Goal: Complete application form

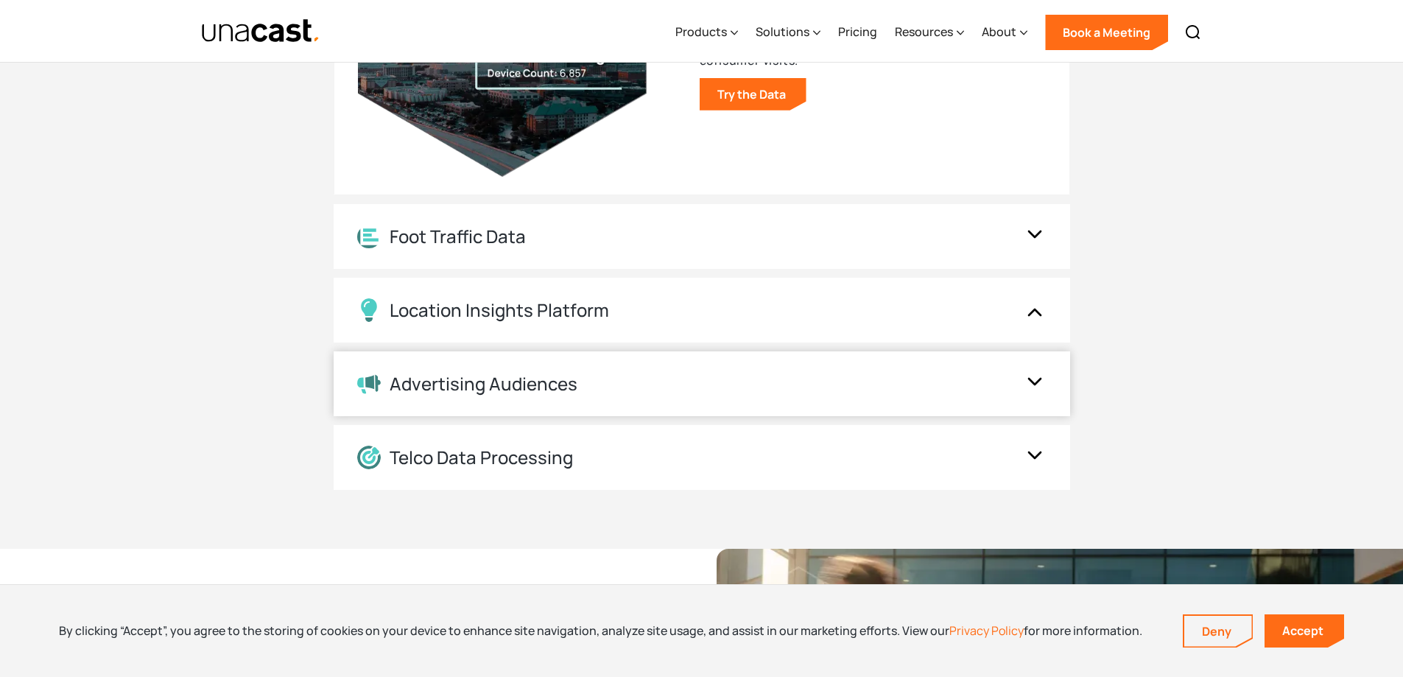
scroll to position [1694, 0]
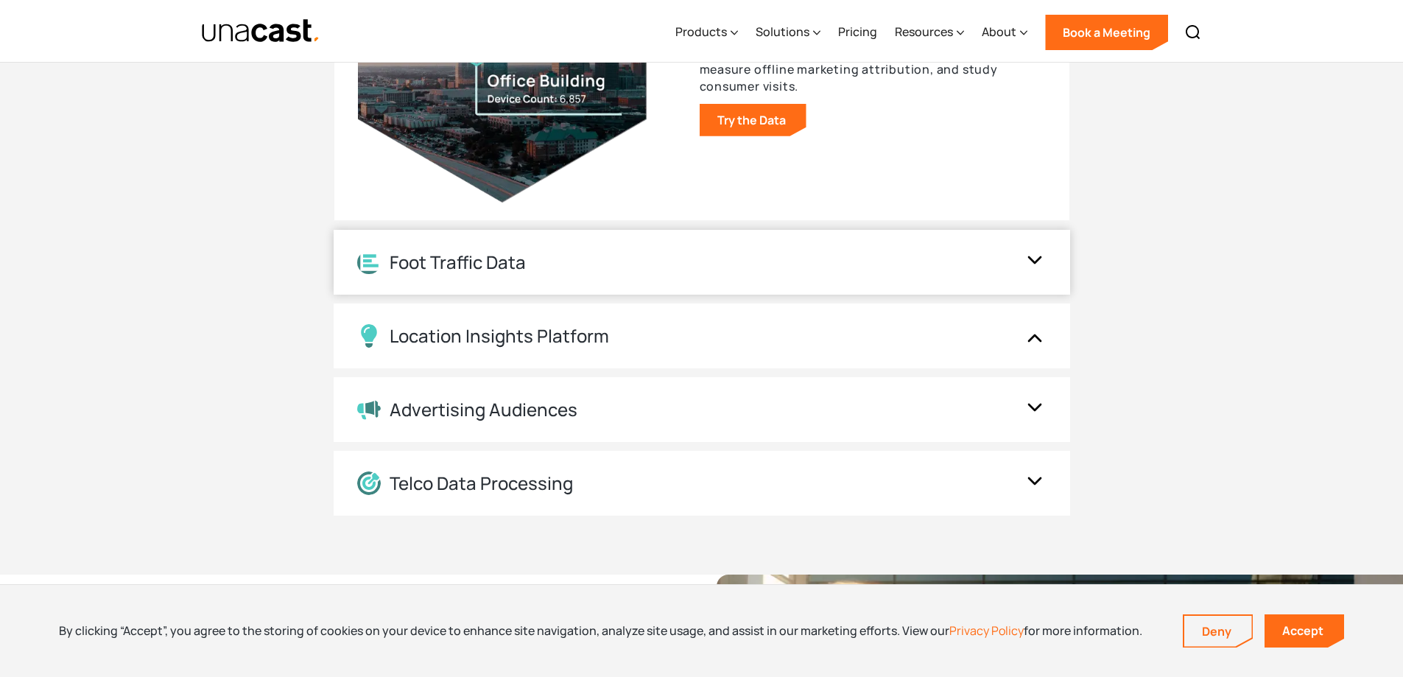
click at [597, 270] on div "Foot Traffic Data" at bounding box center [687, 262] width 660 height 23
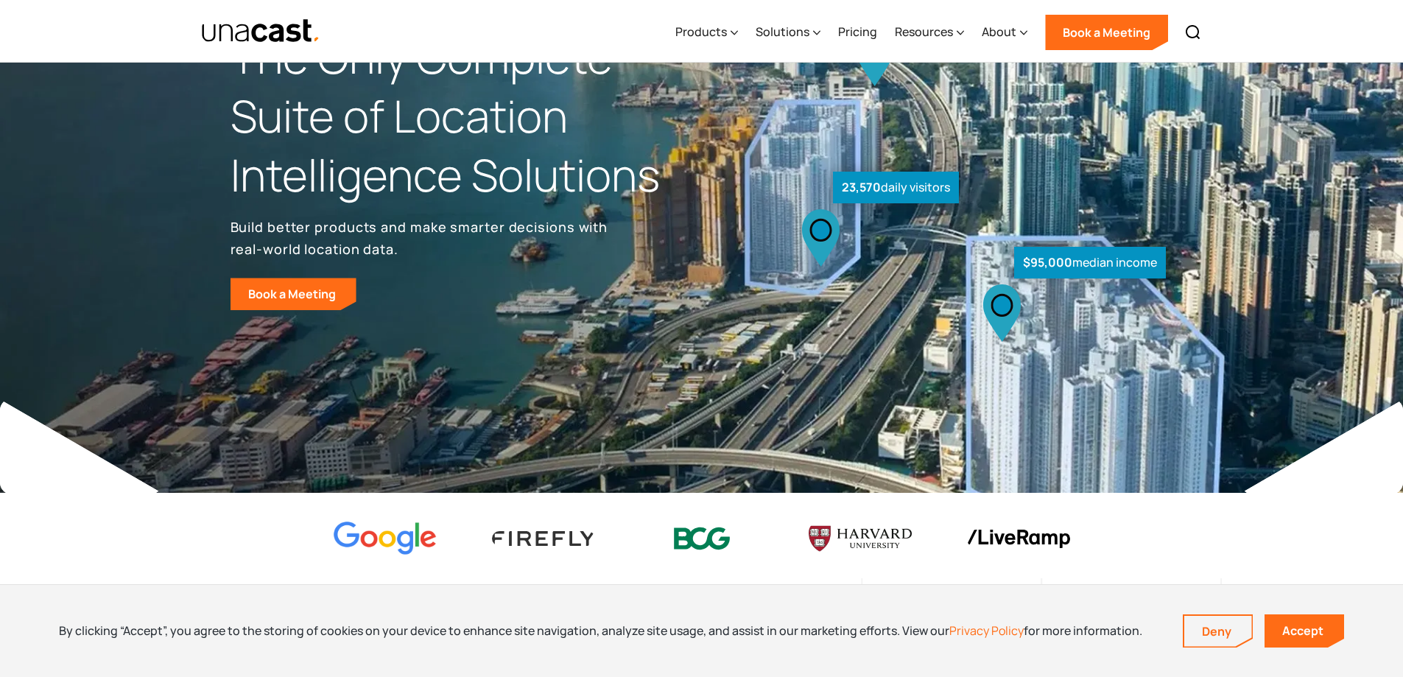
scroll to position [0, 0]
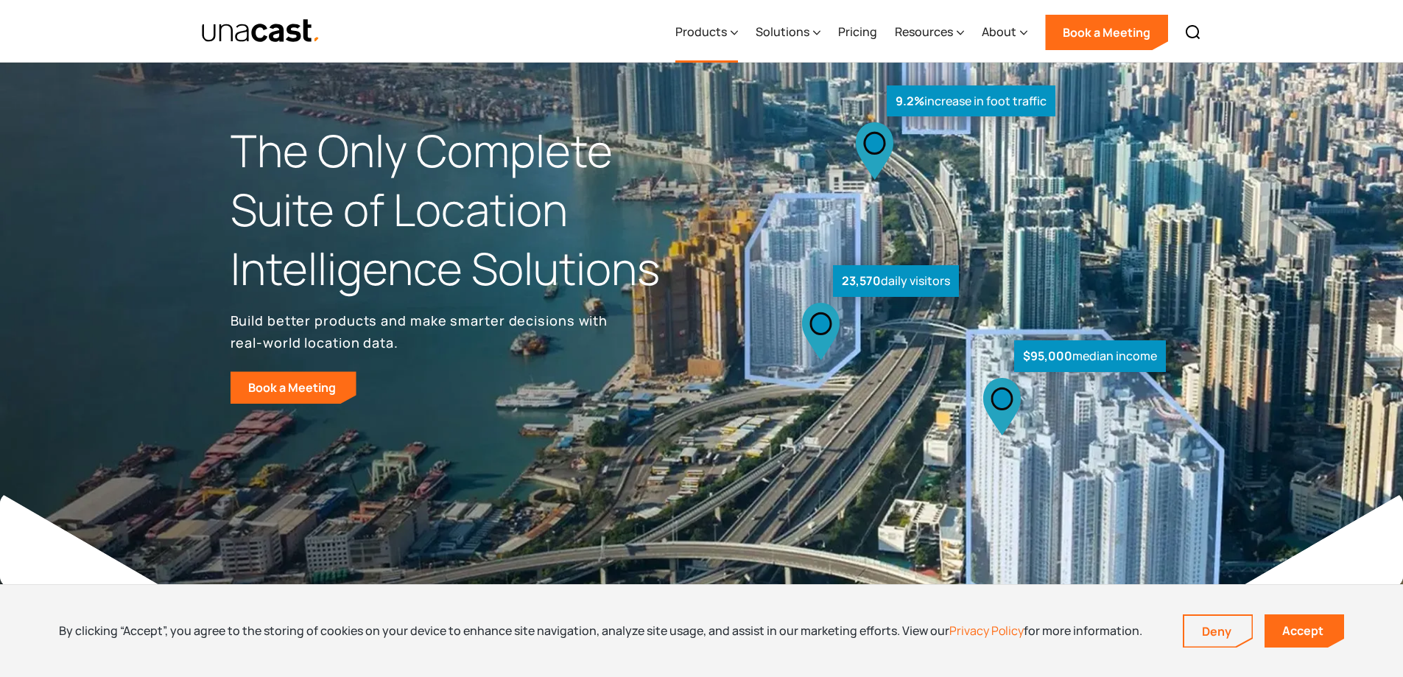
click at [721, 32] on div "Products" at bounding box center [702, 32] width 52 height 18
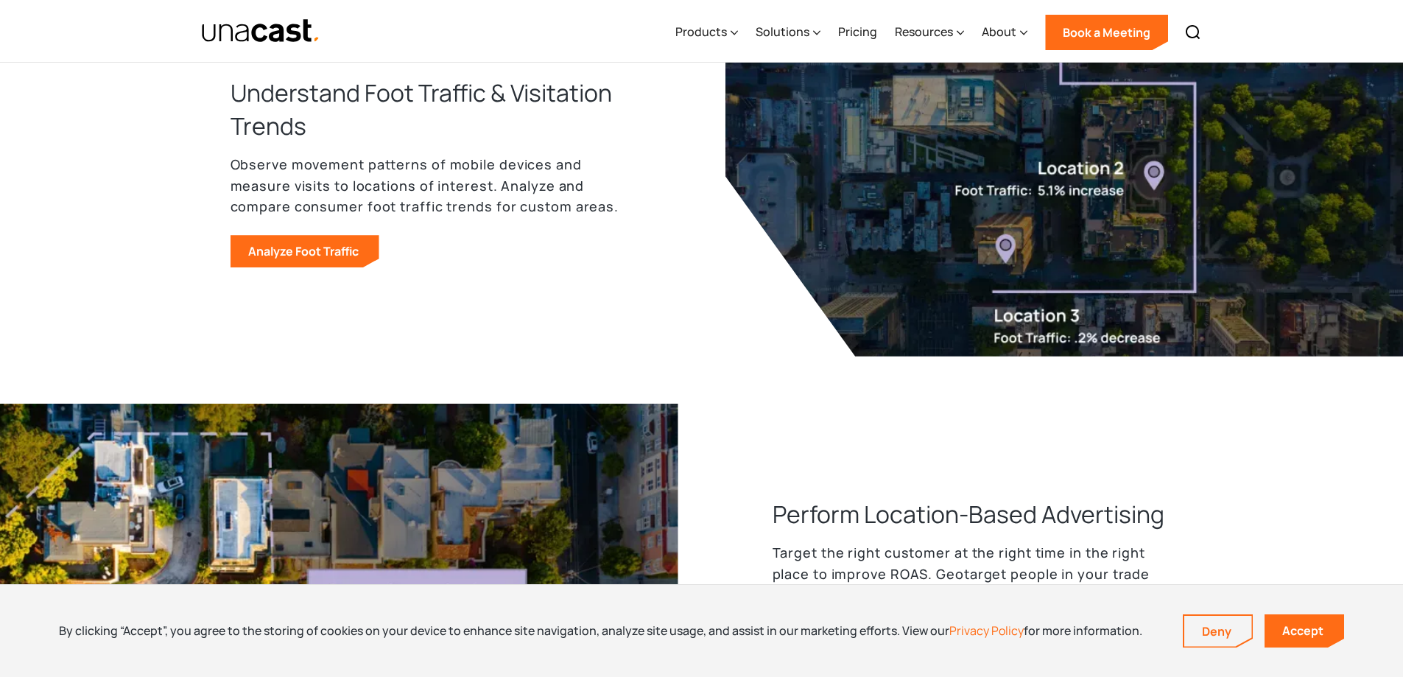
scroll to position [1031, 0]
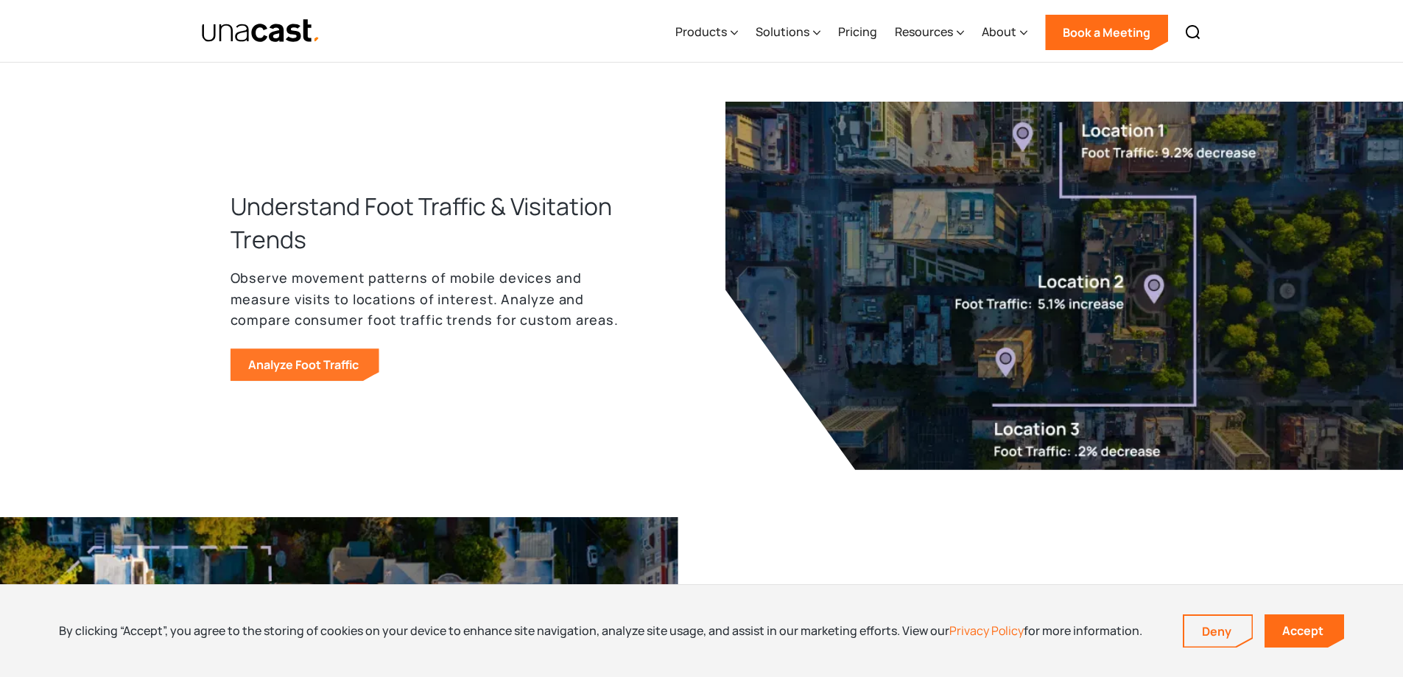
click at [304, 369] on link "Analyze Foot Traffic" at bounding box center [305, 364] width 149 height 32
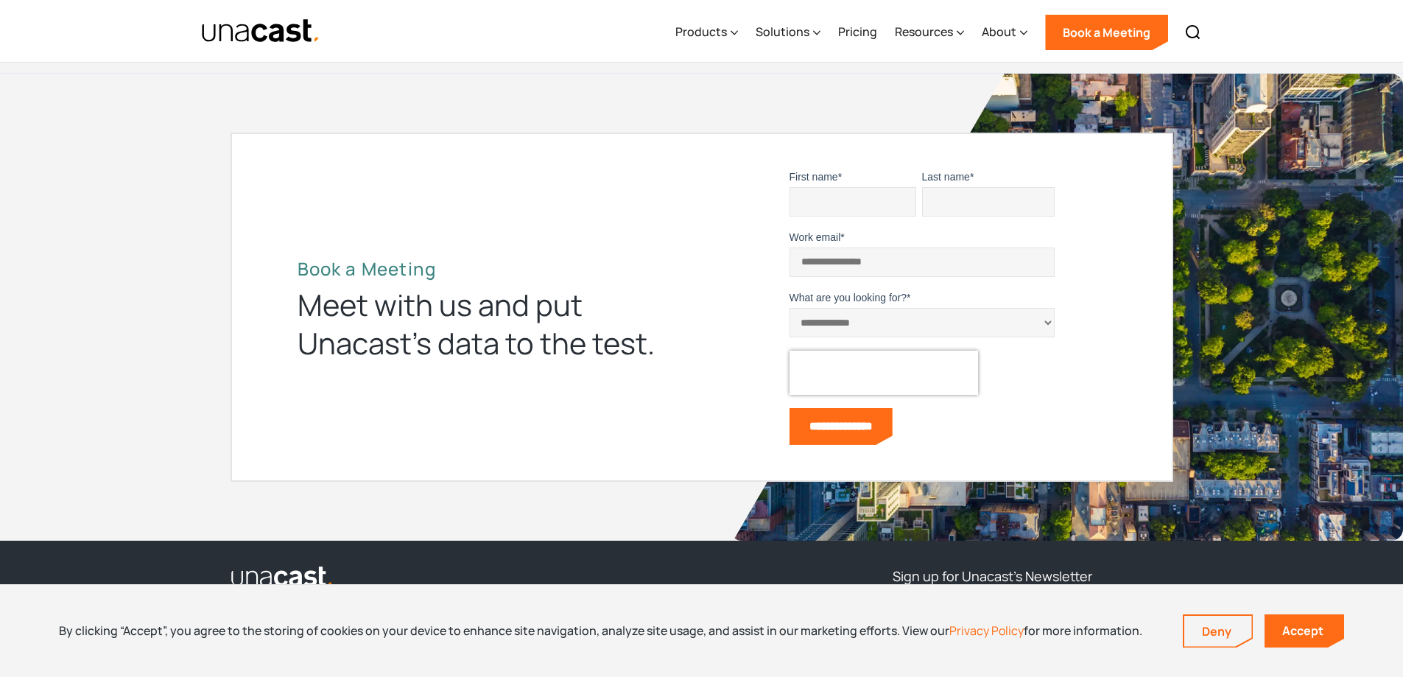
scroll to position [4666, 0]
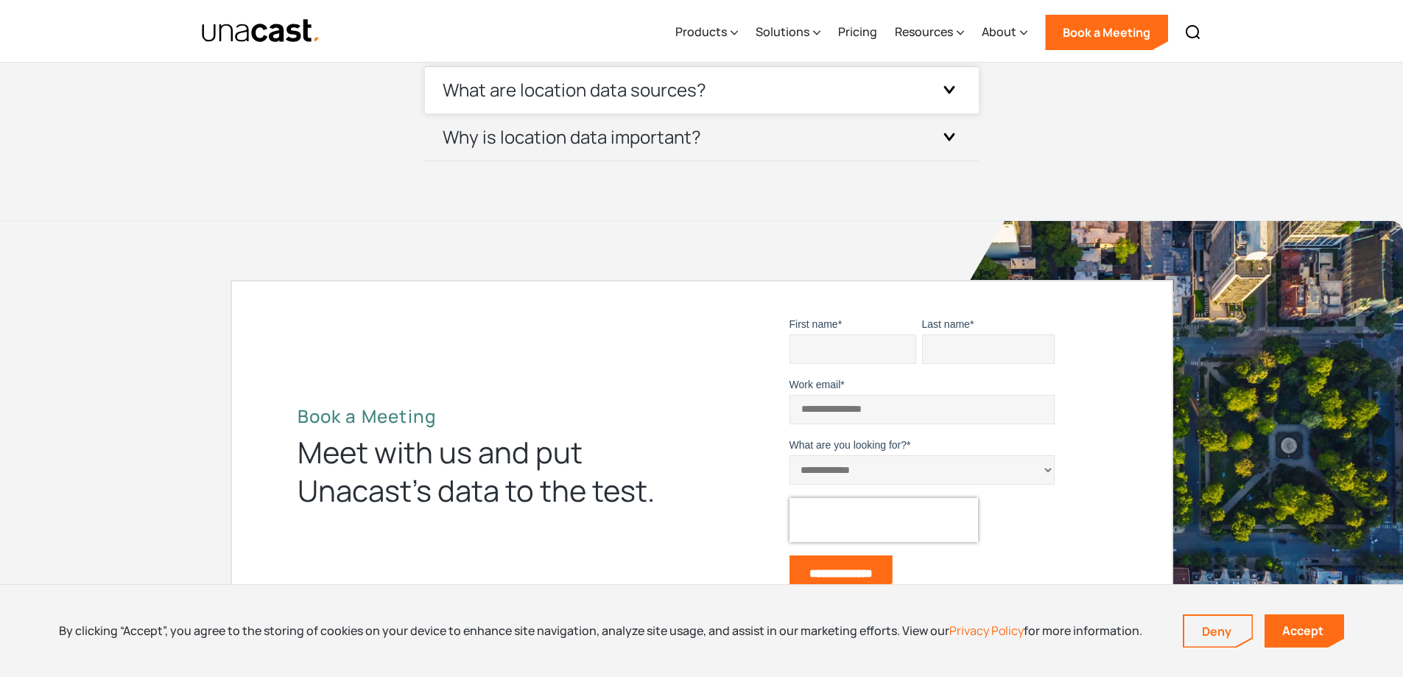
click at [617, 102] on div "What are location data sources?" at bounding box center [702, 90] width 519 height 46
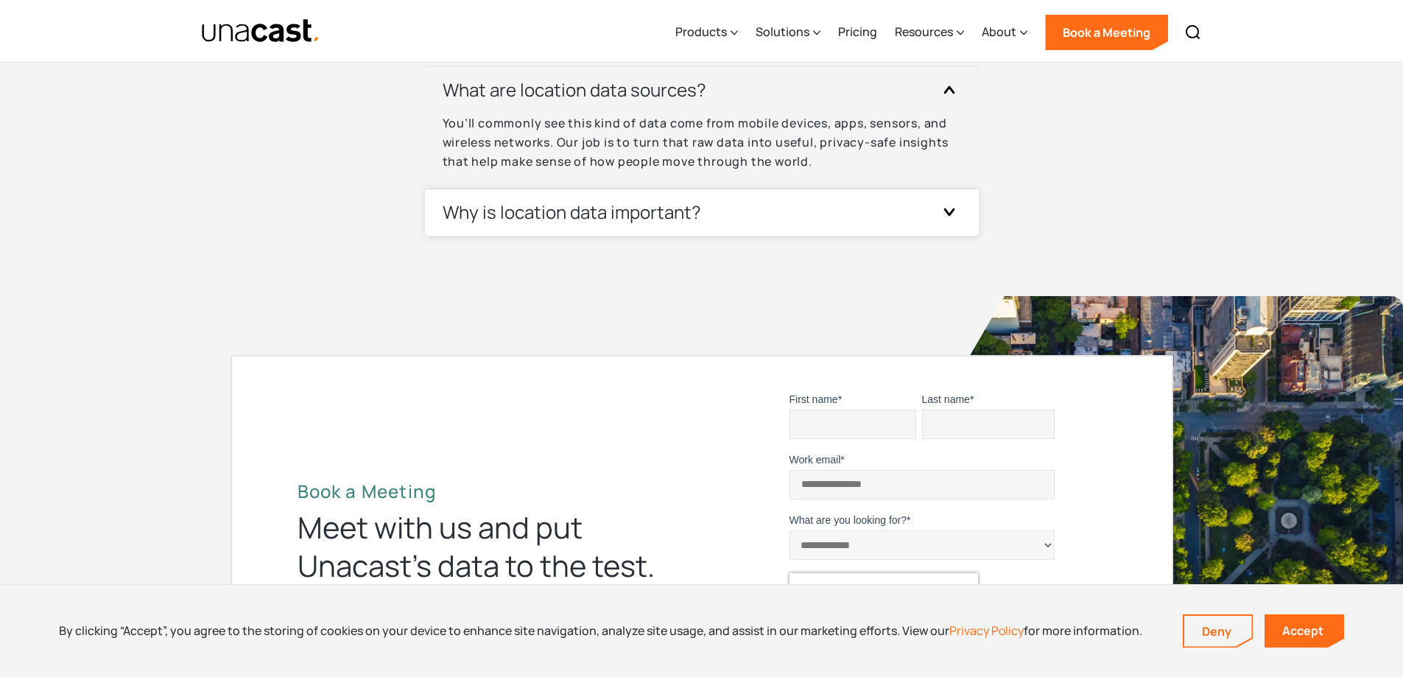
drag, startPoint x: 603, startPoint y: 200, endPoint x: 609, endPoint y: 207, distance: 8.9
click at [604, 201] on h3 "Why is location data important?" at bounding box center [572, 212] width 259 height 24
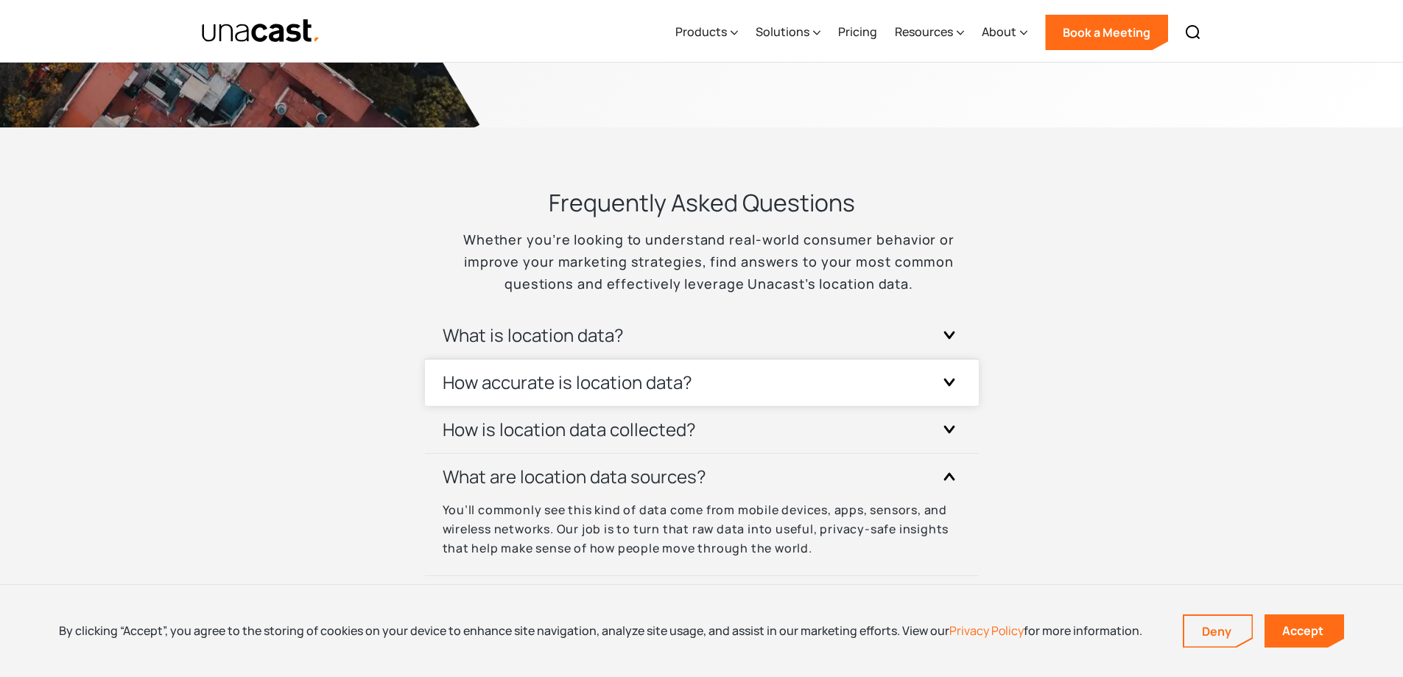
scroll to position [4150, 0]
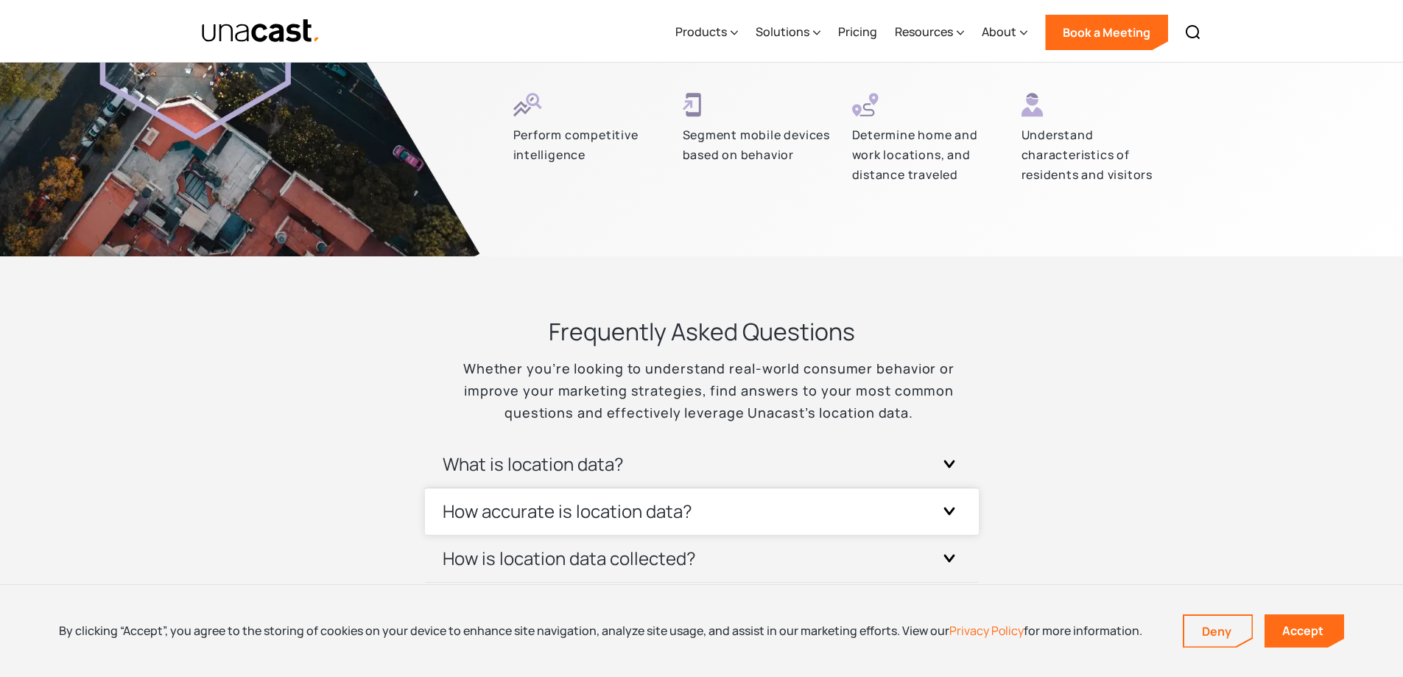
click at [627, 504] on h3 "How accurate is location data?" at bounding box center [568, 511] width 250 height 24
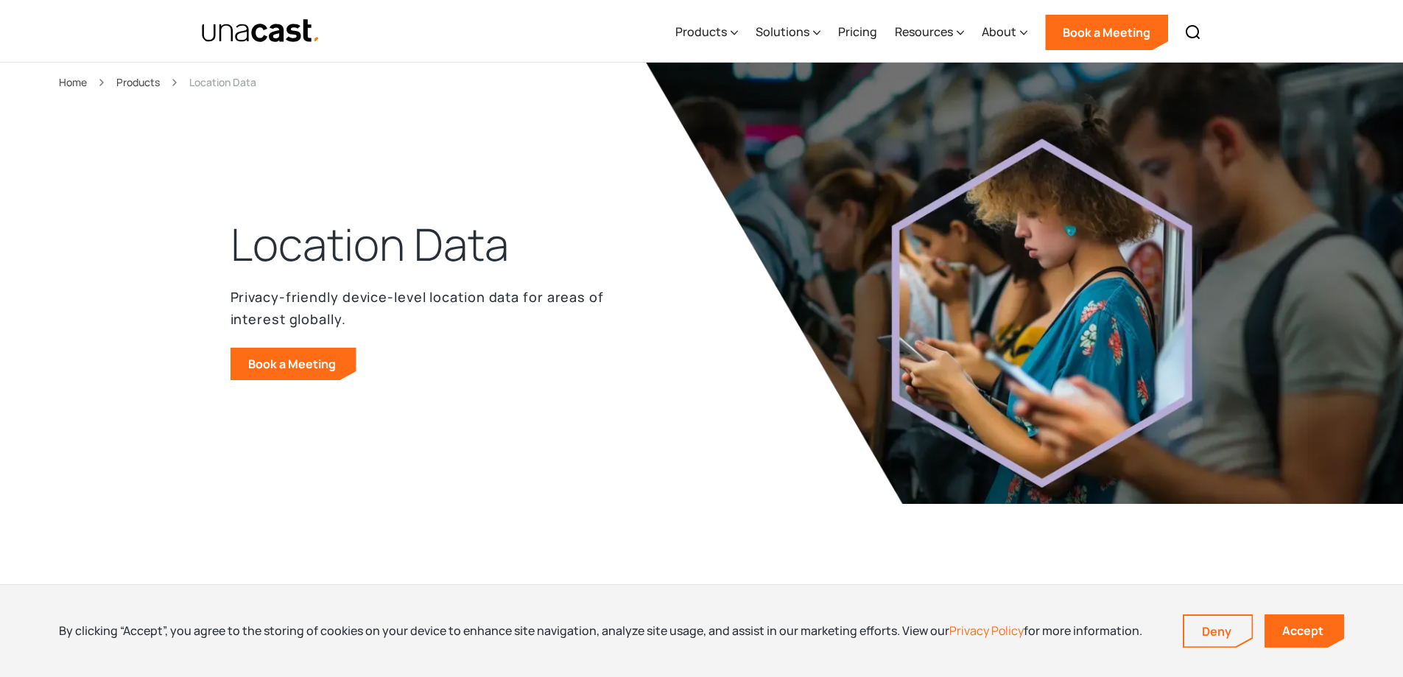
scroll to position [0, 0]
drag, startPoint x: 180, startPoint y: 28, endPoint x: 343, endPoint y: 31, distance: 162.8
click at [343, 31] on div "Products Location Intelligence Global Location Data Foot Traffic Data Location …" at bounding box center [702, 31] width 1061 height 62
click at [358, 54] on div "Products Location Intelligence Global Location Data Foot Traffic Data Location …" at bounding box center [702, 31] width 1061 height 62
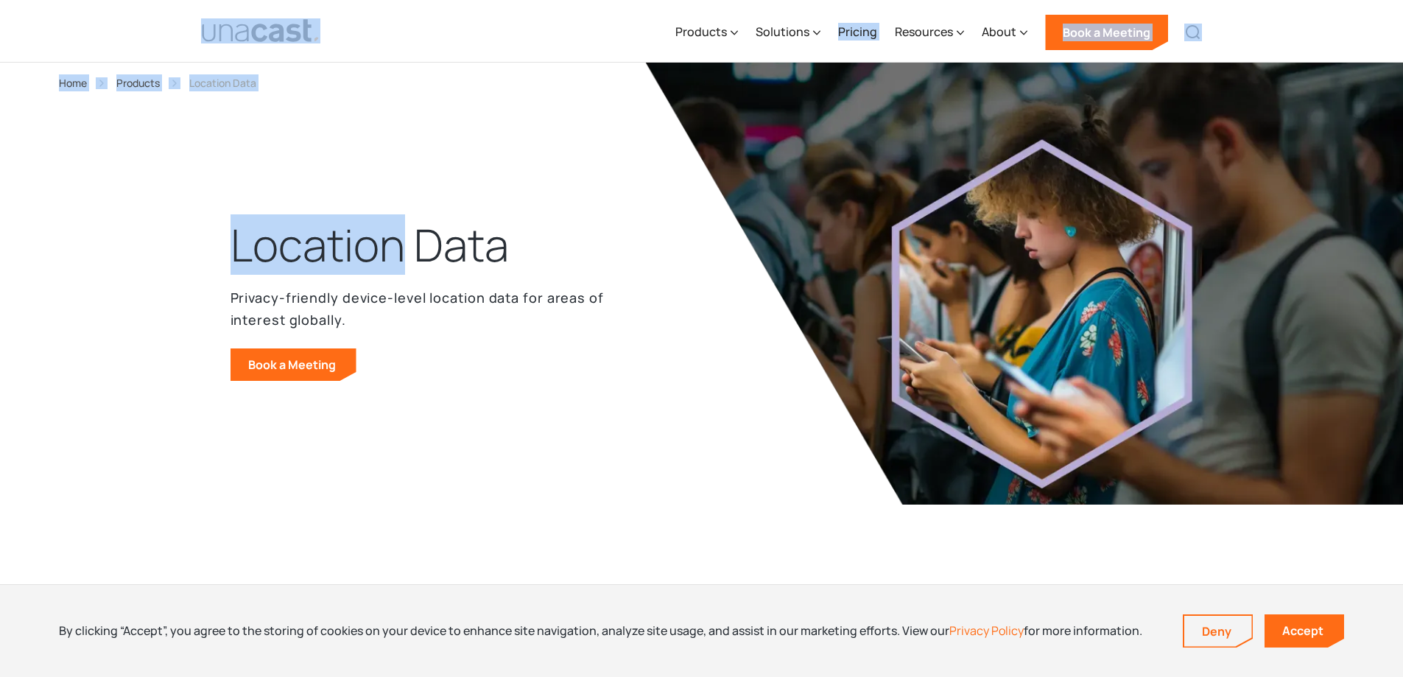
drag, startPoint x: 361, startPoint y: 38, endPoint x: 396, endPoint y: 98, distance: 69.0
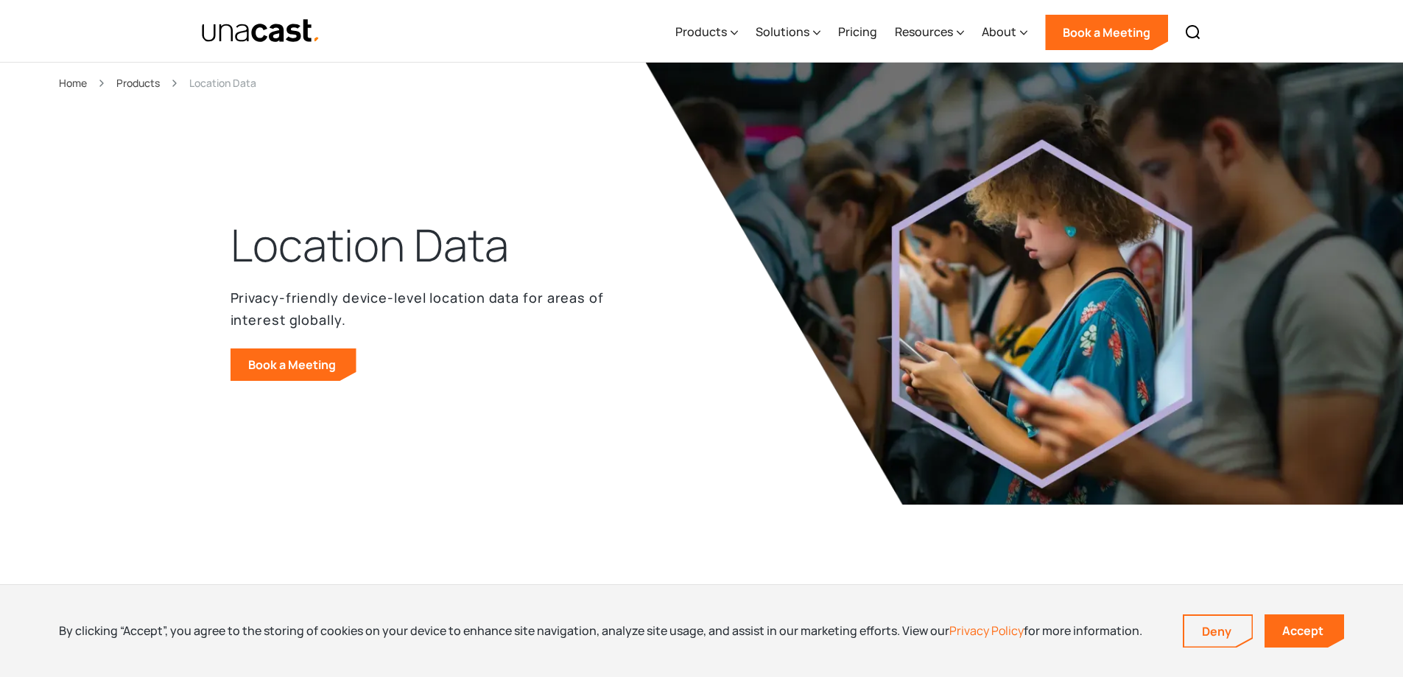
drag, startPoint x: 471, startPoint y: 210, endPoint x: 476, endPoint y: 231, distance: 21.1
click at [472, 210] on div "Location Data Privacy-friendly device-level location data for areas of interest…" at bounding box center [702, 313] width 943 height 383
click at [474, 242] on h1 "Location Data" at bounding box center [370, 245] width 278 height 59
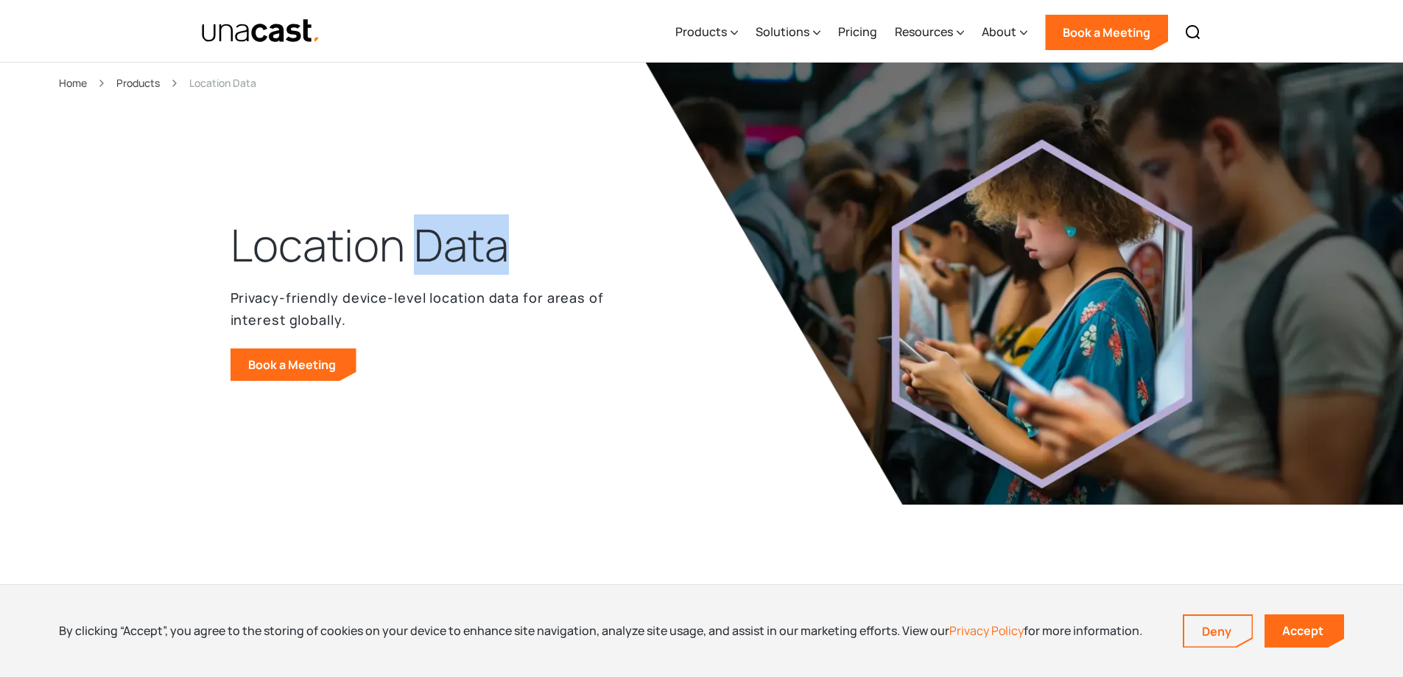
click at [471, 242] on h1 "Location Data" at bounding box center [370, 245] width 278 height 59
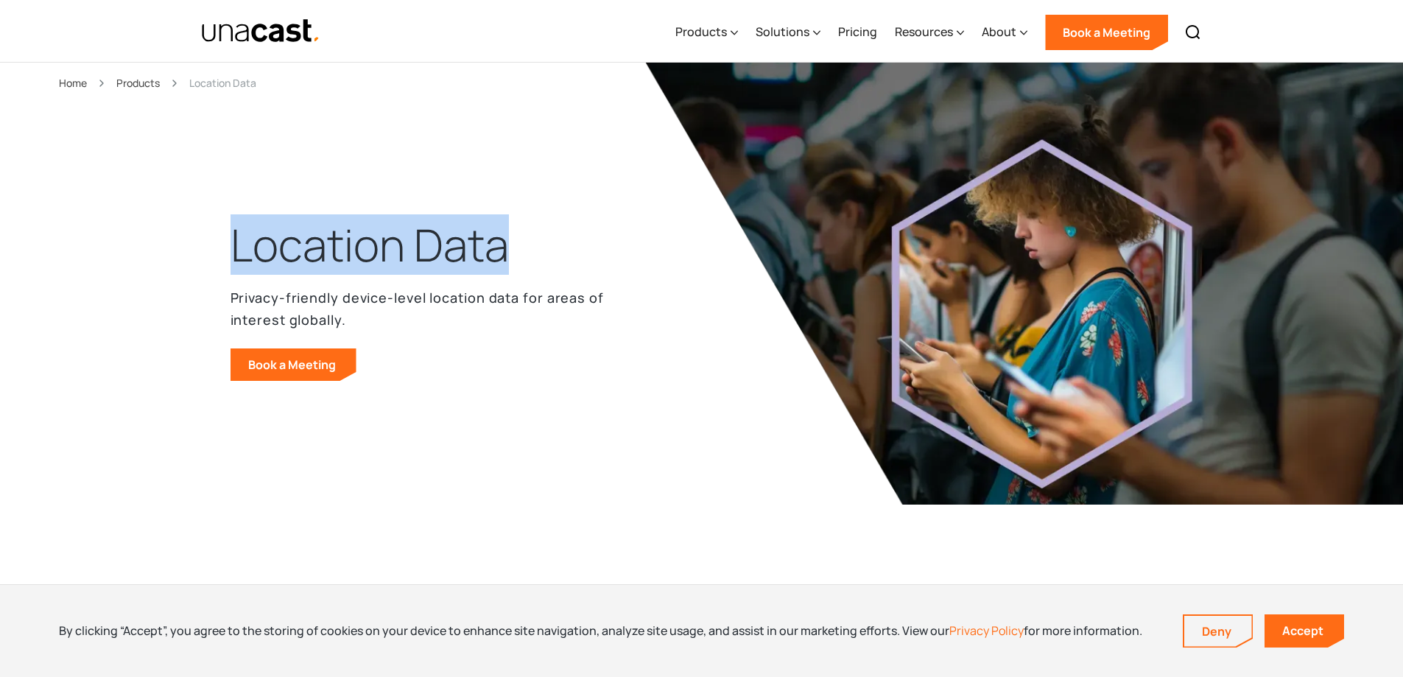
drag, startPoint x: 471, startPoint y: 242, endPoint x: 301, endPoint y: 239, distance: 170.2
click at [301, 239] on h1 "Location Data" at bounding box center [370, 245] width 278 height 59
click at [290, 239] on h1 "Location Data" at bounding box center [370, 245] width 278 height 59
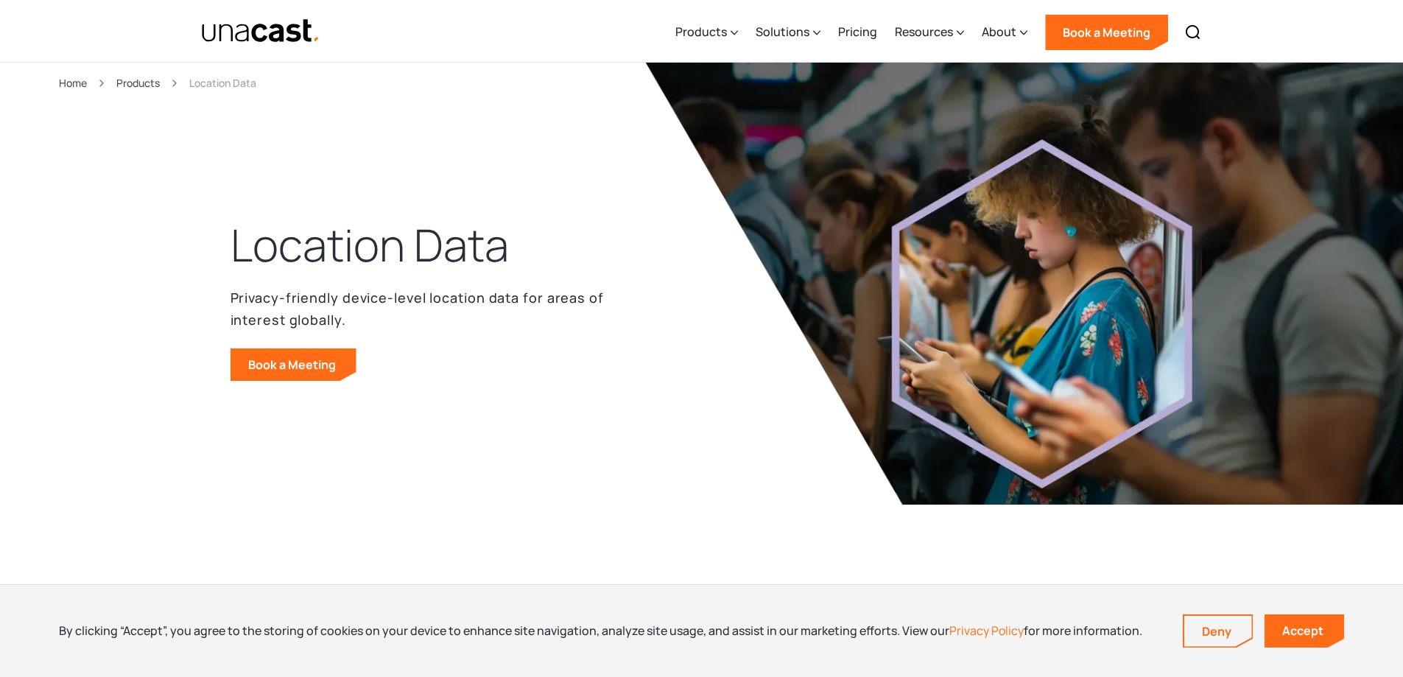
click at [291, 241] on h1 "Location Data" at bounding box center [370, 245] width 278 height 59
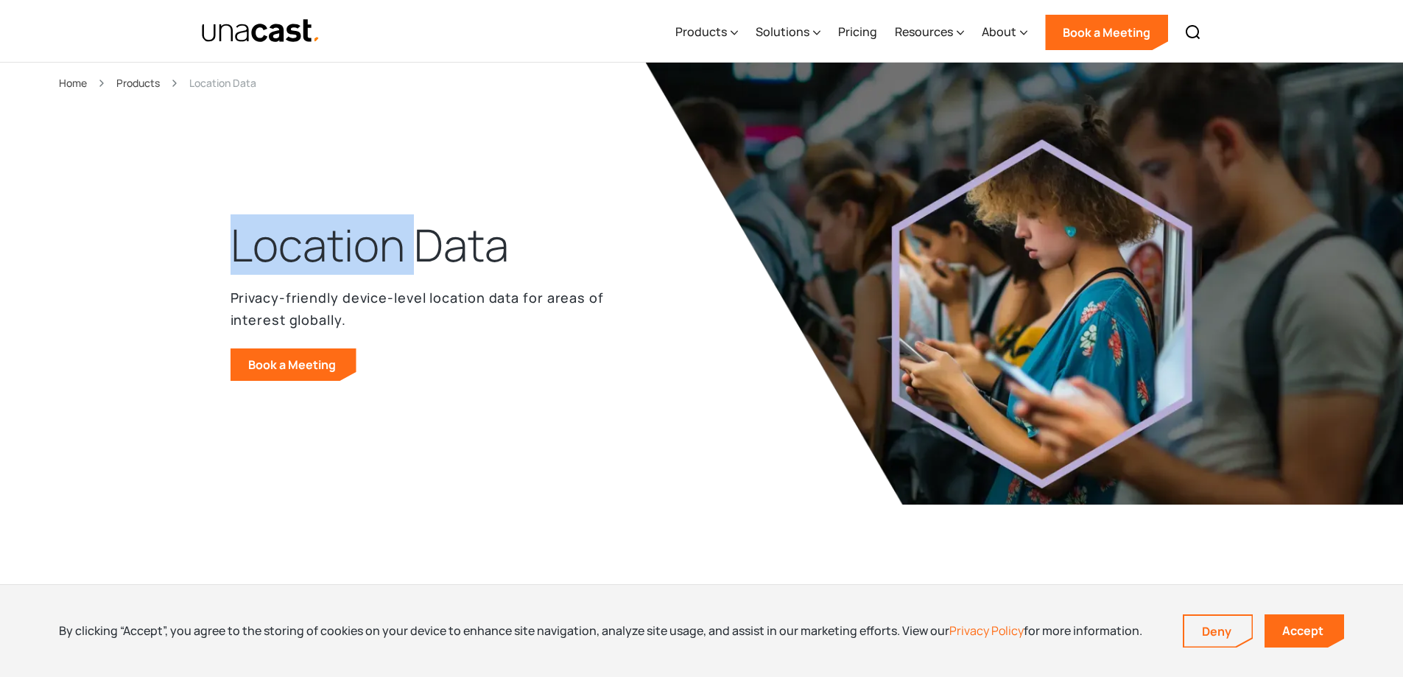
click at [291, 241] on h1 "Location Data" at bounding box center [370, 245] width 278 height 59
click at [349, 250] on h1 "Location Data" at bounding box center [370, 245] width 278 height 59
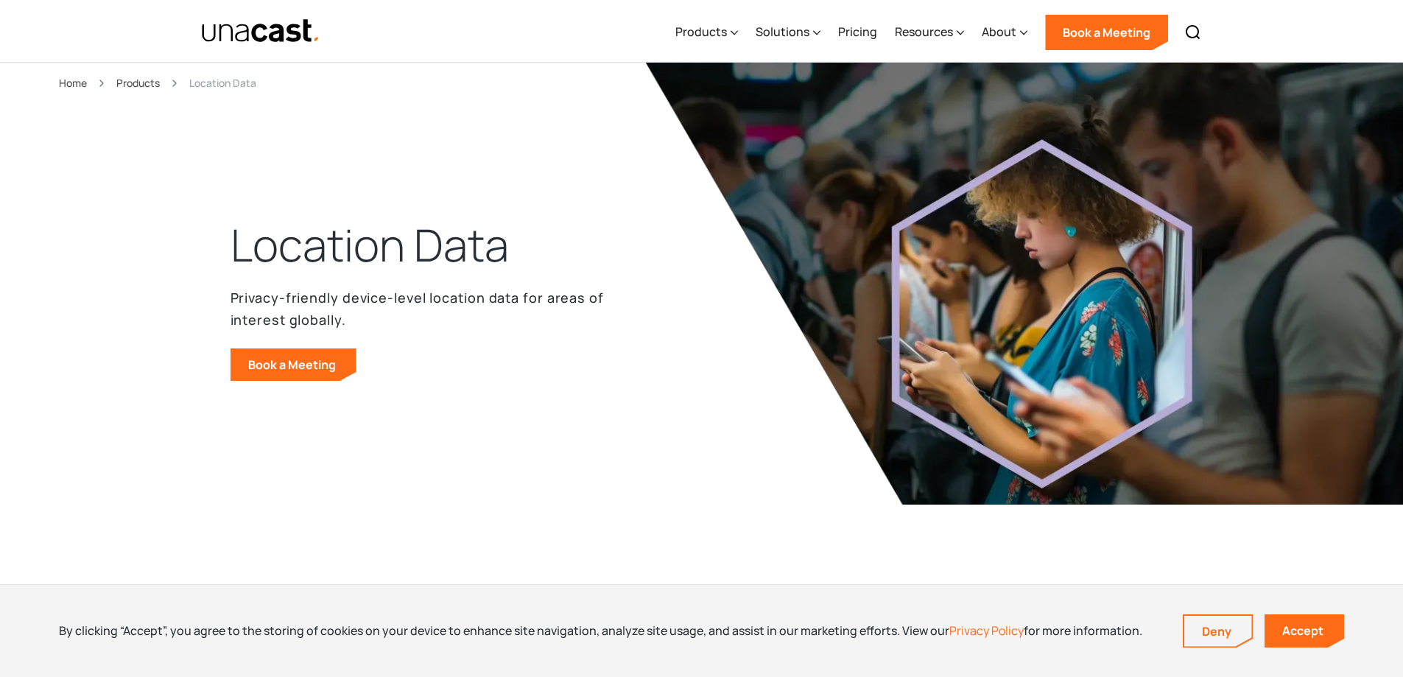
click at [316, 246] on h1 "Location Data" at bounding box center [370, 245] width 278 height 59
drag, startPoint x: 293, startPoint y: 247, endPoint x: 441, endPoint y: 258, distance: 148.5
click at [441, 258] on h1 "Location Data" at bounding box center [370, 245] width 278 height 59
click at [444, 261] on h1 "Location Data" at bounding box center [370, 245] width 278 height 59
click at [444, 253] on h1 "Location Data" at bounding box center [370, 245] width 278 height 59
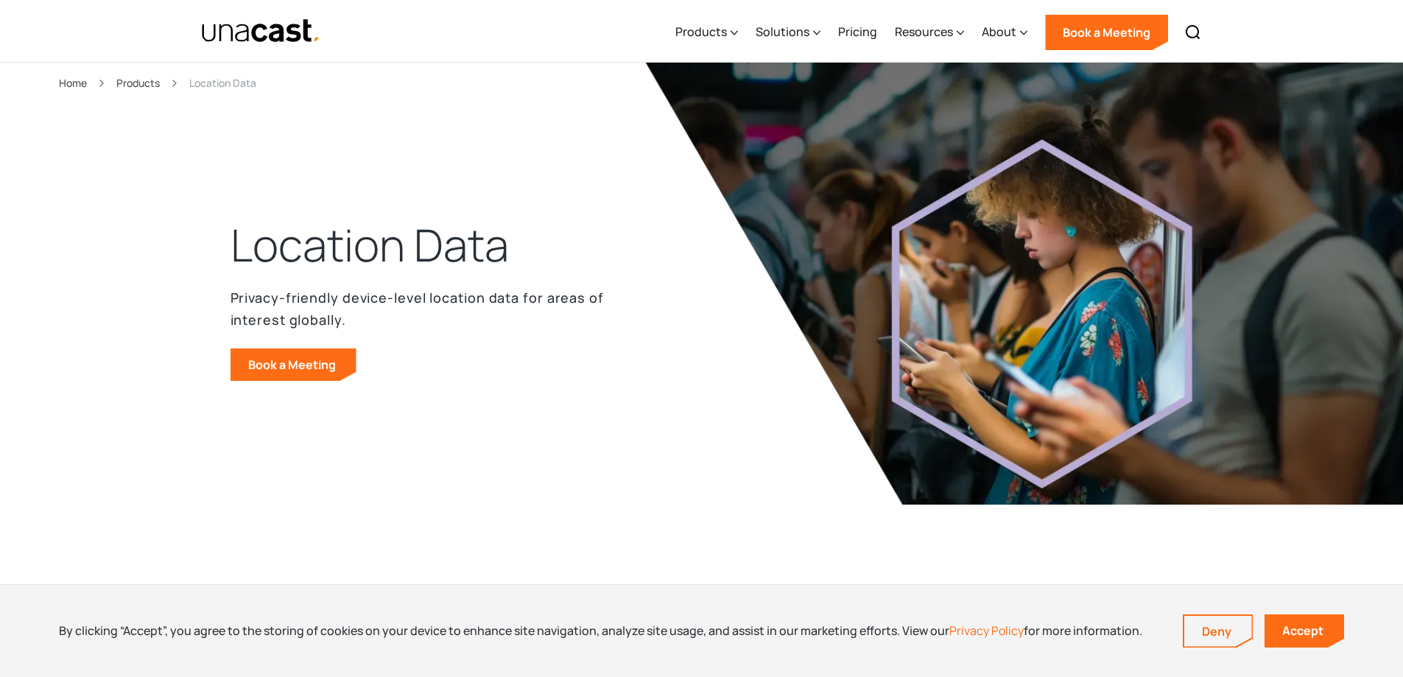
click at [334, 264] on h1 "Location Data" at bounding box center [370, 245] width 278 height 59
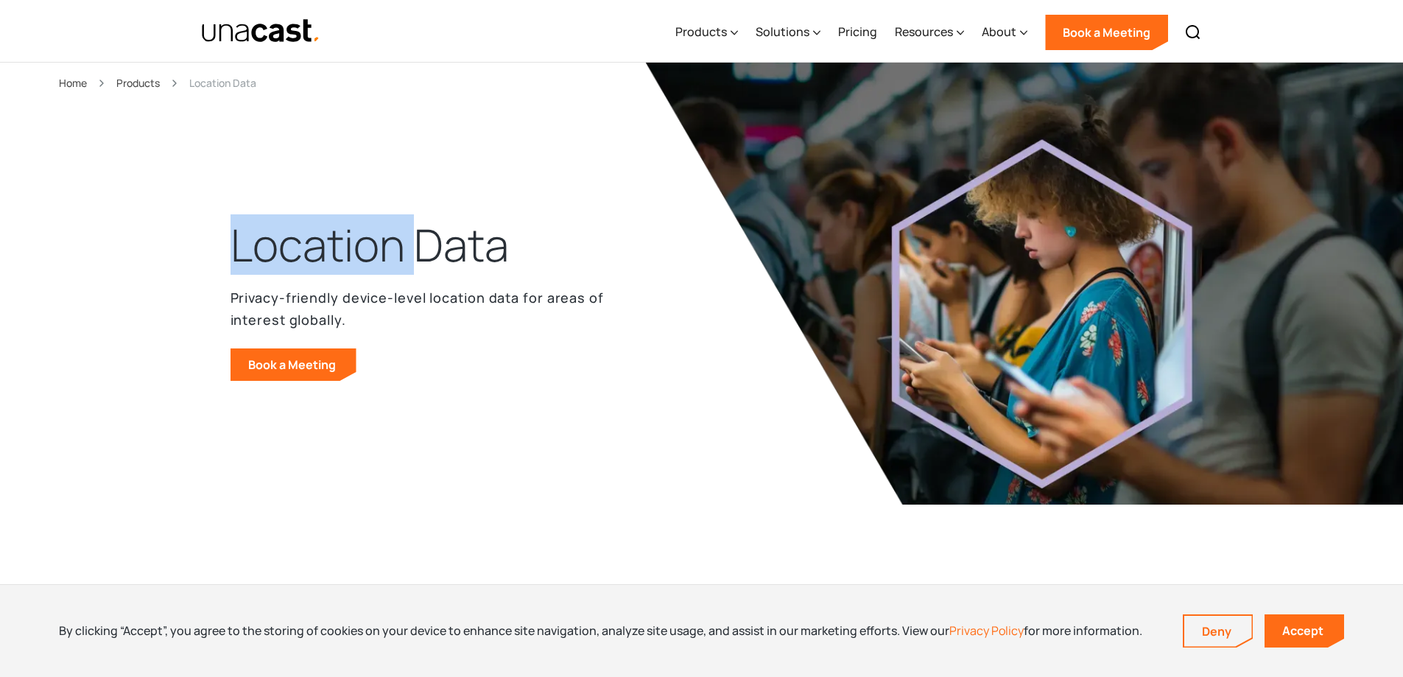
click at [334, 264] on h1 "Location Data" at bounding box center [370, 245] width 278 height 59
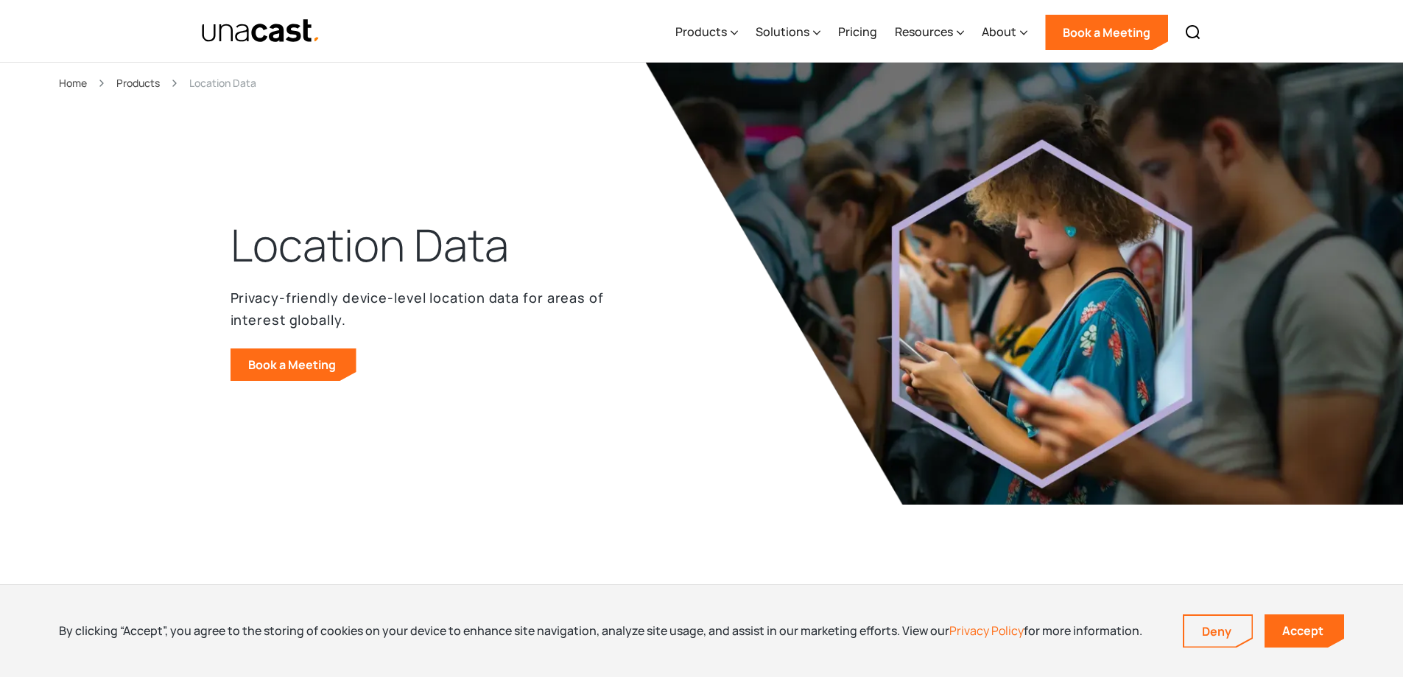
click at [352, 296] on p "Privacy-friendly device-level location data for areas of interest globally." at bounding box center [422, 309] width 383 height 44
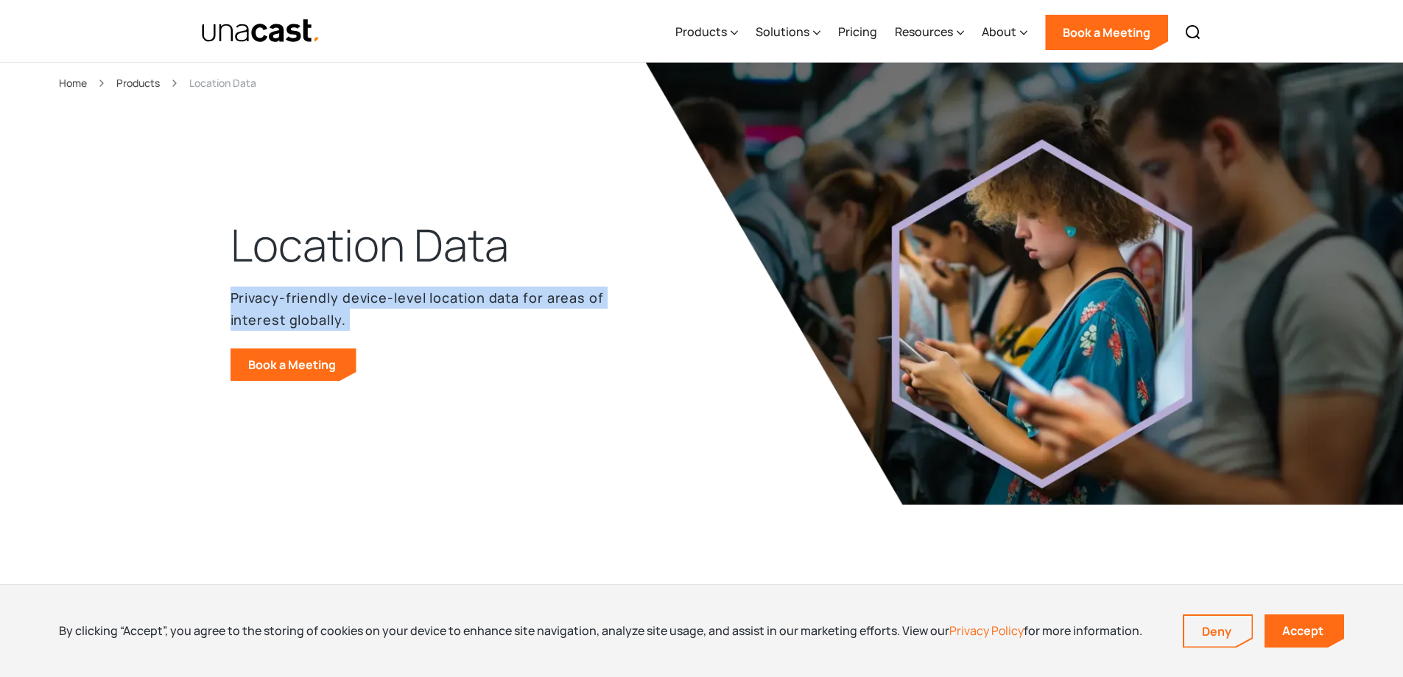
click at [352, 296] on p "Privacy-friendly device-level location data for areas of interest globally." at bounding box center [422, 309] width 383 height 44
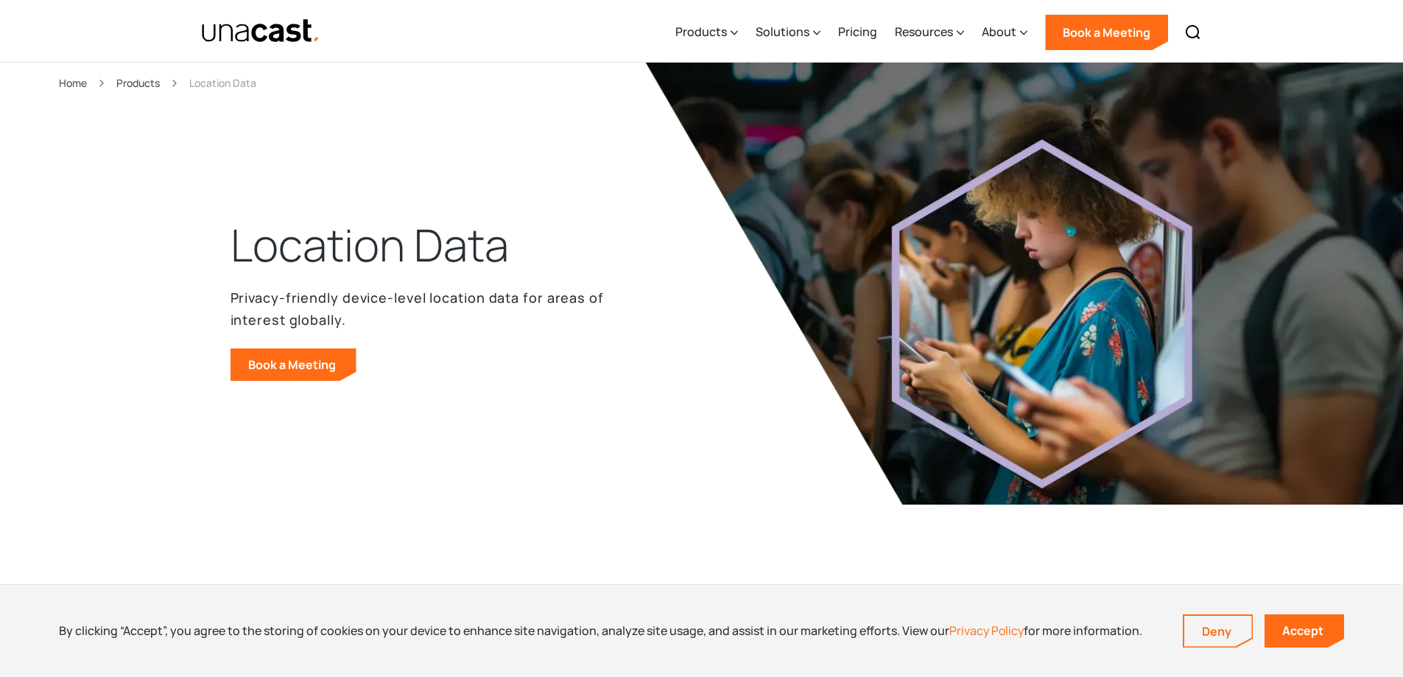
click at [347, 256] on h1 "Location Data" at bounding box center [370, 245] width 278 height 59
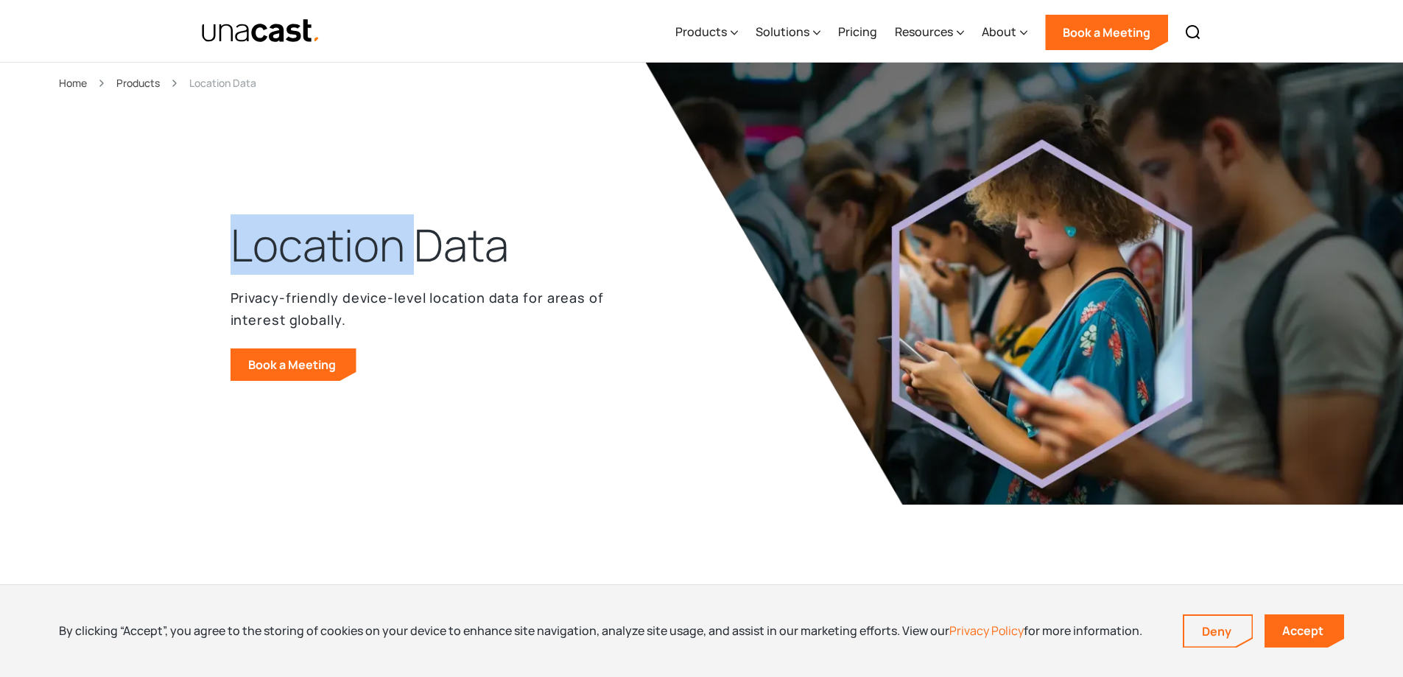
click at [347, 256] on h1 "Location Data" at bounding box center [370, 245] width 278 height 59
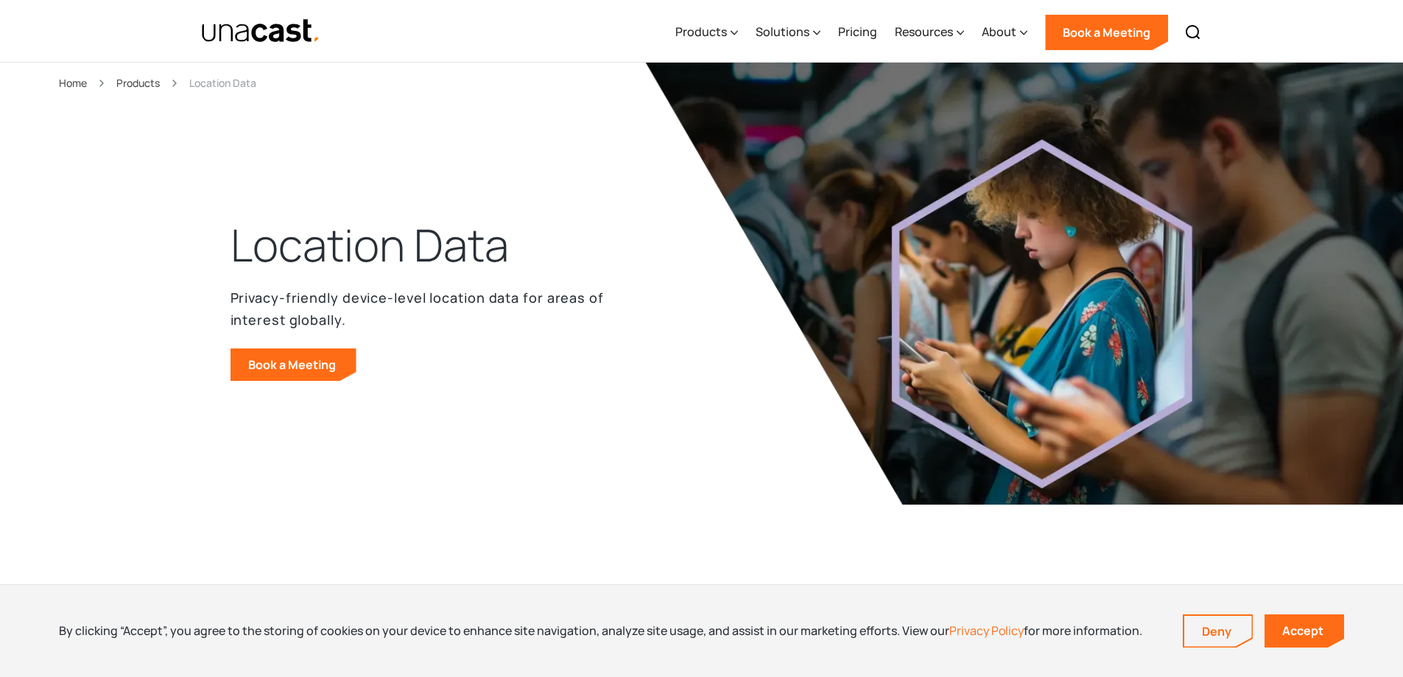
click at [371, 304] on p "Privacy-friendly device-level location data for areas of interest globally." at bounding box center [422, 309] width 383 height 44
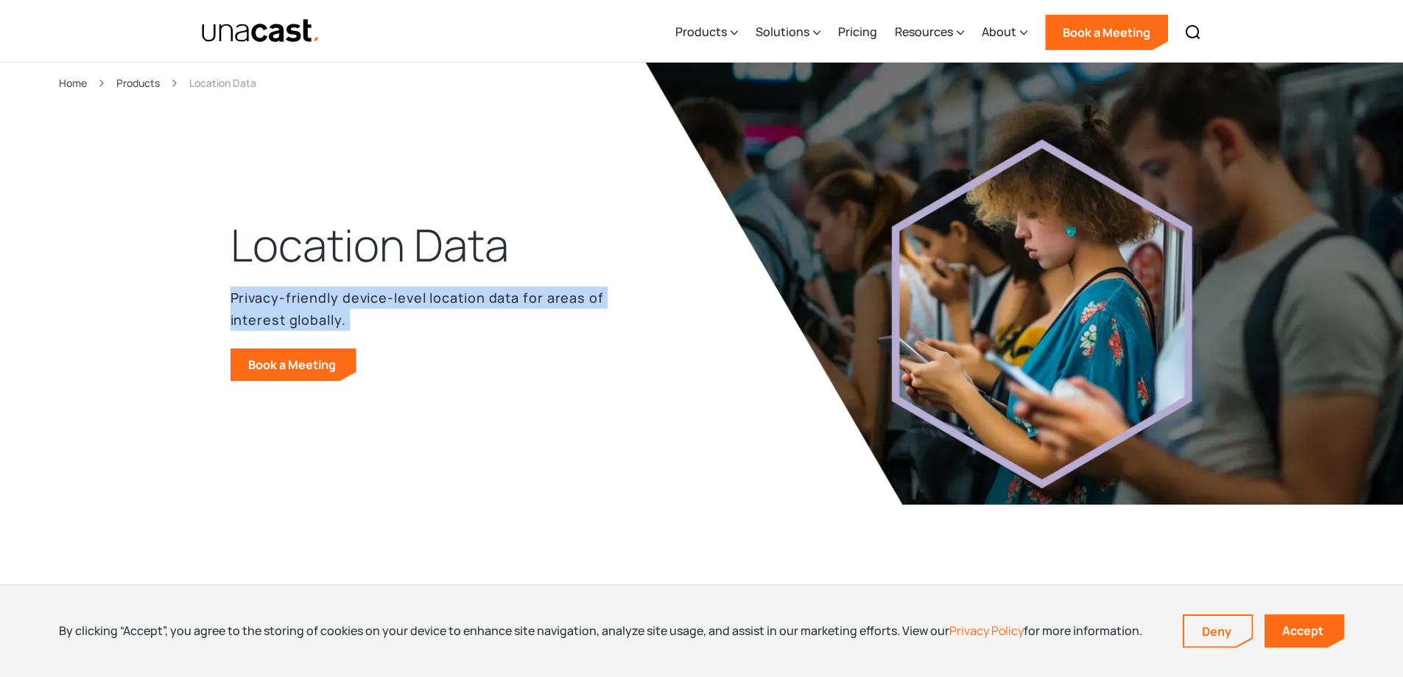
click at [371, 304] on p "Privacy-friendly device-level location data for areas of interest globally." at bounding box center [422, 309] width 383 height 44
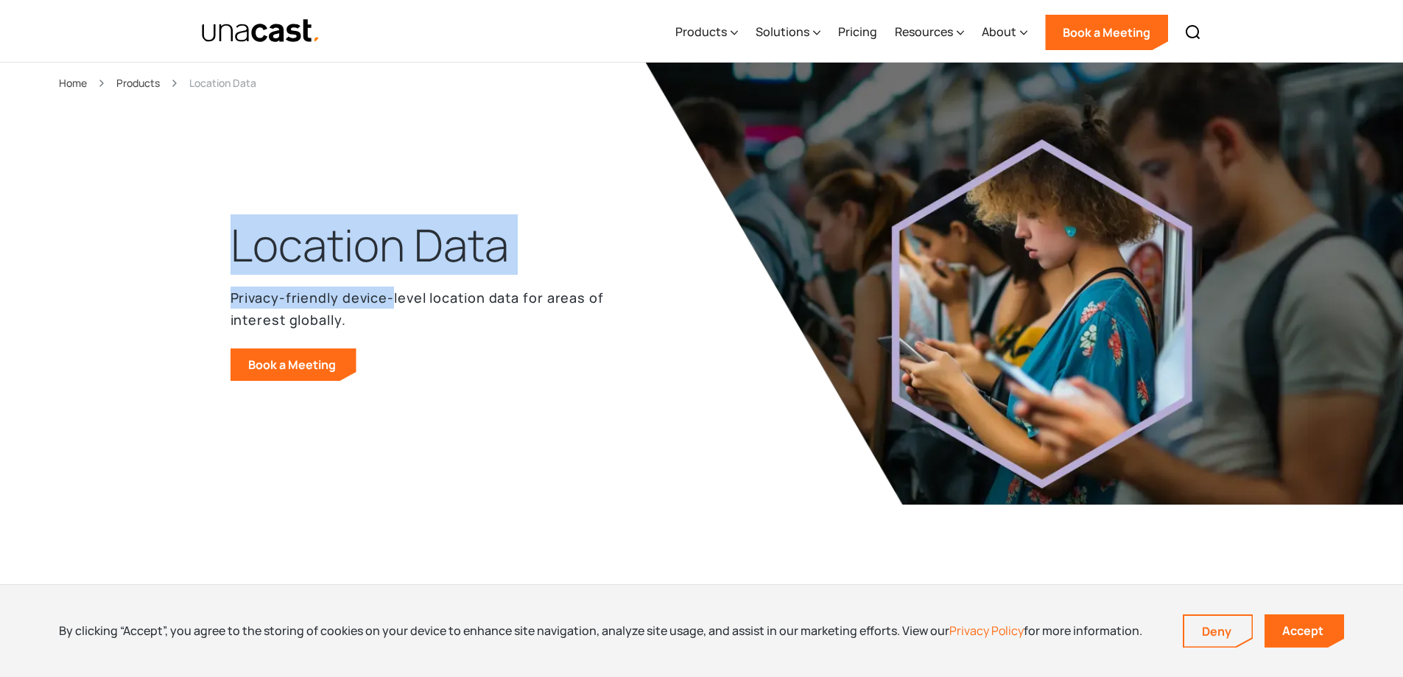
drag, startPoint x: 241, startPoint y: 236, endPoint x: 390, endPoint y: 305, distance: 164.5
click at [390, 305] on div "Location Data Privacy-friendly device-level location data for areas of interest…" at bounding box center [422, 298] width 383 height 165
click at [391, 306] on p "Privacy-friendly device-level location data for areas of interest globally." at bounding box center [422, 309] width 383 height 44
drag, startPoint x: 360, startPoint y: 304, endPoint x: 266, endPoint y: 243, distance: 112.0
click at [272, 244] on div "Location Data Privacy-friendly device-level location data for areas of interest…" at bounding box center [422, 298] width 383 height 165
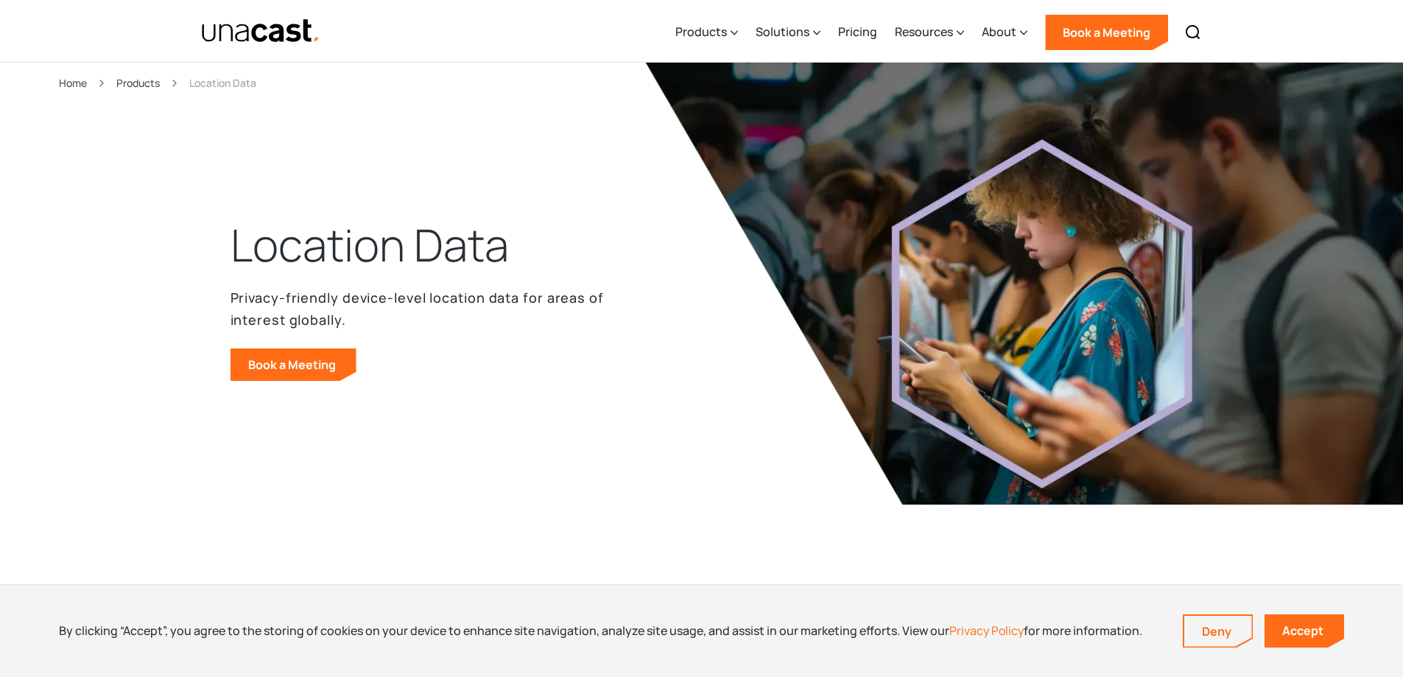
click at [260, 239] on h1 "Location Data" at bounding box center [370, 245] width 278 height 59
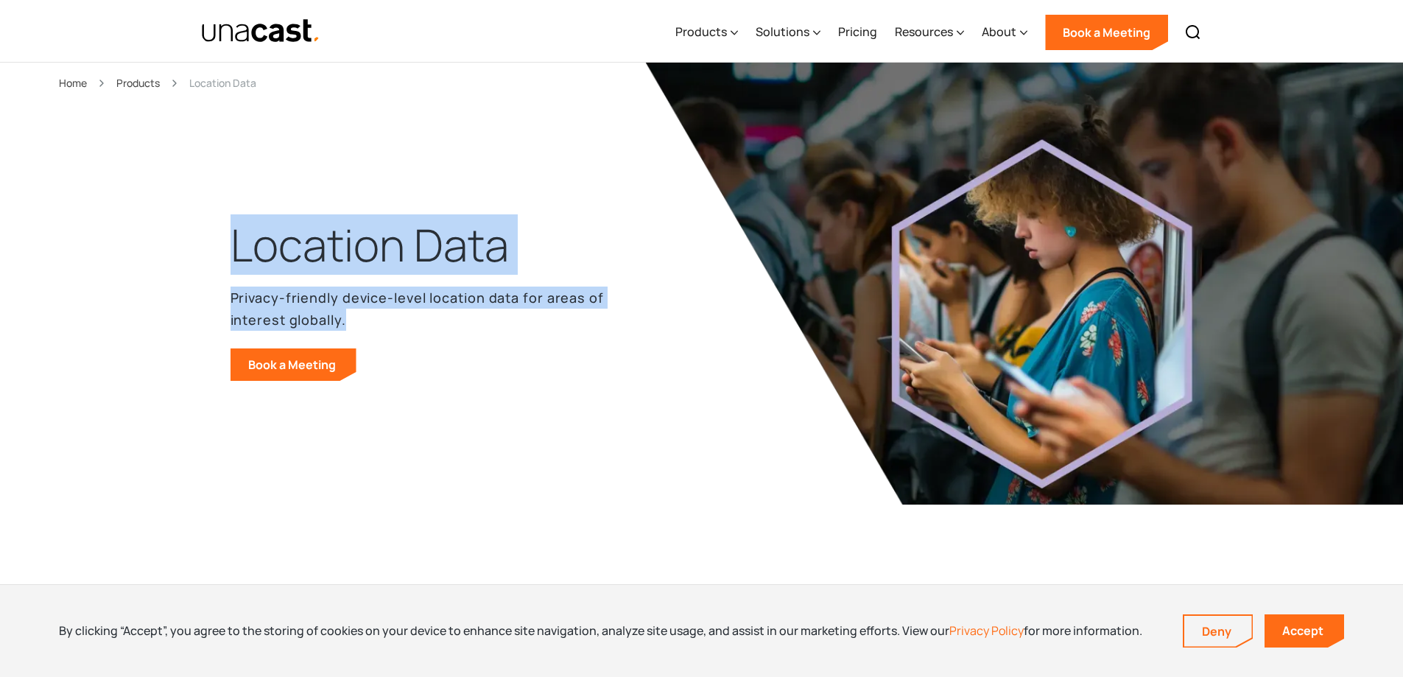
drag, startPoint x: 234, startPoint y: 241, endPoint x: 474, endPoint y: 328, distance: 254.7
click at [474, 328] on div "Location Data Privacy-friendly device-level location data for areas of interest…" at bounding box center [422, 298] width 383 height 165
click at [443, 321] on p "Privacy-friendly device-level location data for areas of interest globally." at bounding box center [422, 309] width 383 height 44
click at [367, 250] on h1 "Location Data" at bounding box center [370, 245] width 278 height 59
drag, startPoint x: 231, startPoint y: 247, endPoint x: 389, endPoint y: 326, distance: 176.3
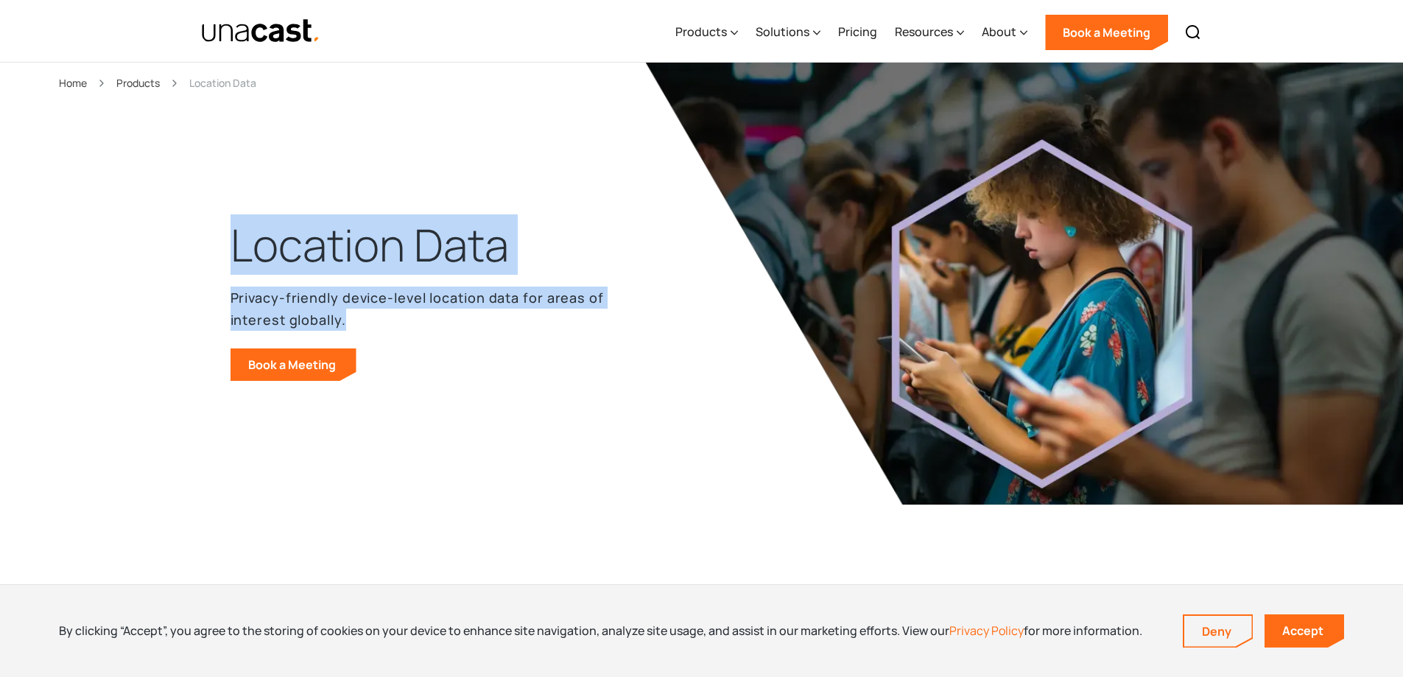
click at [389, 326] on header "Location Data Privacy-friendly device-level location data for areas of interest…" at bounding box center [701, 313] width 1403 height 501
click at [388, 326] on p "Privacy-friendly device-level location data for areas of interest globally." at bounding box center [422, 309] width 383 height 44
click at [385, 320] on p "Privacy-friendly device-level location data for areas of interest globally." at bounding box center [422, 309] width 383 height 44
drag, startPoint x: 234, startPoint y: 226, endPoint x: 404, endPoint y: 312, distance: 190.8
click at [404, 312] on div "Location Data Privacy-friendly device-level location data for areas of interest…" at bounding box center [422, 298] width 383 height 165
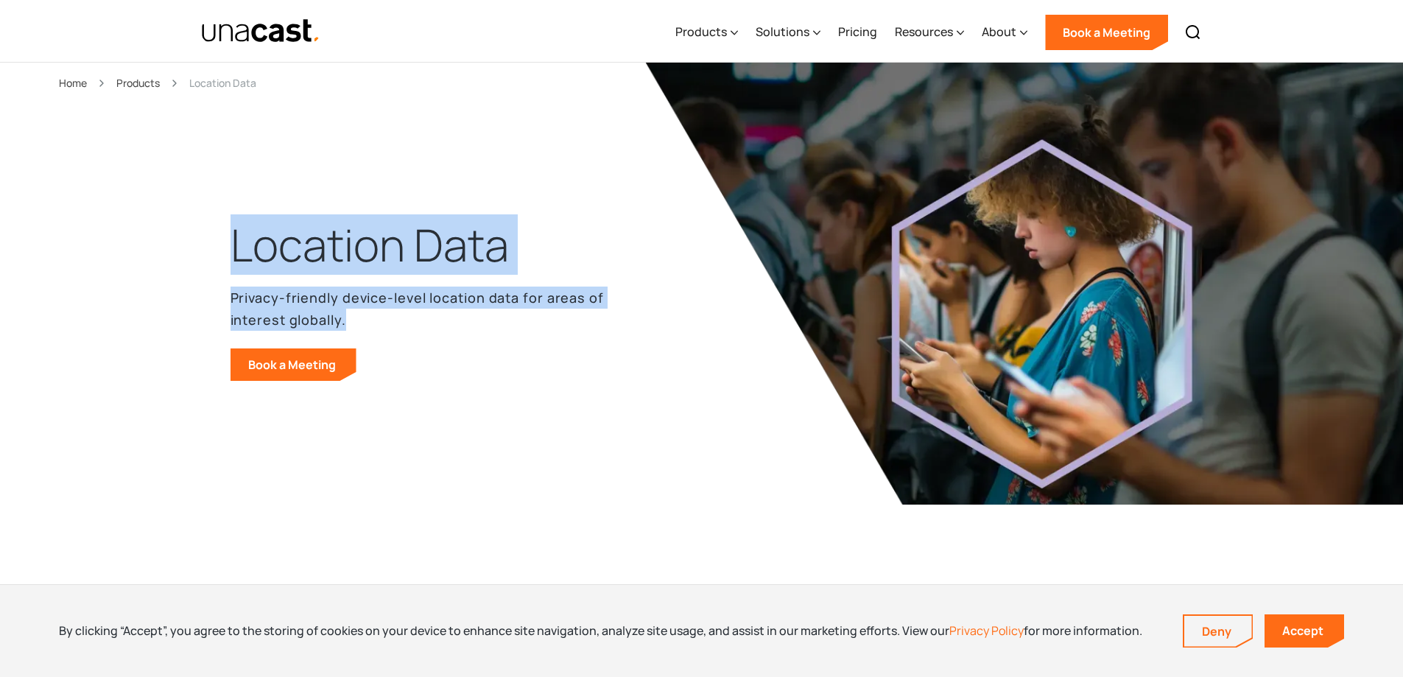
click at [399, 317] on p "Privacy-friendly device-level location data for areas of interest globally." at bounding box center [422, 309] width 383 height 44
drag, startPoint x: 370, startPoint y: 318, endPoint x: 233, endPoint y: 242, distance: 156.6
click at [234, 243] on div "Location Data Privacy-friendly device-level location data for areas of interest…" at bounding box center [422, 298] width 383 height 165
click at [233, 242] on h1 "Location Data" at bounding box center [370, 245] width 278 height 59
drag, startPoint x: 231, startPoint y: 242, endPoint x: 348, endPoint y: 317, distance: 138.1
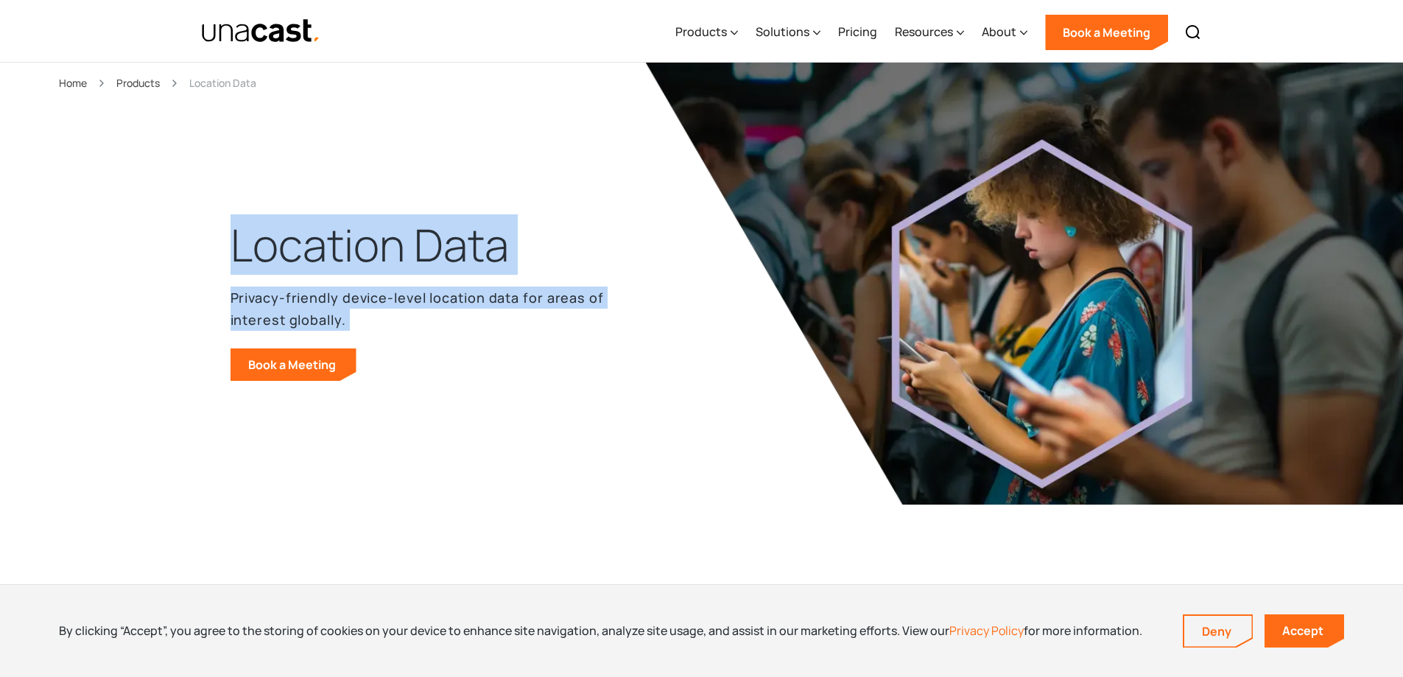
click at [348, 317] on div "Location Data Privacy-friendly device-level location data for areas of interest…" at bounding box center [422, 298] width 383 height 165
click at [350, 318] on p "Privacy-friendly device-level location data for areas of interest globally." at bounding box center [422, 309] width 383 height 44
click at [351, 319] on p "Privacy-friendly device-level location data for areas of interest globally." at bounding box center [422, 309] width 383 height 44
drag, startPoint x: 353, startPoint y: 320, endPoint x: 236, endPoint y: 257, distance: 132.5
click at [236, 257] on div "Location Data Privacy-friendly device-level location data for areas of interest…" at bounding box center [422, 298] width 383 height 165
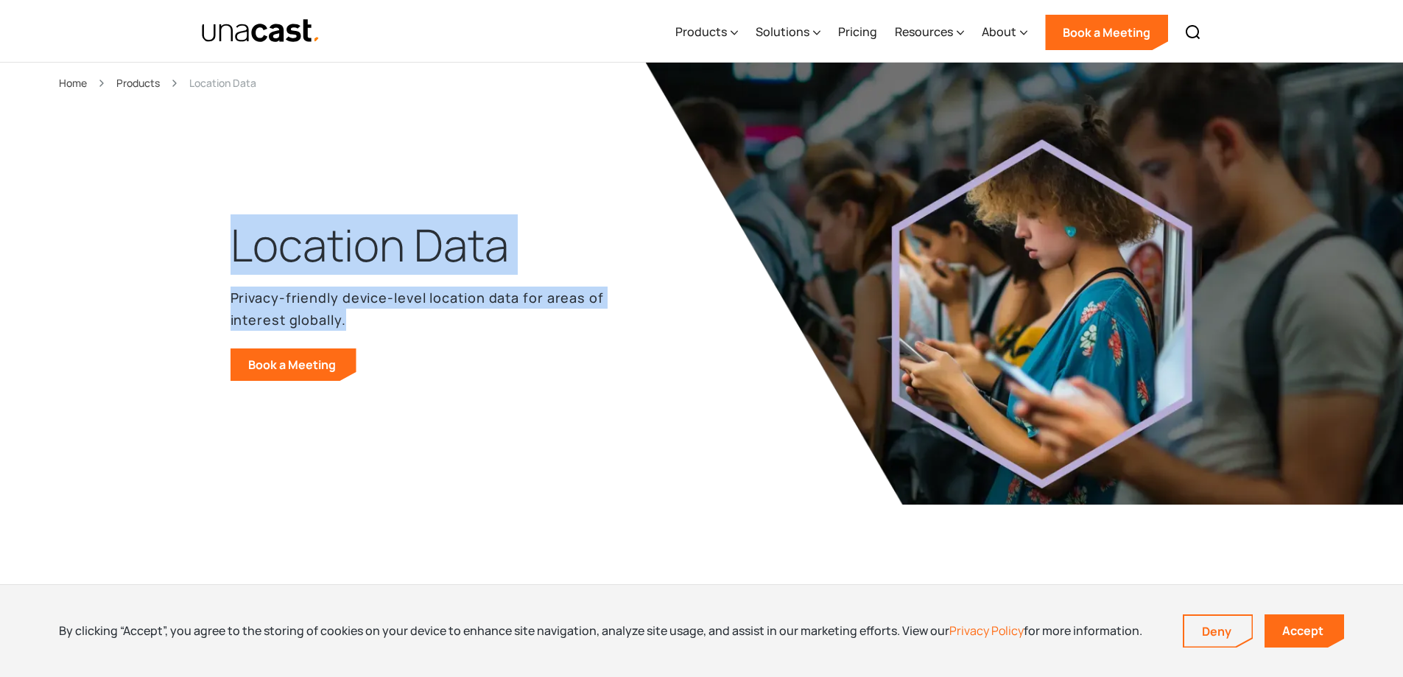
click at [236, 257] on h1 "Location Data" at bounding box center [370, 245] width 278 height 59
drag, startPoint x: 234, startPoint y: 250, endPoint x: 395, endPoint y: 315, distance: 173.5
click at [395, 315] on div "Location Data Privacy-friendly device-level location data for areas of interest…" at bounding box center [422, 298] width 383 height 165
click at [395, 315] on p "Privacy-friendly device-level location data for areas of interest globally." at bounding box center [422, 309] width 383 height 44
drag, startPoint x: 395, startPoint y: 315, endPoint x: 261, endPoint y: 246, distance: 150.9
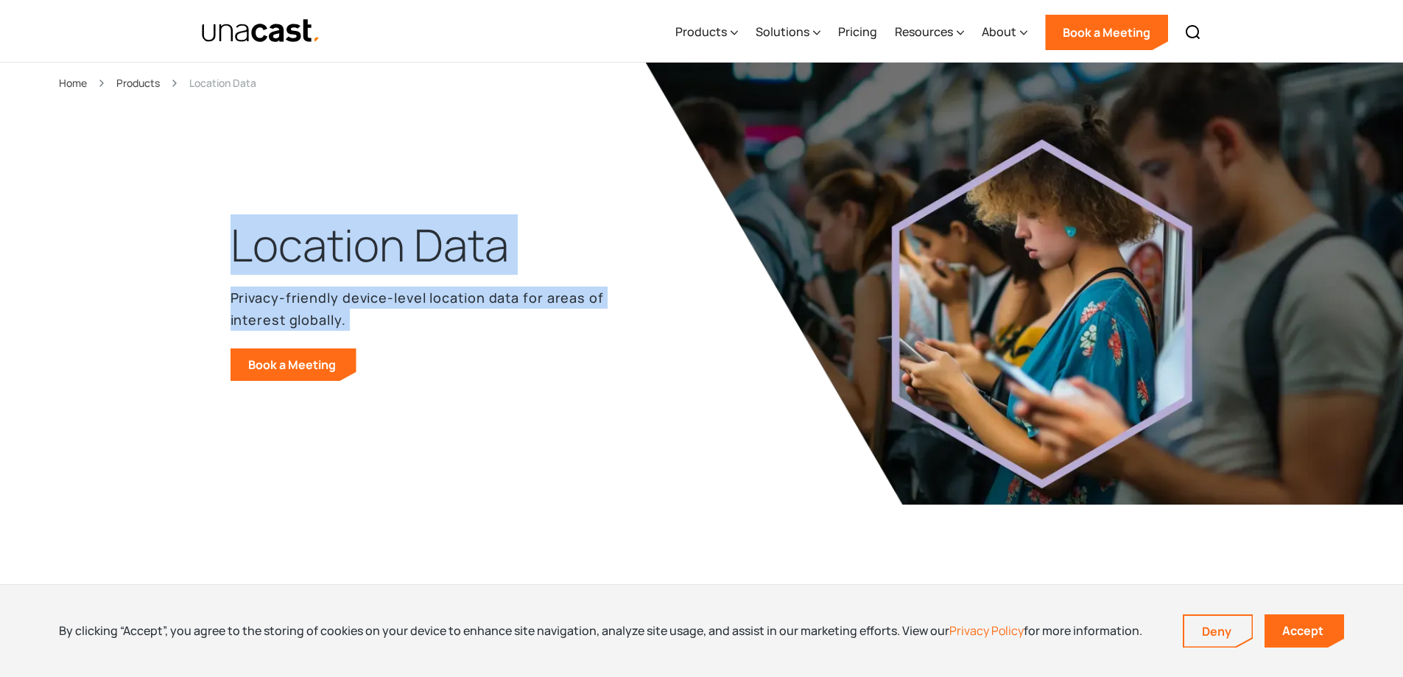
click at [295, 250] on div "Location Data Privacy-friendly device-level location data for areas of interest…" at bounding box center [422, 298] width 383 height 165
click at [260, 245] on h1 "Location Data" at bounding box center [370, 245] width 278 height 59
drag, startPoint x: 241, startPoint y: 243, endPoint x: 467, endPoint y: 311, distance: 236.1
click at [467, 311] on div "Location Data Privacy-friendly device-level location data for areas of interest…" at bounding box center [422, 298] width 383 height 165
click at [469, 312] on p "Privacy-friendly device-level location data for areas of interest globally." at bounding box center [422, 309] width 383 height 44
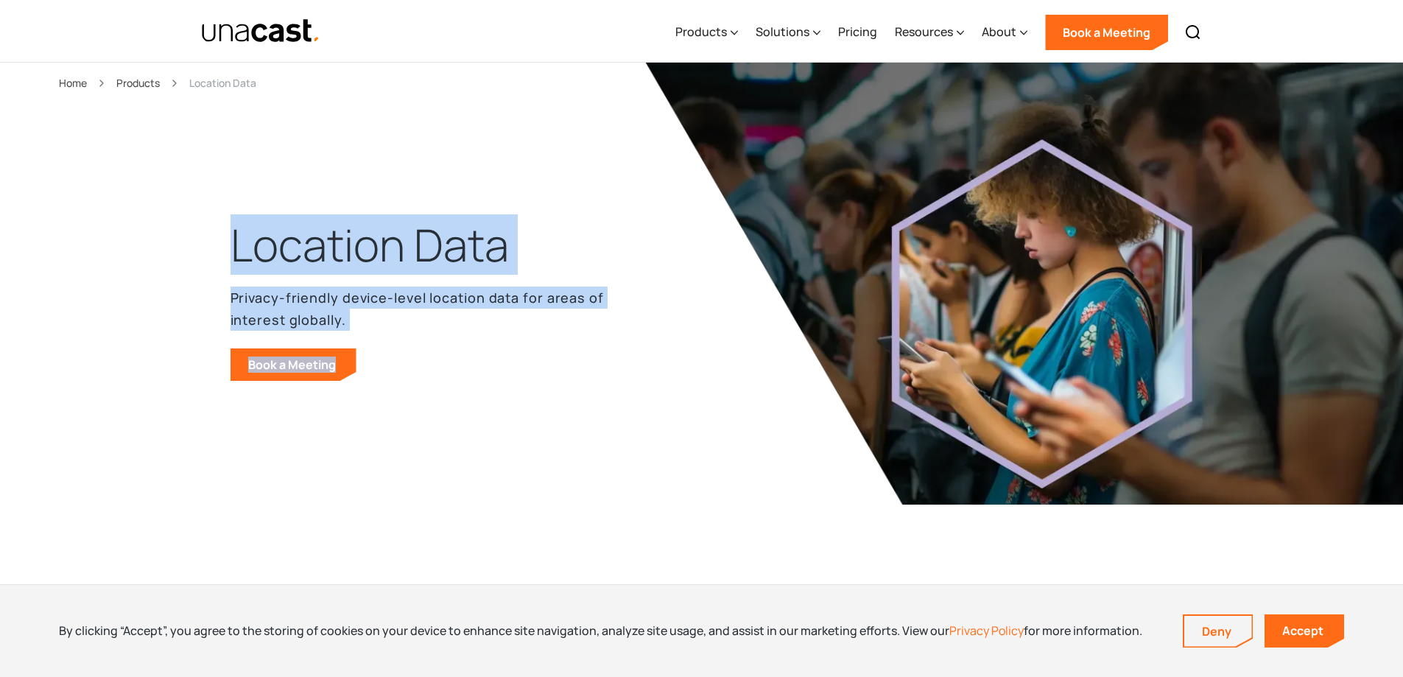
drag, startPoint x: 226, startPoint y: 229, endPoint x: 628, endPoint y: 365, distance: 424.0
click at [628, 365] on header "Location Data Privacy-friendly device-level location data for areas of interest…" at bounding box center [701, 313] width 1403 height 501
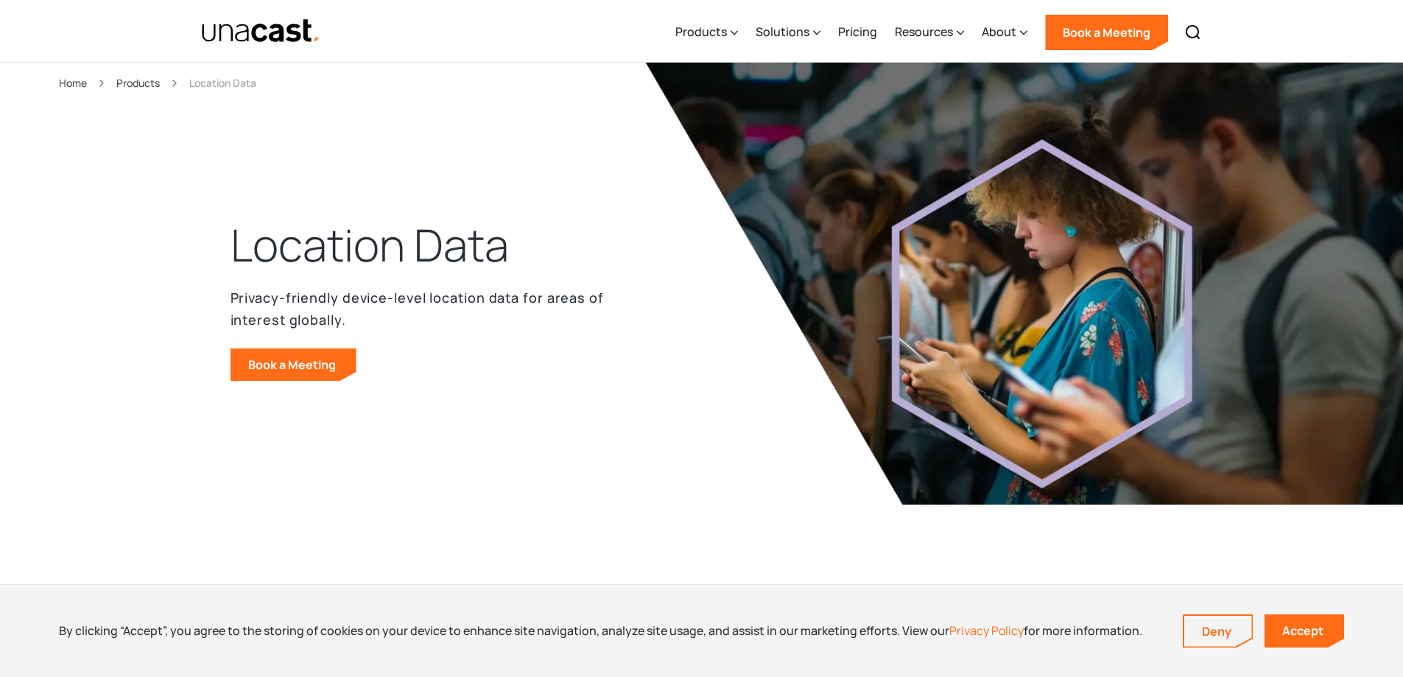
drag, startPoint x: 623, startPoint y: 367, endPoint x: 616, endPoint y: 372, distance: 9.0
click at [622, 367] on div "Location Data Privacy-friendly device-level location data for areas of interest…" at bounding box center [443, 313] width 424 height 136
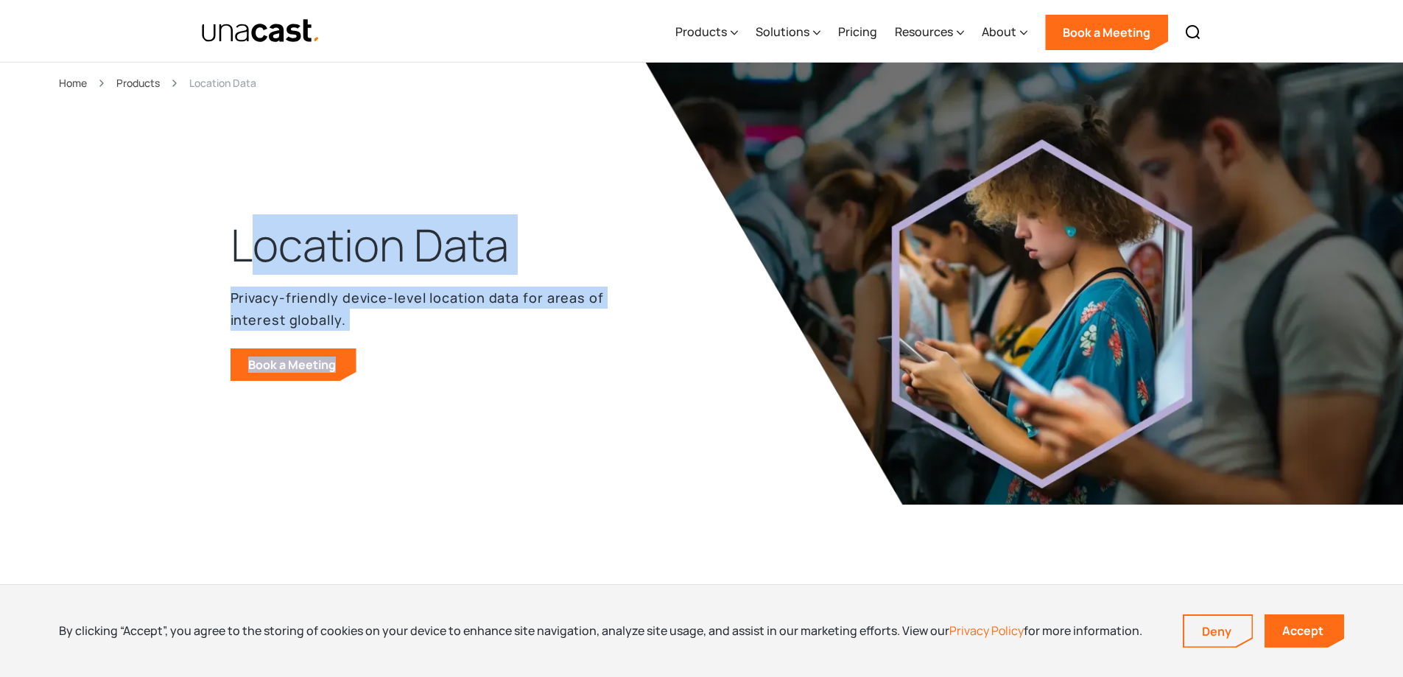
drag, startPoint x: 577, startPoint y: 376, endPoint x: 264, endPoint y: 183, distance: 368.2
click at [264, 183] on div "Location Data Privacy-friendly device-level location data for areas of interest…" at bounding box center [702, 313] width 943 height 383
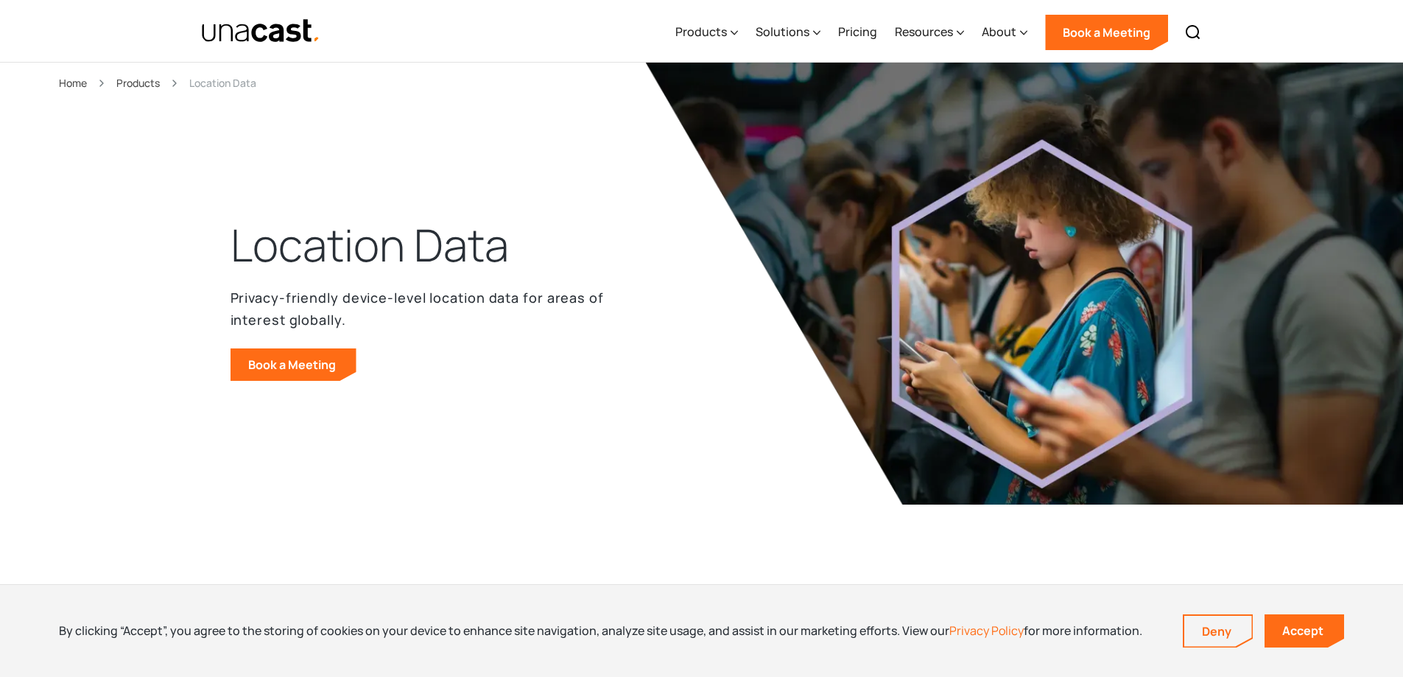
click at [233, 197] on div "Location Data Privacy-friendly device-level location data for areas of interest…" at bounding box center [702, 313] width 943 height 383
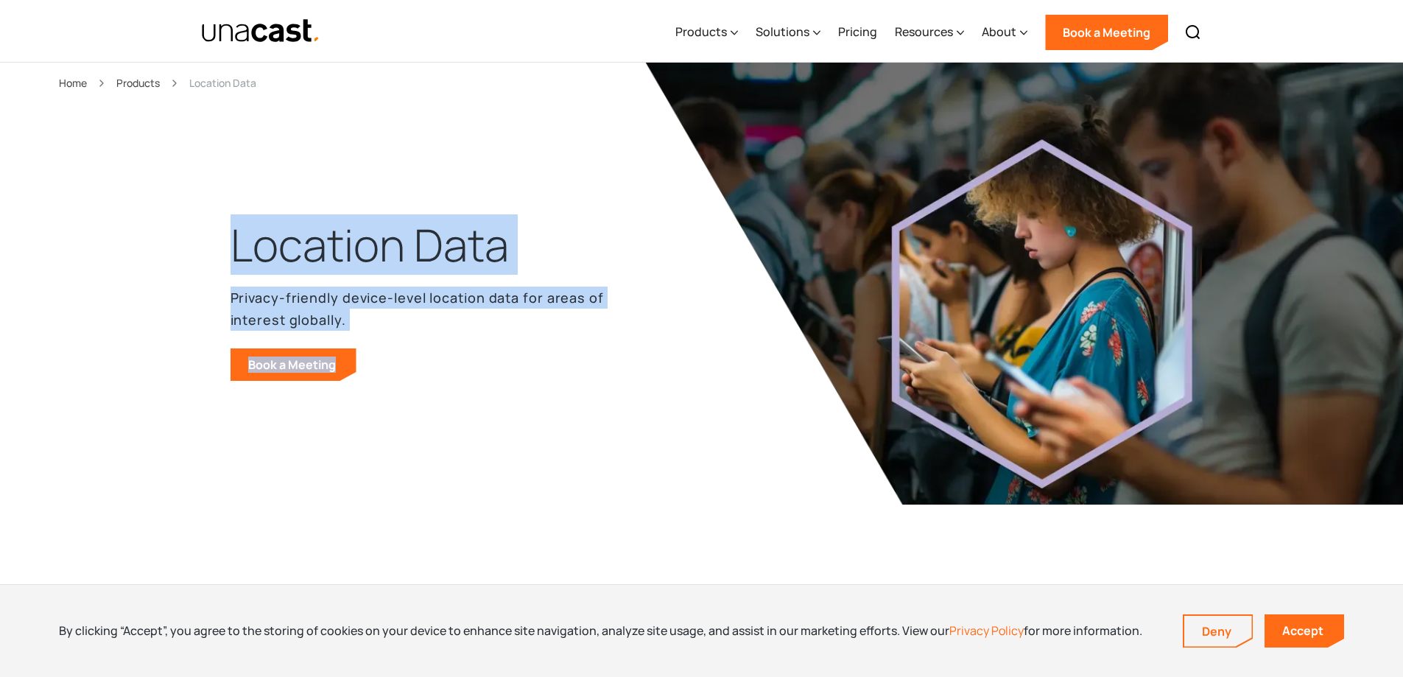
drag, startPoint x: 240, startPoint y: 225, endPoint x: 536, endPoint y: 362, distance: 326.0
click at [536, 362] on div "Location Data Privacy-friendly device-level location data for areas of interest…" at bounding box center [422, 298] width 383 height 165
click at [457, 228] on h1 "Location Data" at bounding box center [370, 245] width 278 height 59
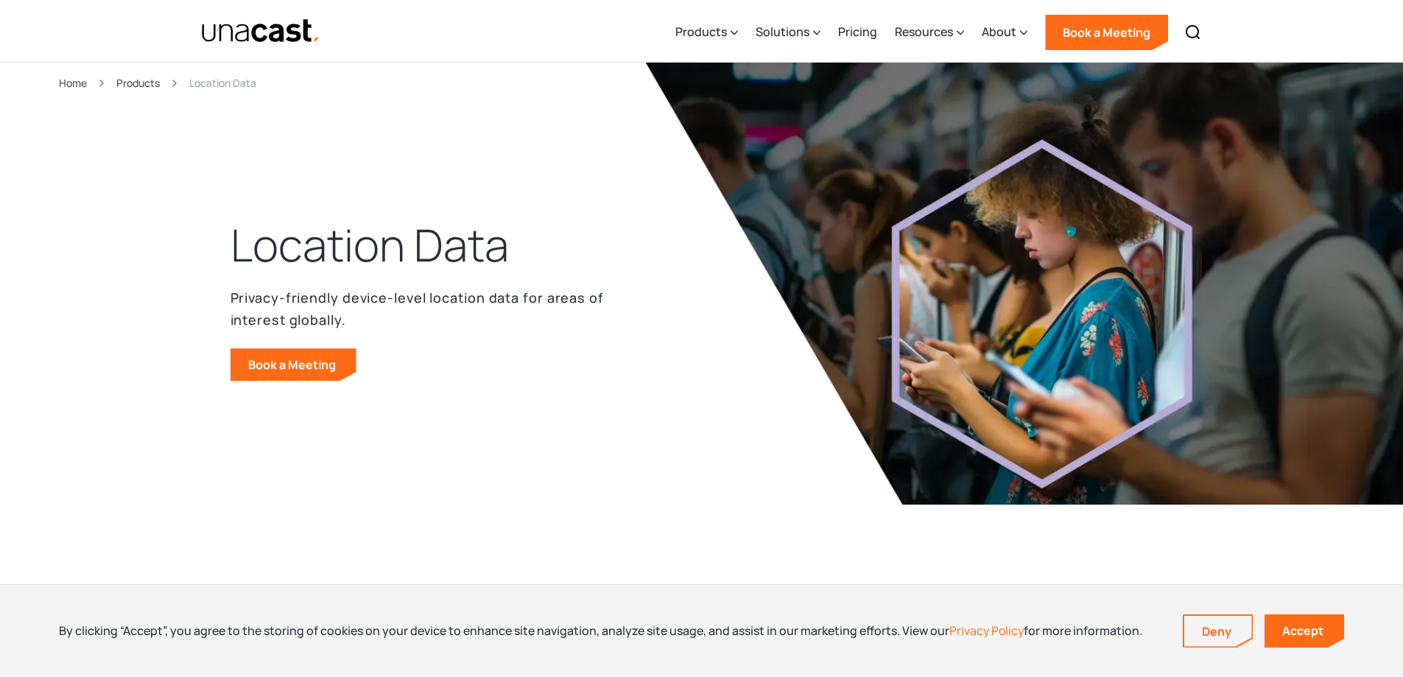
click at [343, 240] on h1 "Location Data" at bounding box center [370, 245] width 278 height 59
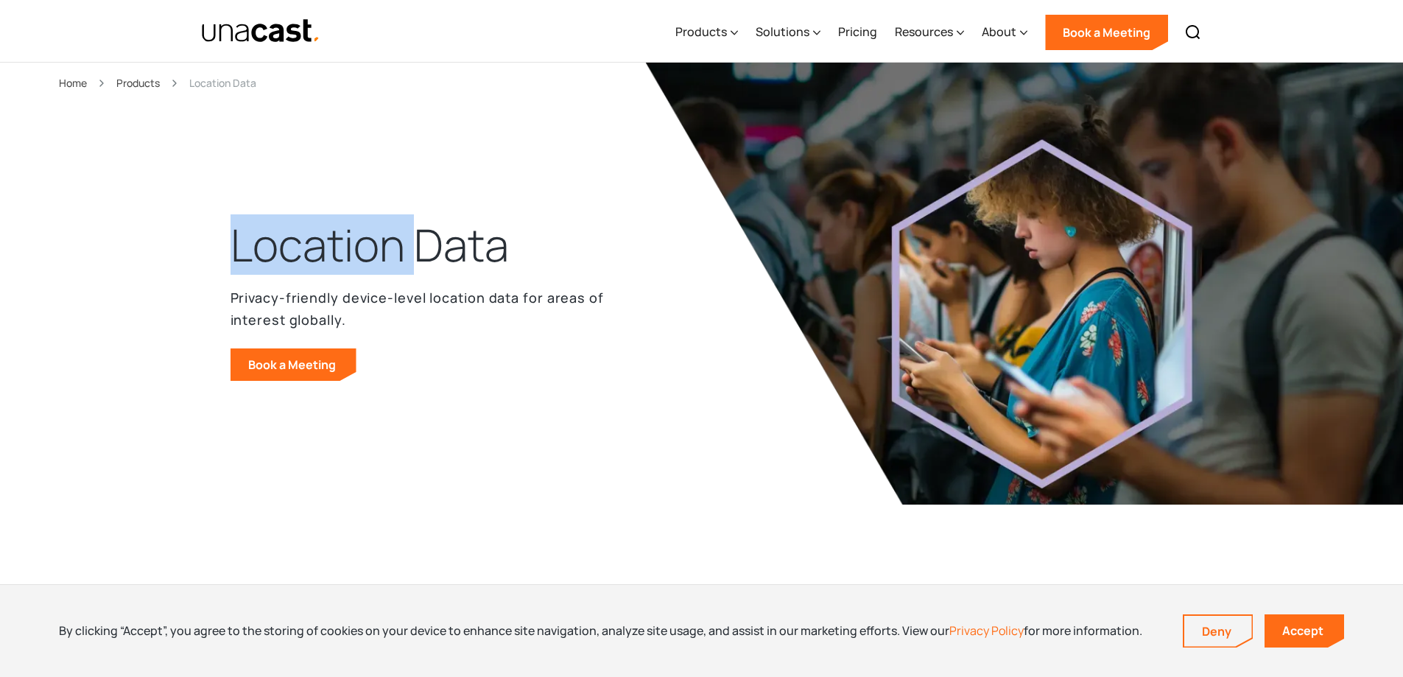
click at [343, 240] on h1 "Location Data" at bounding box center [370, 245] width 278 height 59
click at [333, 229] on h1 "Location Data" at bounding box center [370, 245] width 278 height 59
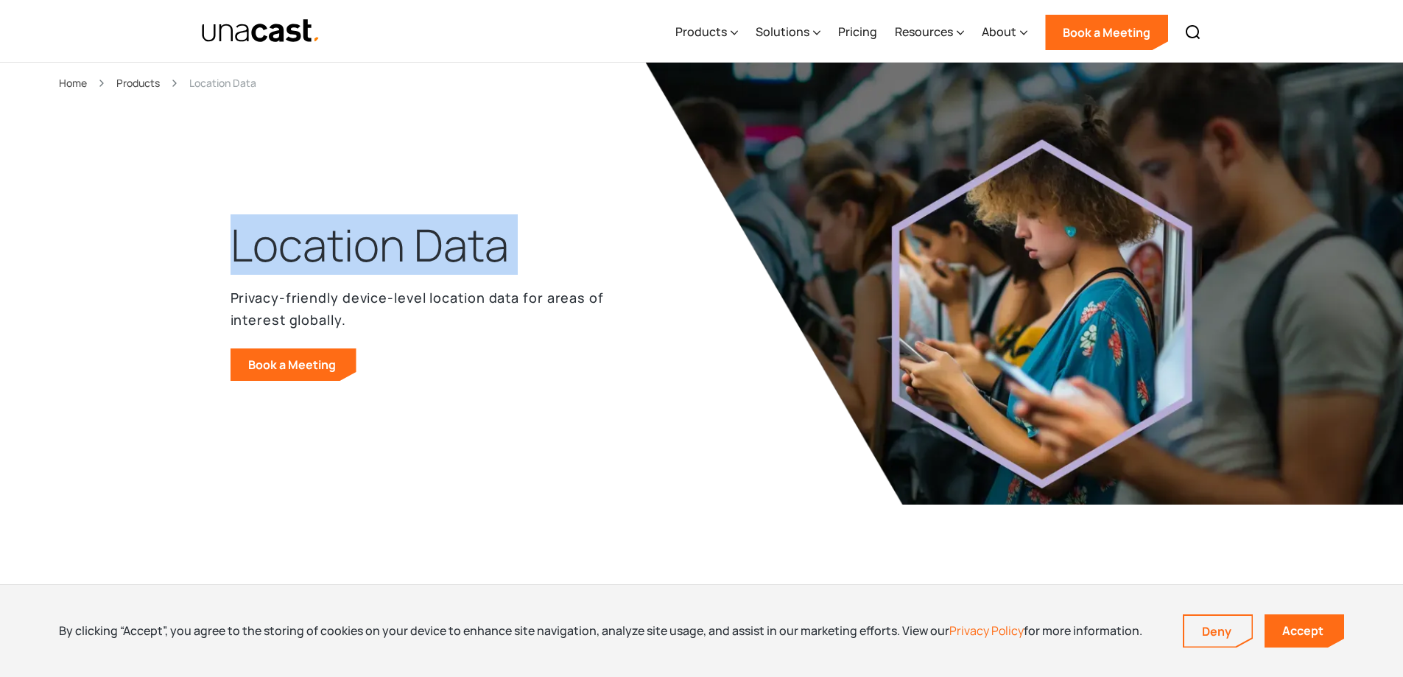
click at [399, 154] on div "Location Data Privacy-friendly device-level location data for areas of interest…" at bounding box center [702, 313] width 943 height 383
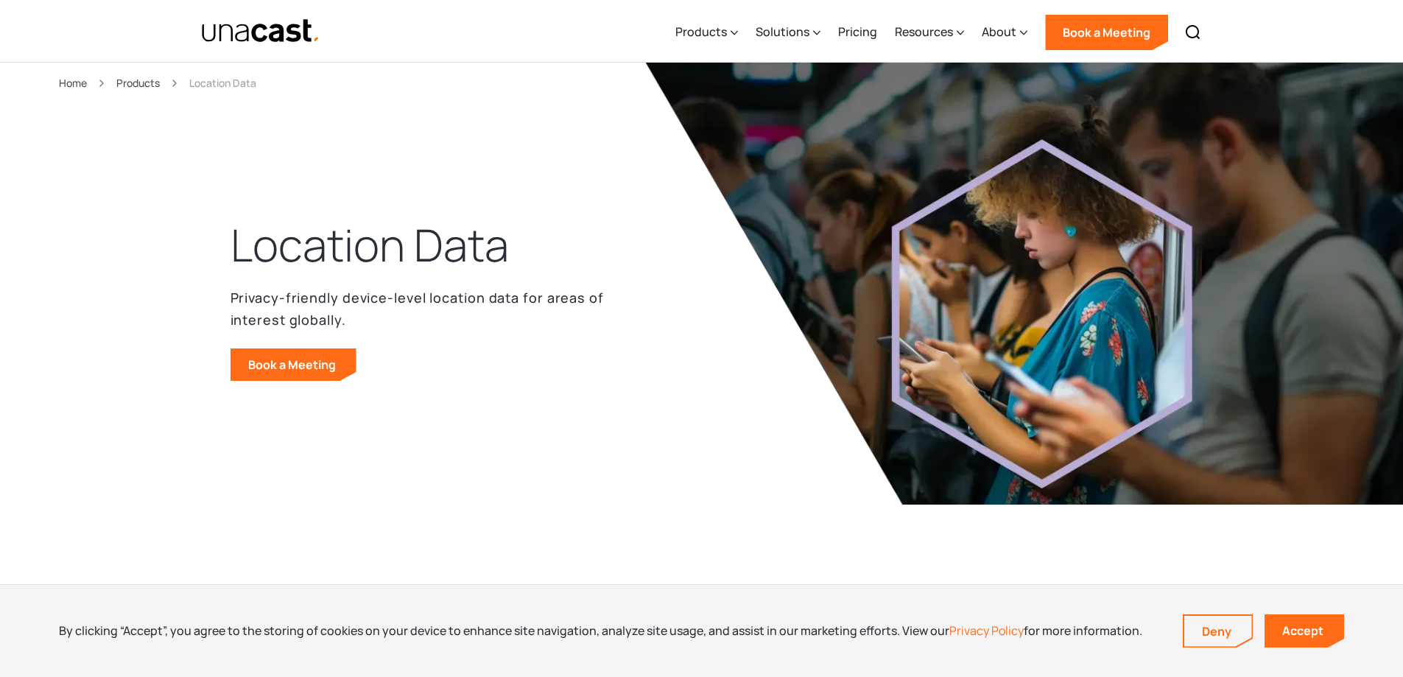
click at [393, 237] on h1 "Location Data" at bounding box center [370, 245] width 278 height 59
click at [392, 237] on h1 "Location Data" at bounding box center [370, 245] width 278 height 59
click at [390, 242] on h1 "Location Data" at bounding box center [370, 245] width 278 height 59
click at [390, 240] on h1 "Location Data" at bounding box center [370, 245] width 278 height 59
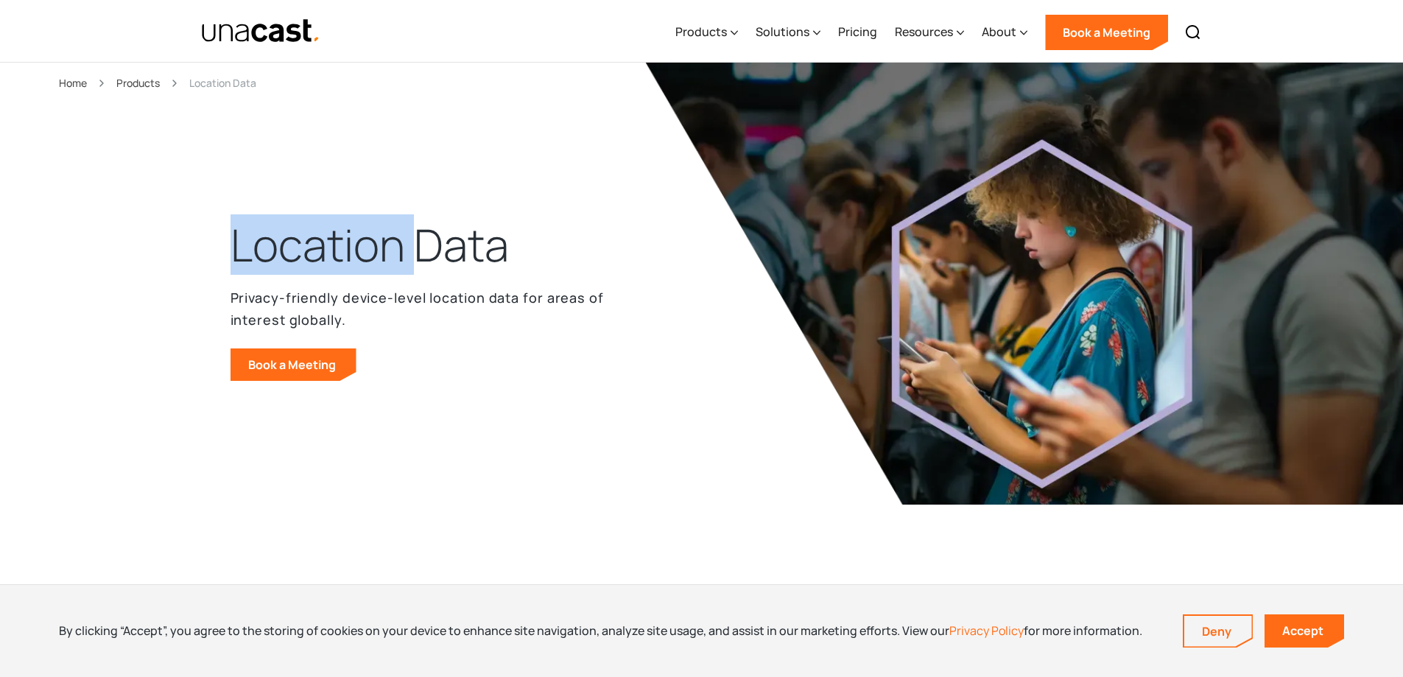
click at [390, 240] on h1 "Location Data" at bounding box center [370, 245] width 278 height 59
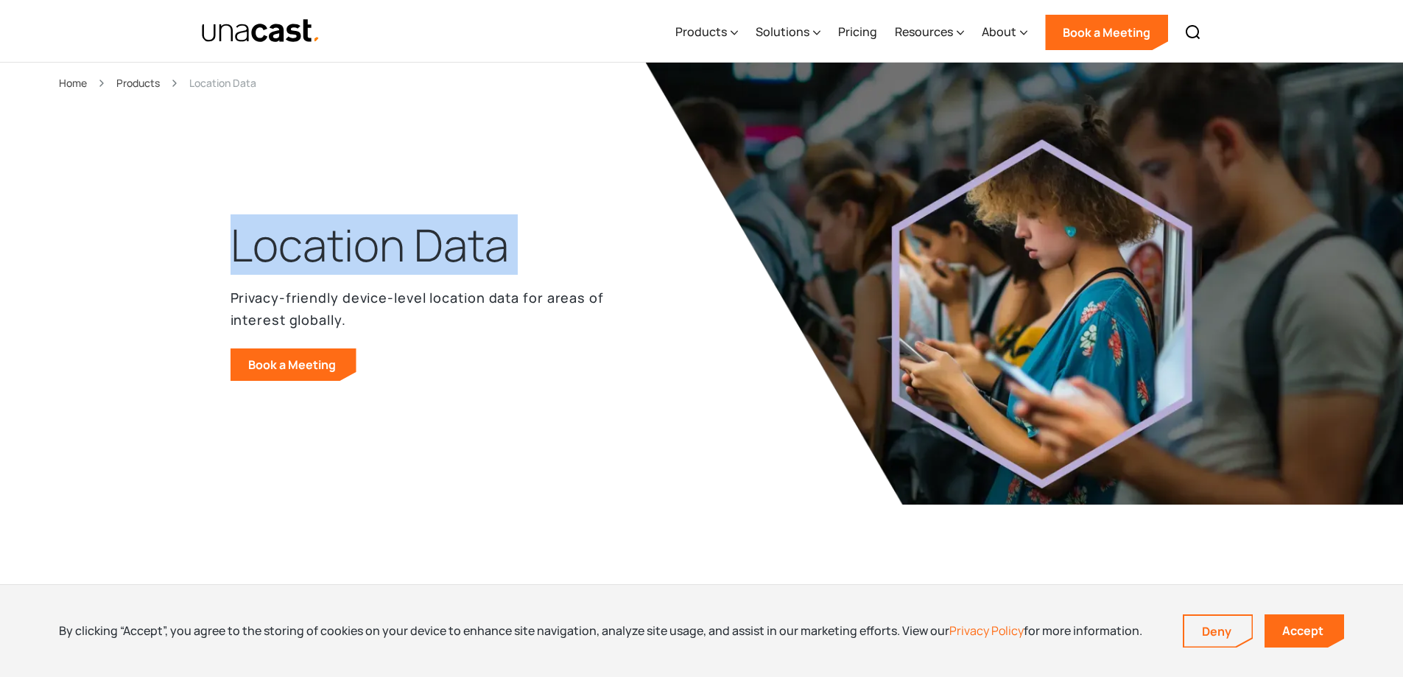
click at [390, 241] on h1 "Location Data" at bounding box center [370, 245] width 278 height 59
click at [400, 263] on h1 "Location Data" at bounding box center [370, 245] width 278 height 59
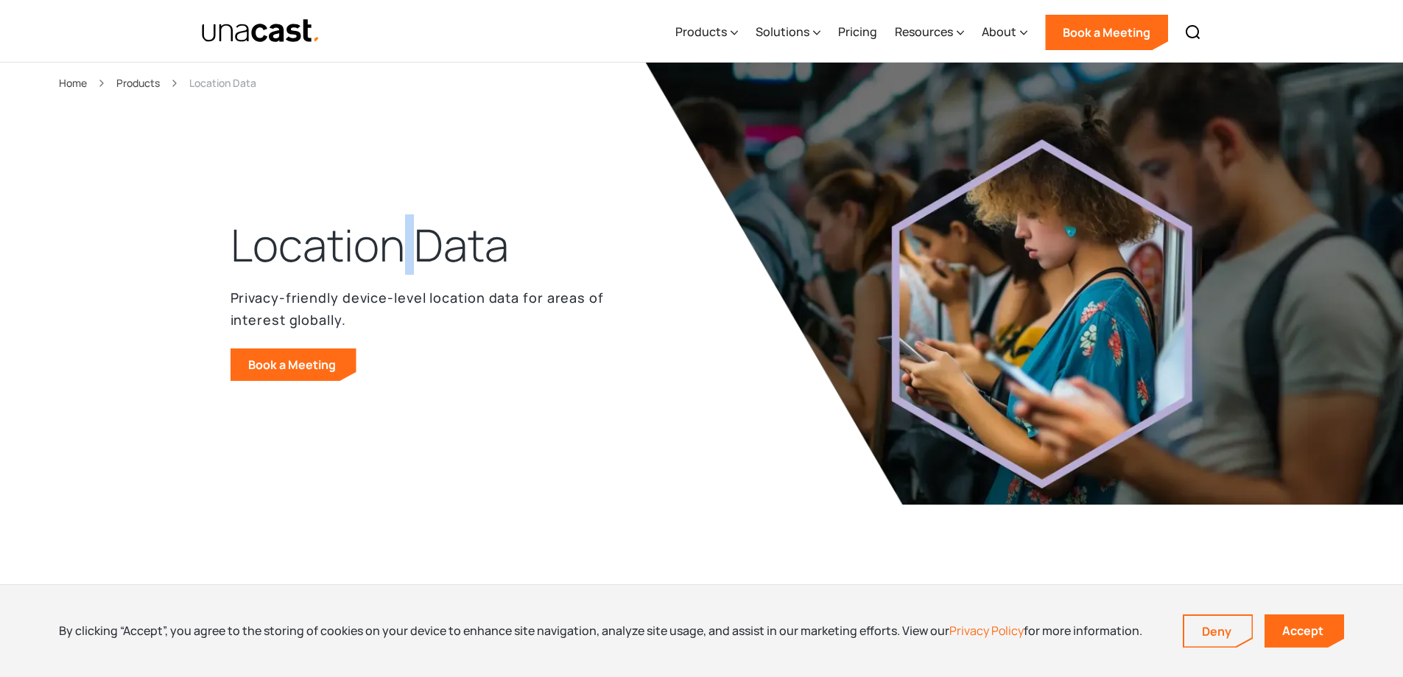
click at [400, 263] on h1 "Location Data" at bounding box center [370, 245] width 278 height 59
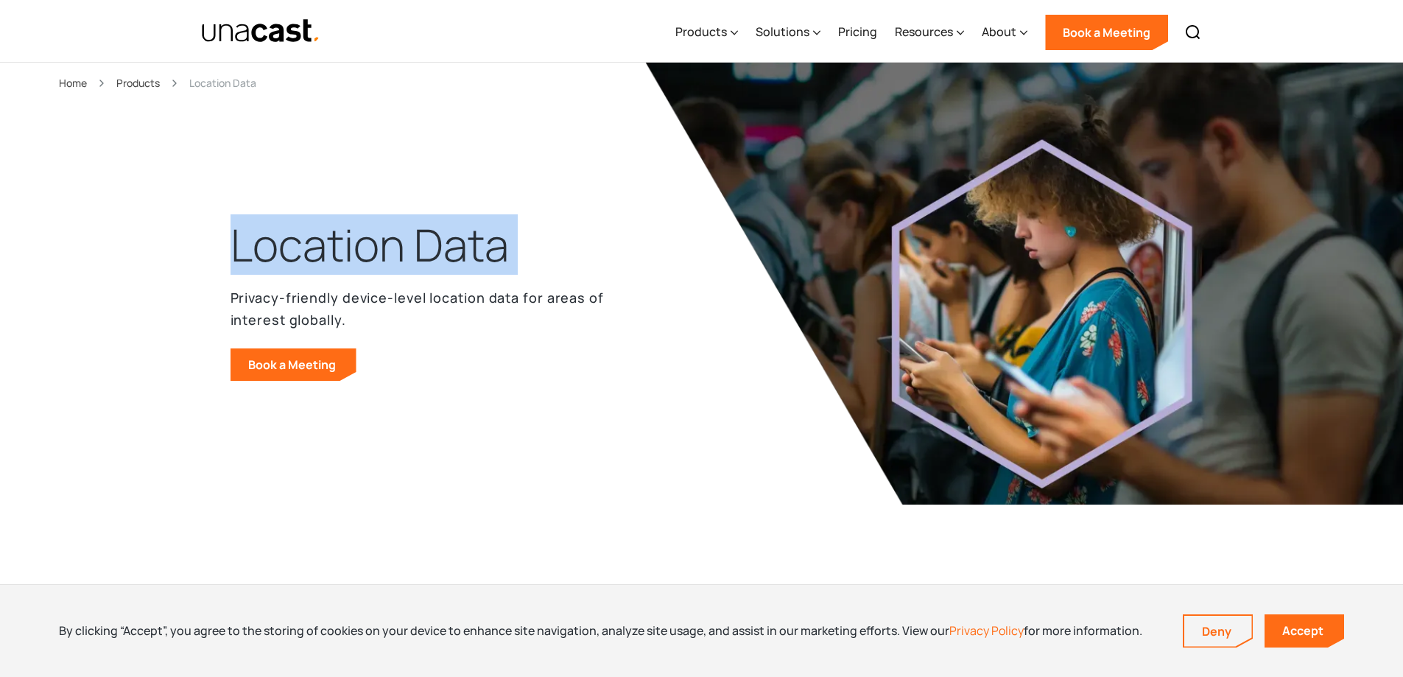
click at [400, 263] on h1 "Location Data" at bounding box center [370, 245] width 278 height 59
click at [398, 264] on h1 "Location Data" at bounding box center [370, 245] width 278 height 59
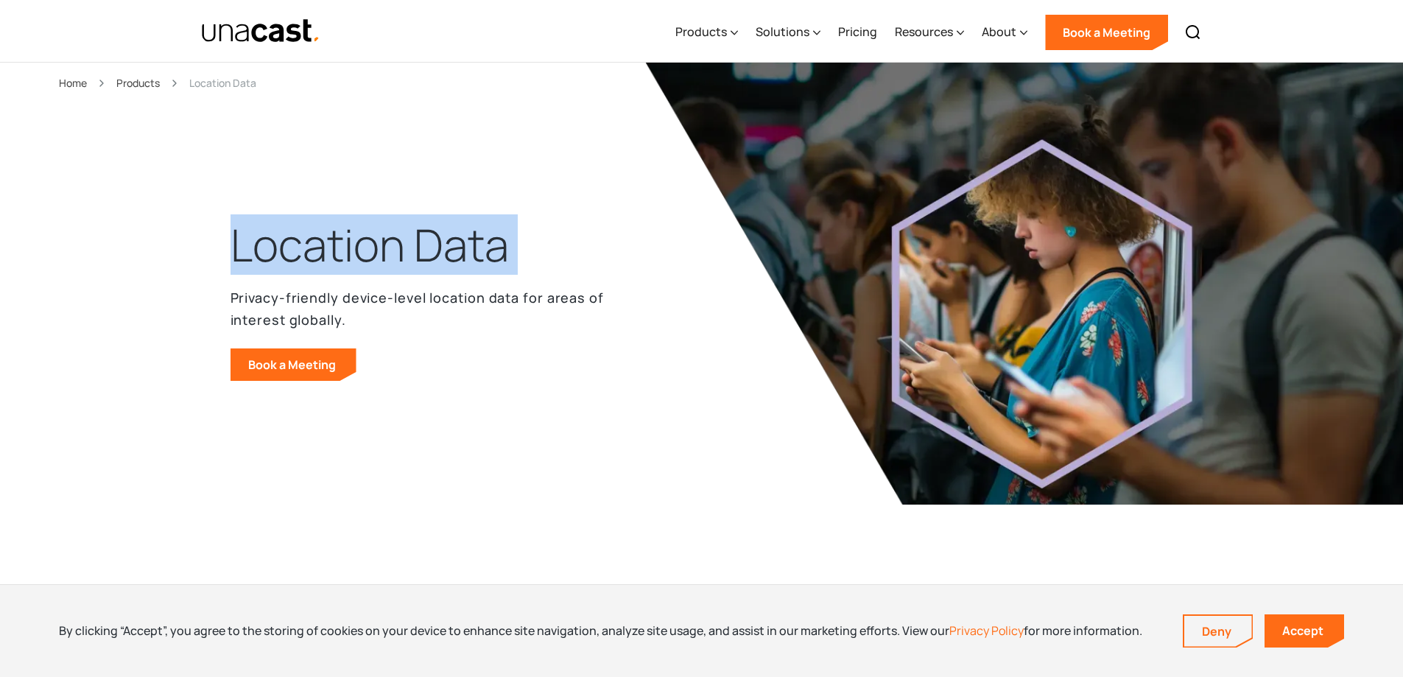
click at [386, 256] on h1 "Location Data" at bounding box center [370, 245] width 278 height 59
click at [386, 254] on h1 "Location Data" at bounding box center [370, 245] width 278 height 59
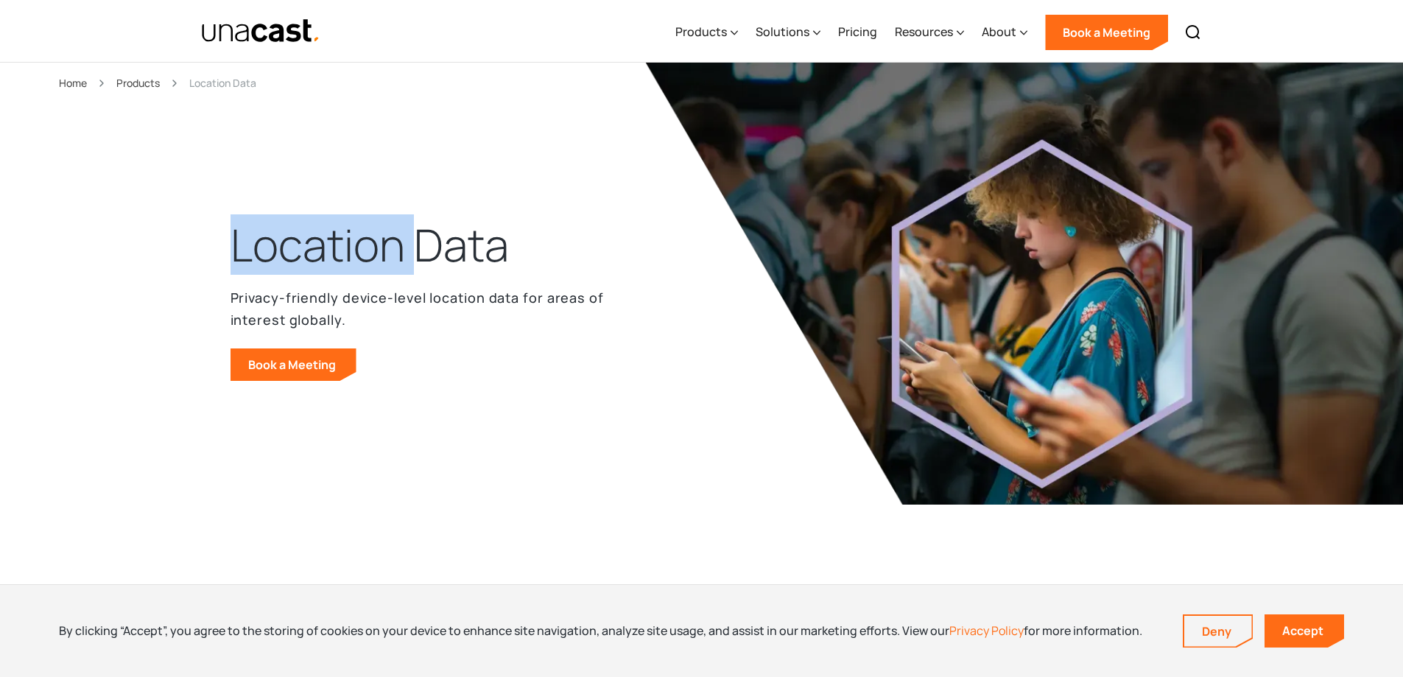
click at [386, 254] on h1 "Location Data" at bounding box center [370, 245] width 278 height 59
click at [392, 257] on h1 "Location Data" at bounding box center [370, 245] width 278 height 59
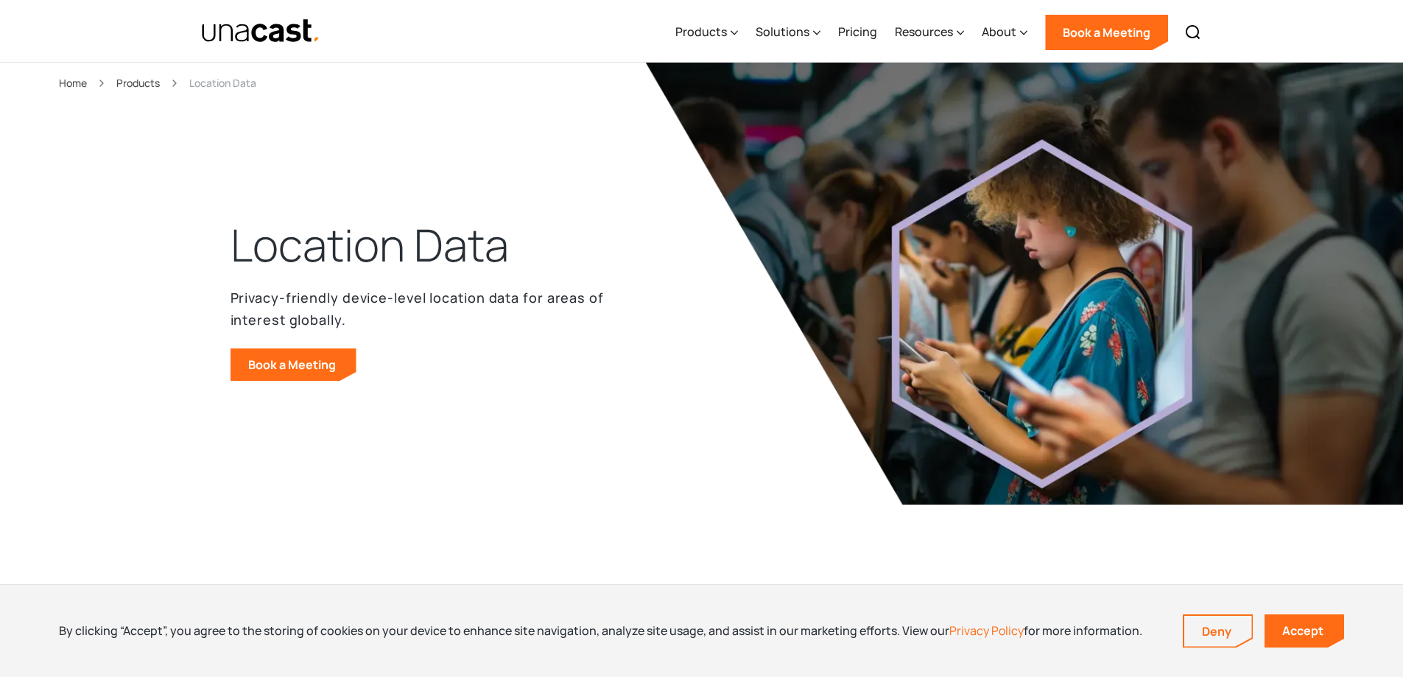
click at [392, 260] on h1 "Location Data" at bounding box center [370, 245] width 278 height 59
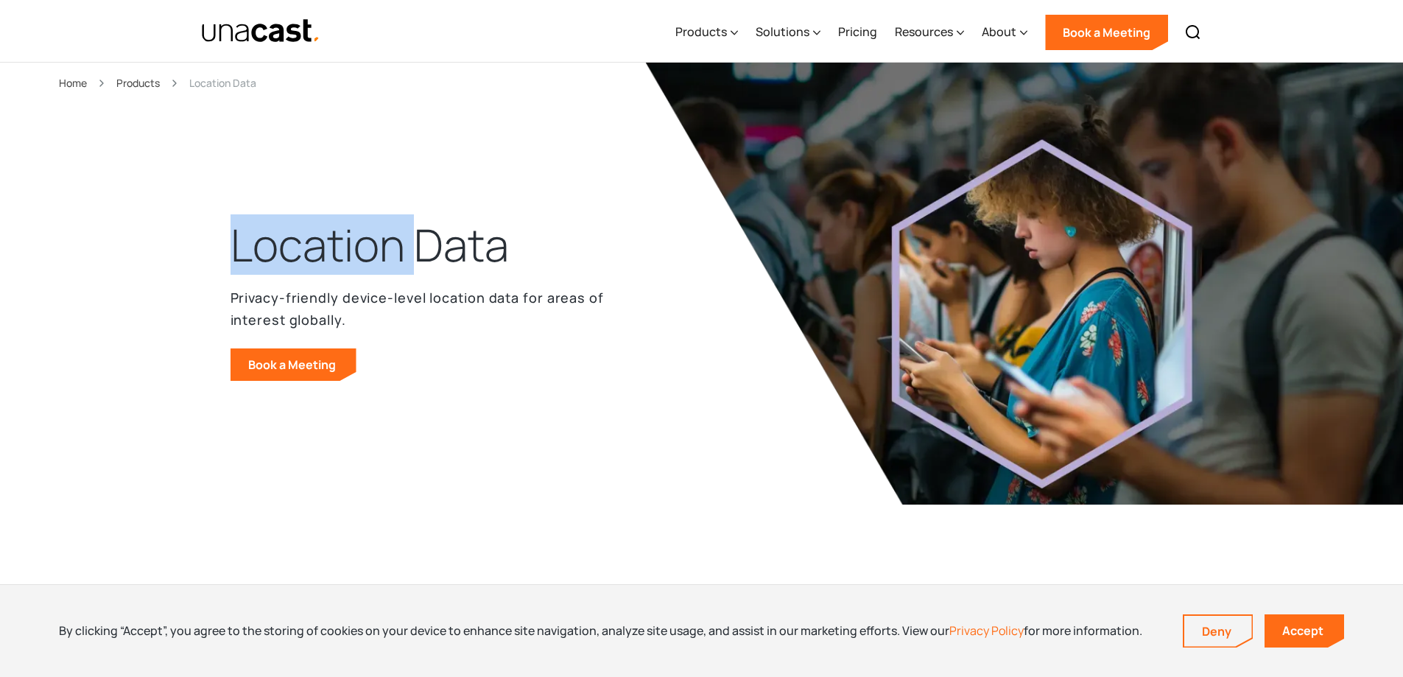
click at [392, 260] on h1 "Location Data" at bounding box center [370, 245] width 278 height 59
click at [369, 248] on h1 "Location Data" at bounding box center [370, 245] width 278 height 59
click at [370, 248] on h1 "Location Data" at bounding box center [370, 245] width 278 height 59
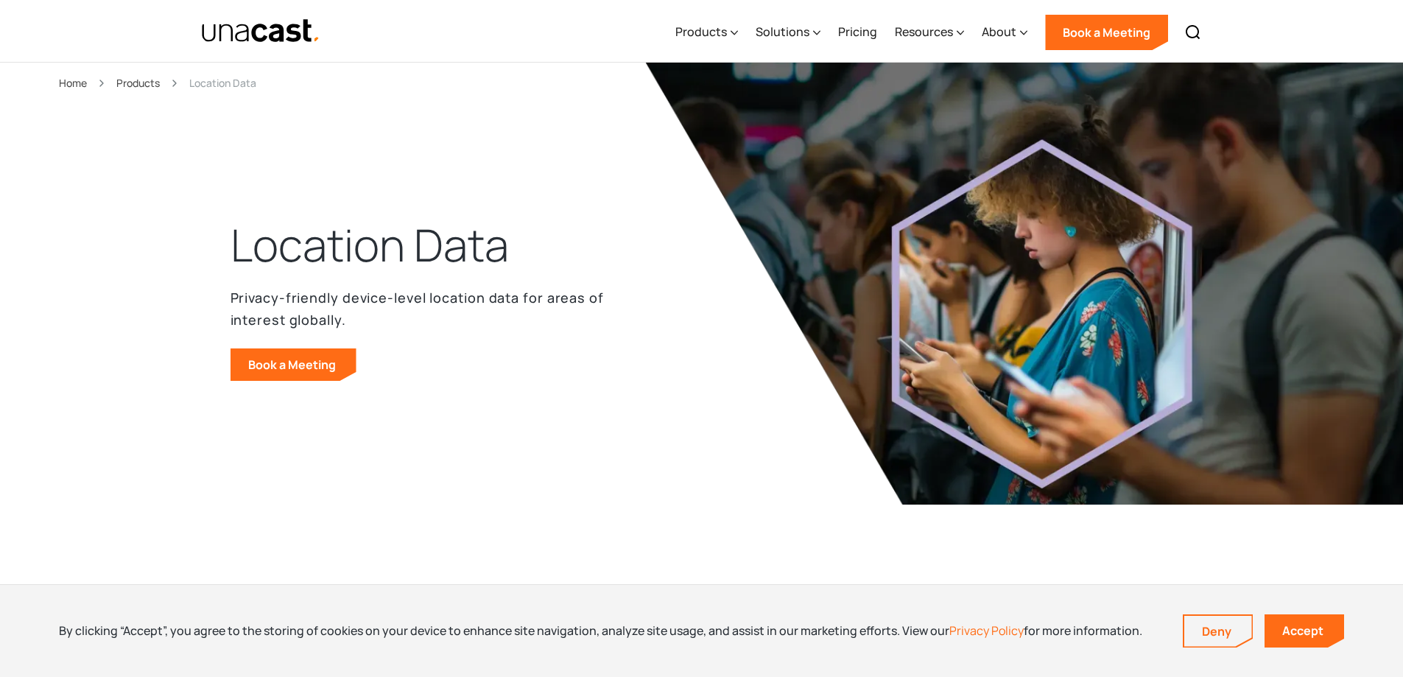
click at [343, 294] on p "Privacy-friendly device-level location data for areas of interest globally." at bounding box center [422, 309] width 383 height 44
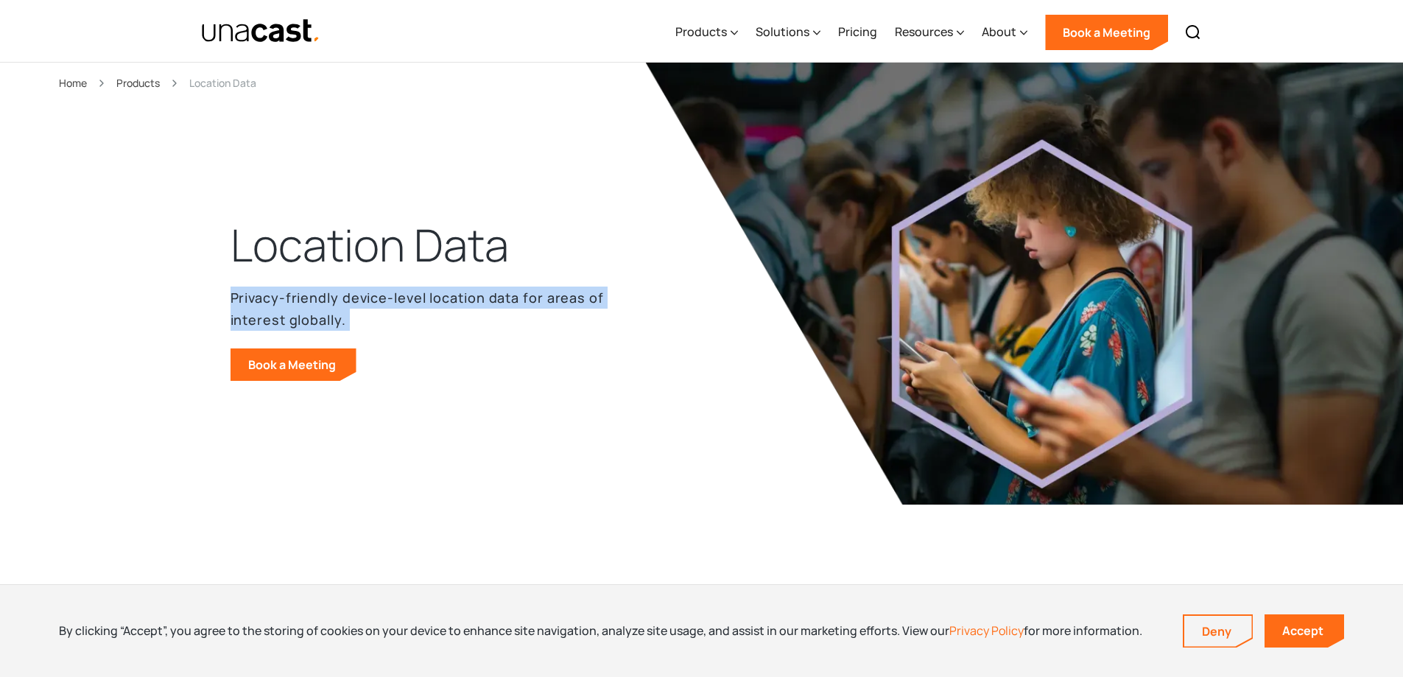
click at [343, 294] on p "Privacy-friendly device-level location data for areas of interest globally." at bounding box center [422, 309] width 383 height 44
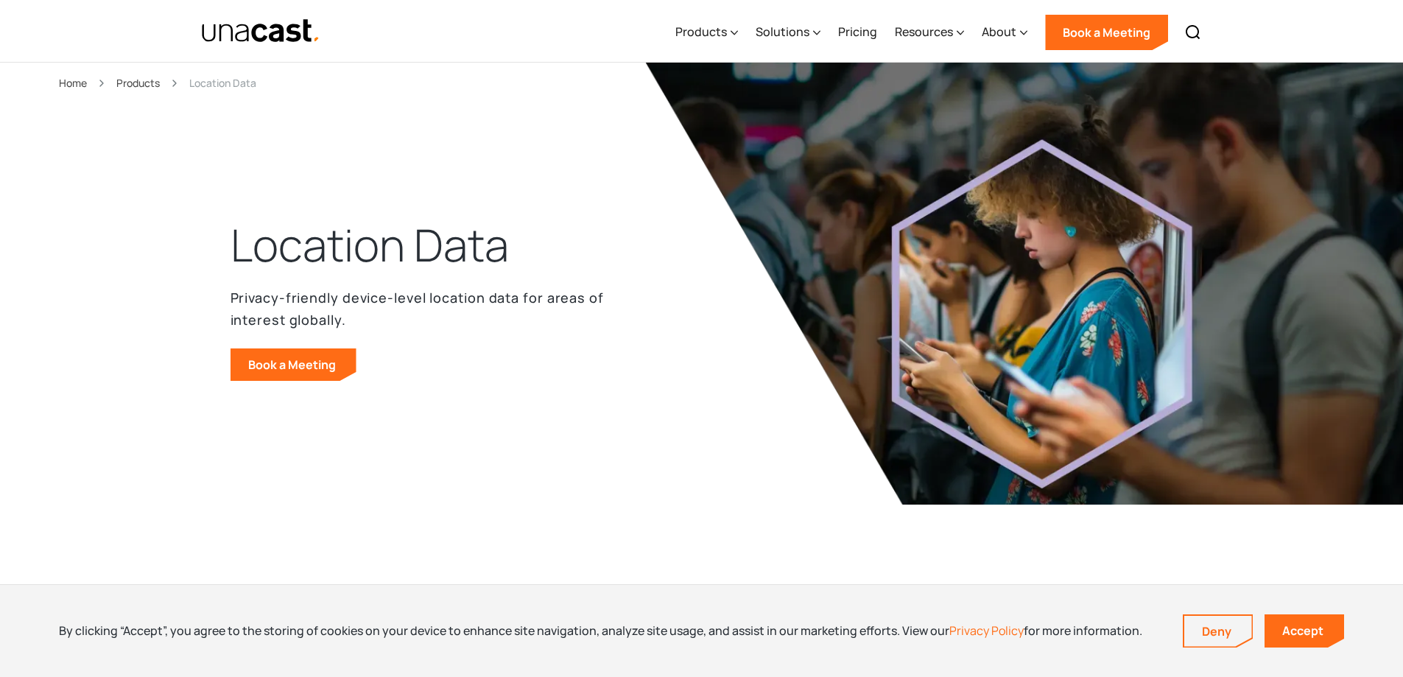
click at [326, 252] on h1 "Location Data" at bounding box center [370, 245] width 278 height 59
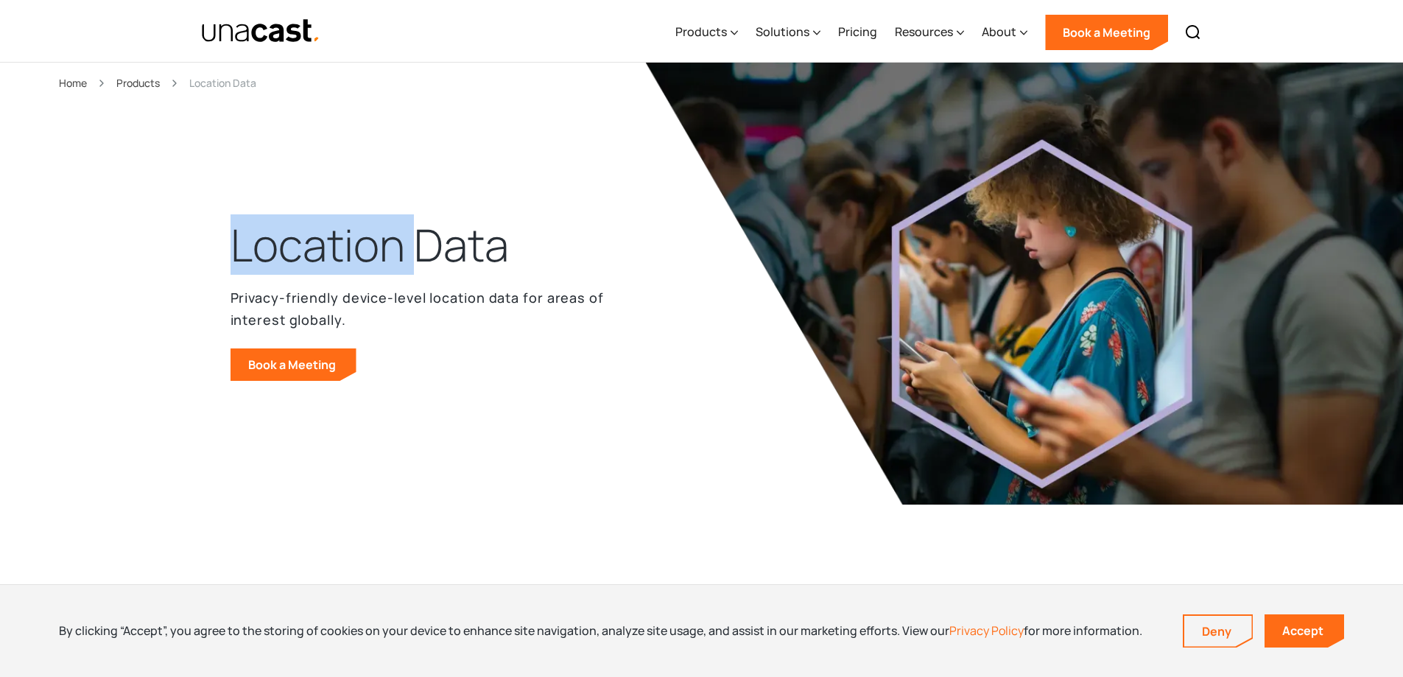
click at [326, 252] on h1 "Location Data" at bounding box center [370, 245] width 278 height 59
click at [326, 248] on h1 "Location Data" at bounding box center [370, 245] width 278 height 59
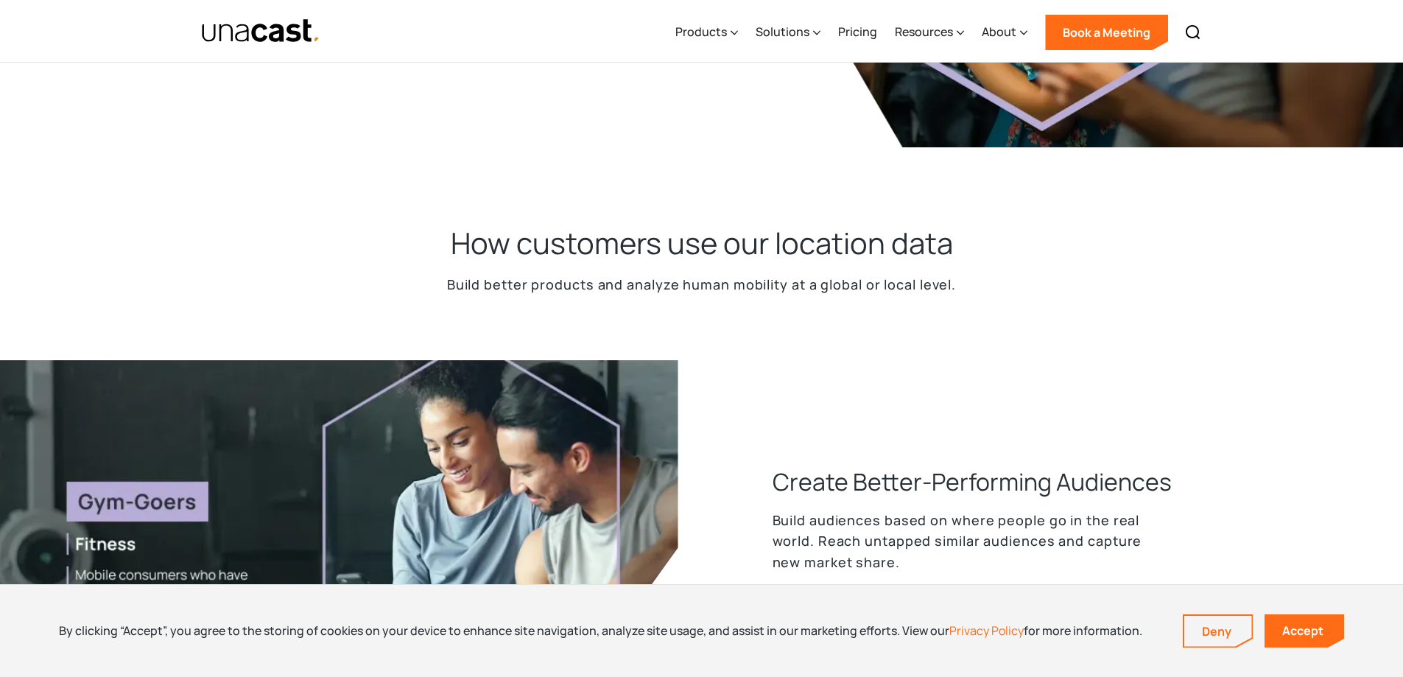
scroll to position [589, 0]
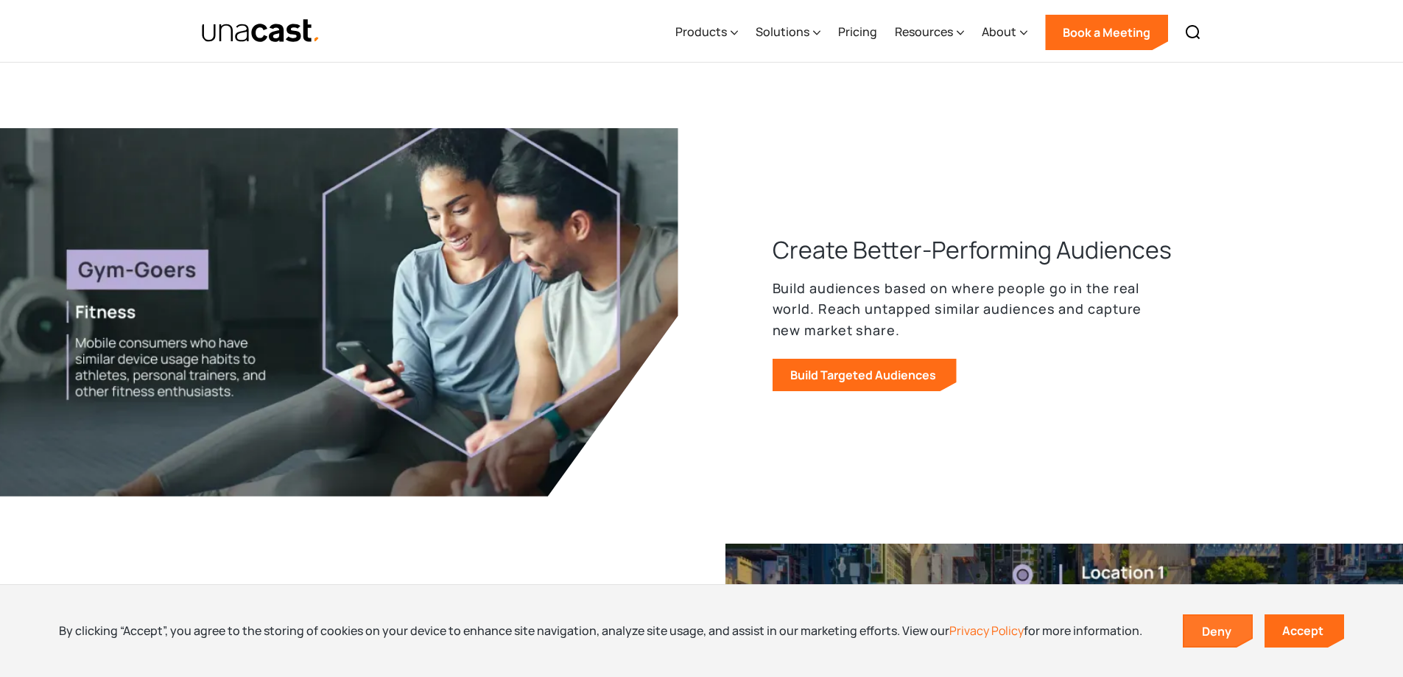
click at [1236, 634] on link "Deny" at bounding box center [1219, 631] width 68 height 31
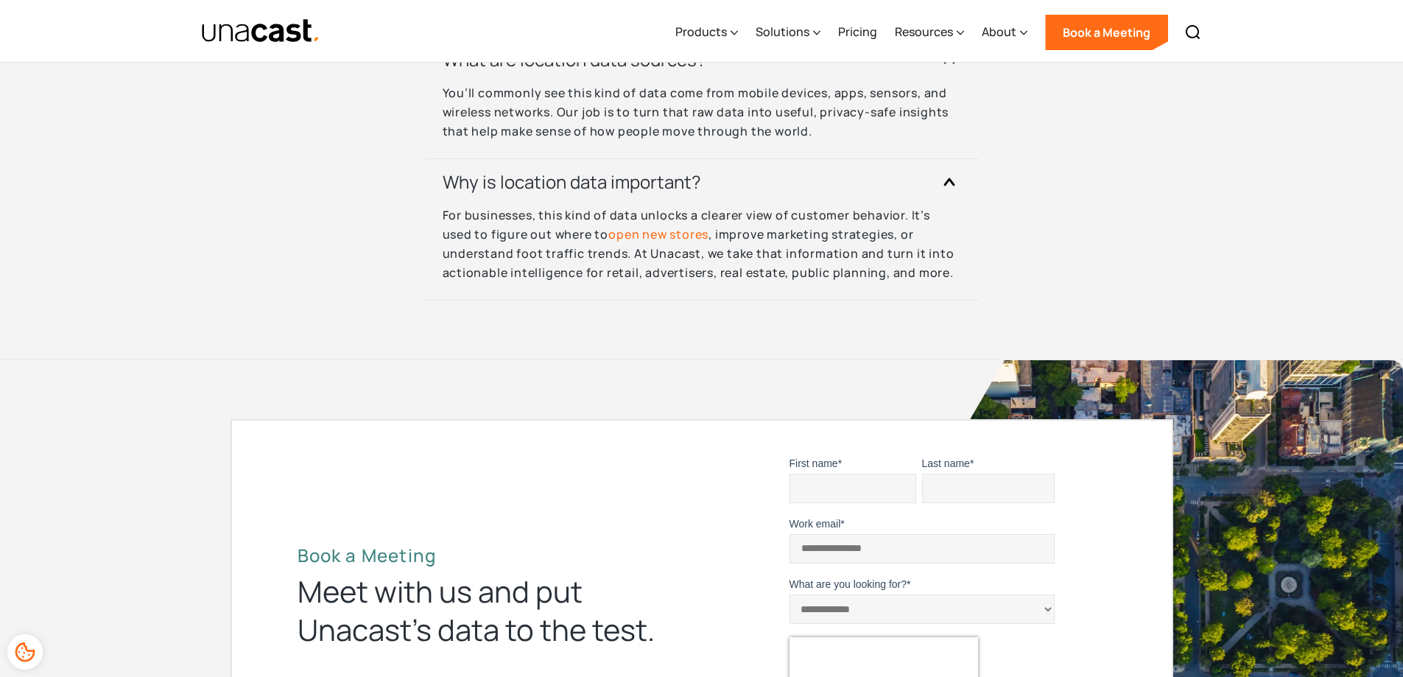
scroll to position [5001, 0]
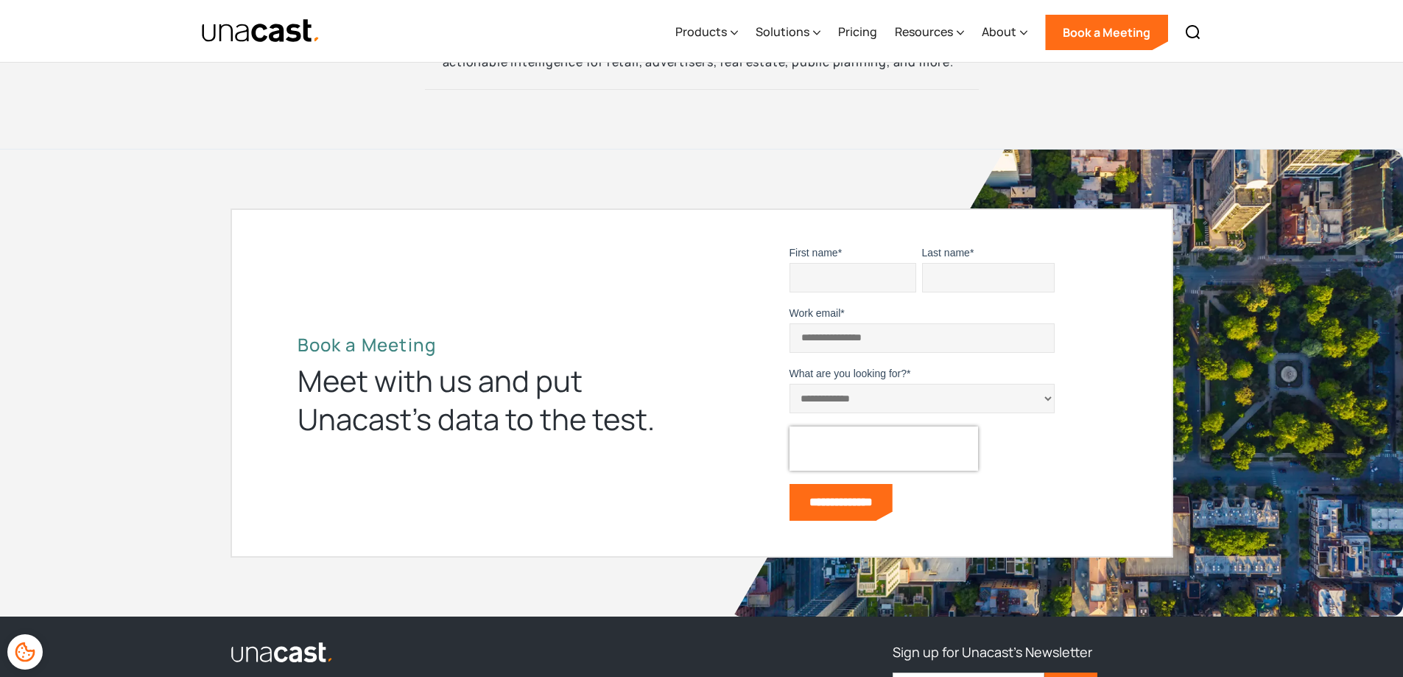
click at [835, 273] on input "First name *" at bounding box center [853, 277] width 127 height 29
type input "******"
type input "****"
type input "**********"
drag, startPoint x: 876, startPoint y: 401, endPoint x: 883, endPoint y: 405, distance: 8.2
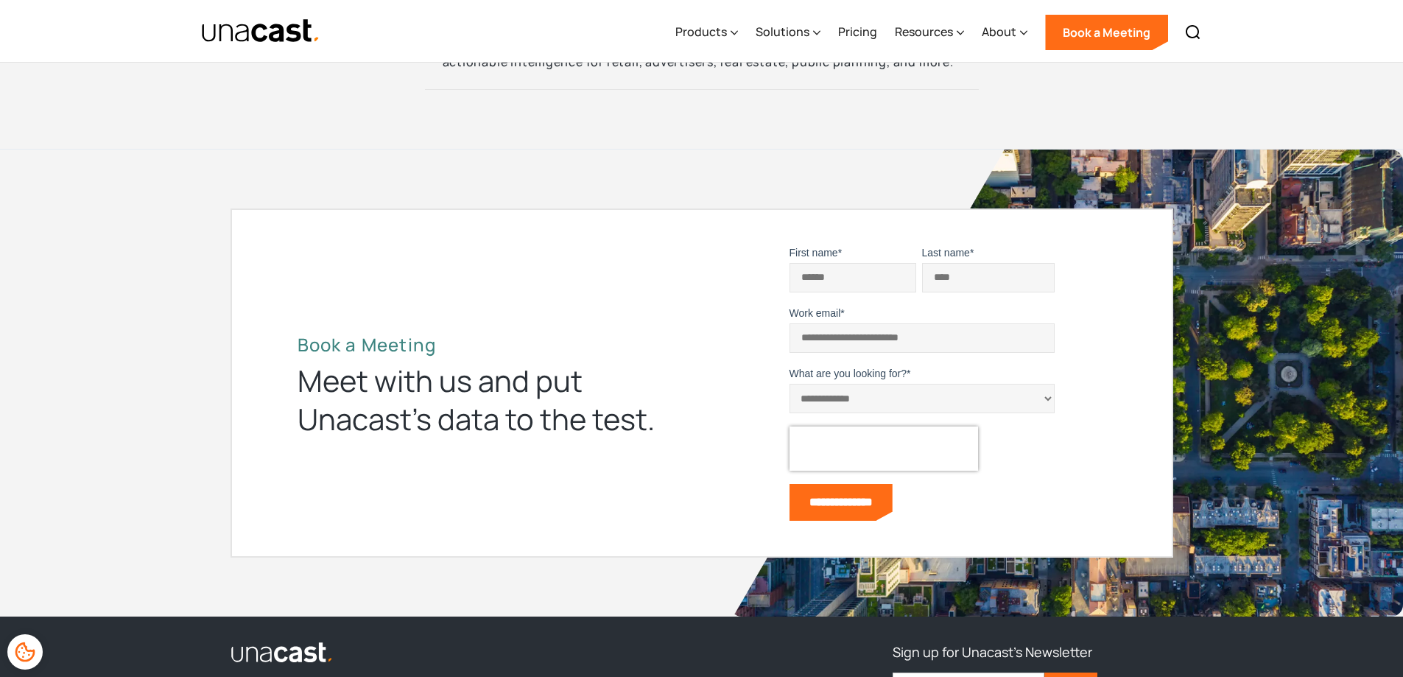
click at [876, 401] on select "**********" at bounding box center [922, 398] width 265 height 29
select select "**********"
click at [790, 384] on select "**********" at bounding box center [922, 398] width 265 height 29
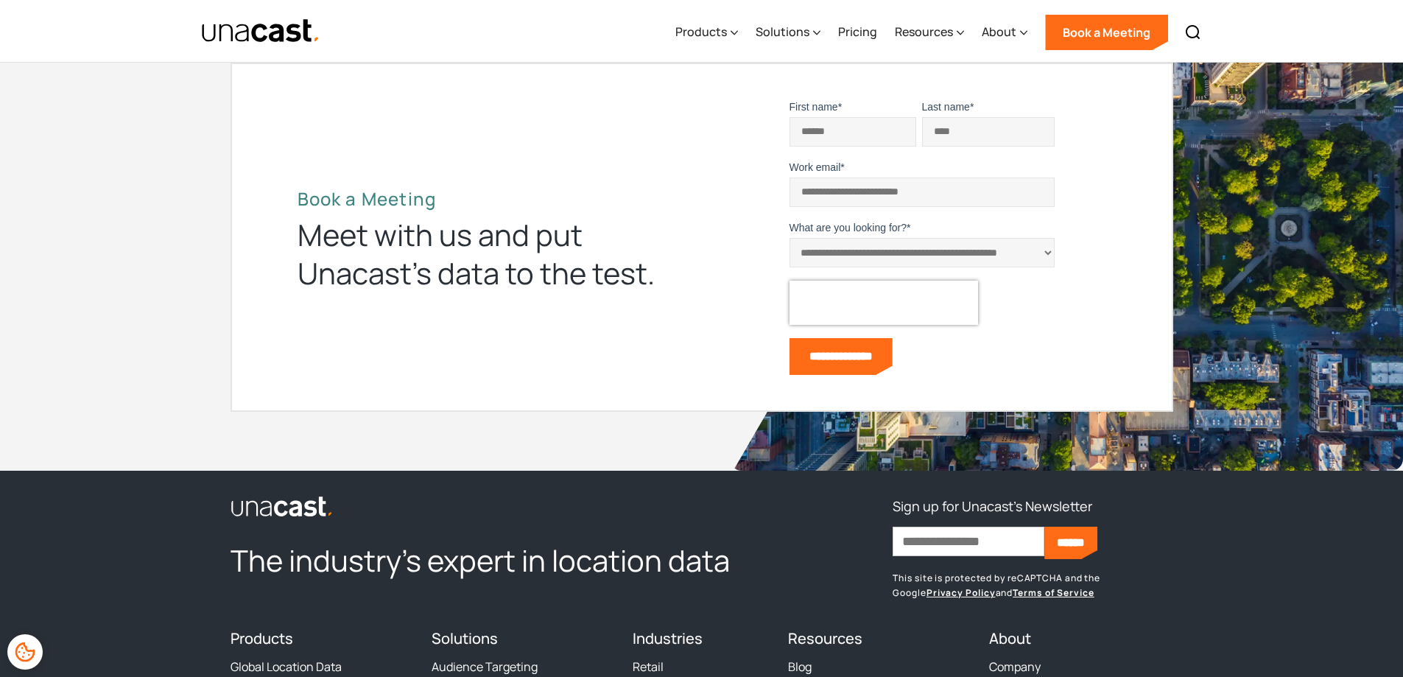
scroll to position [5149, 0]
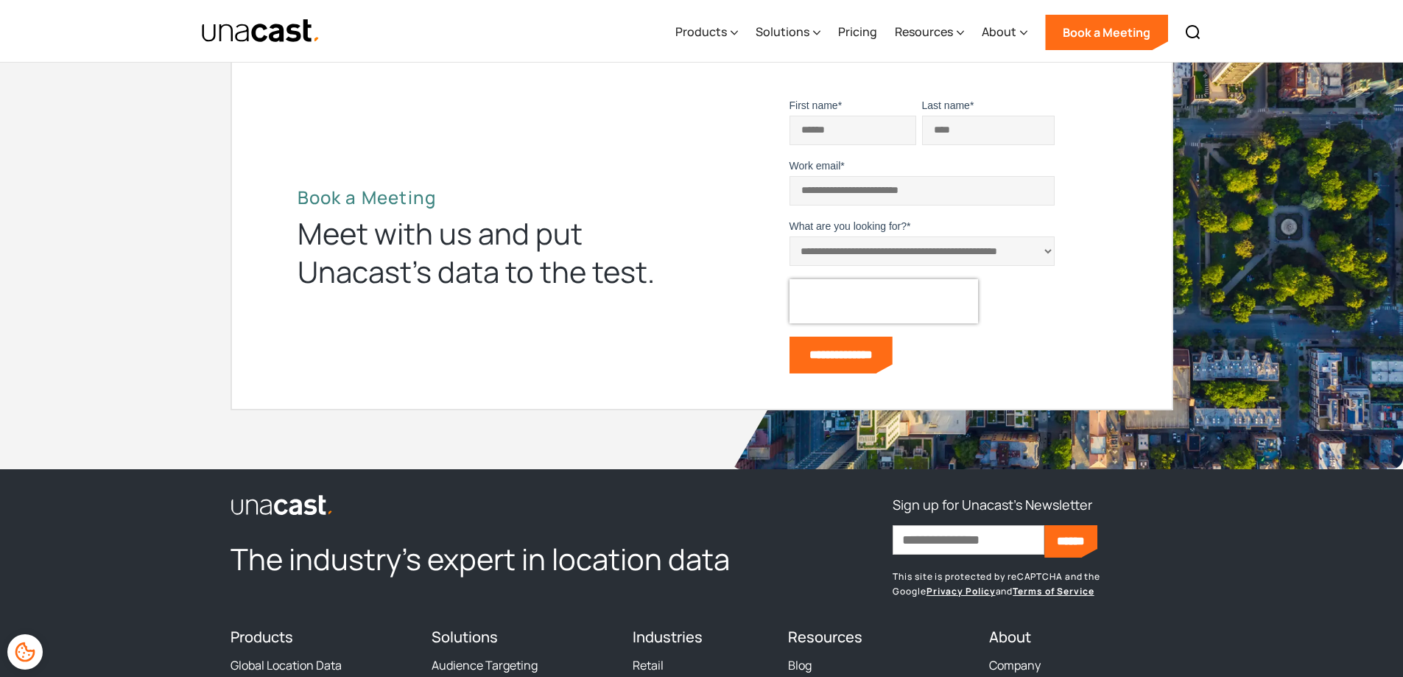
click at [870, 361] on input "**********" at bounding box center [841, 355] width 103 height 37
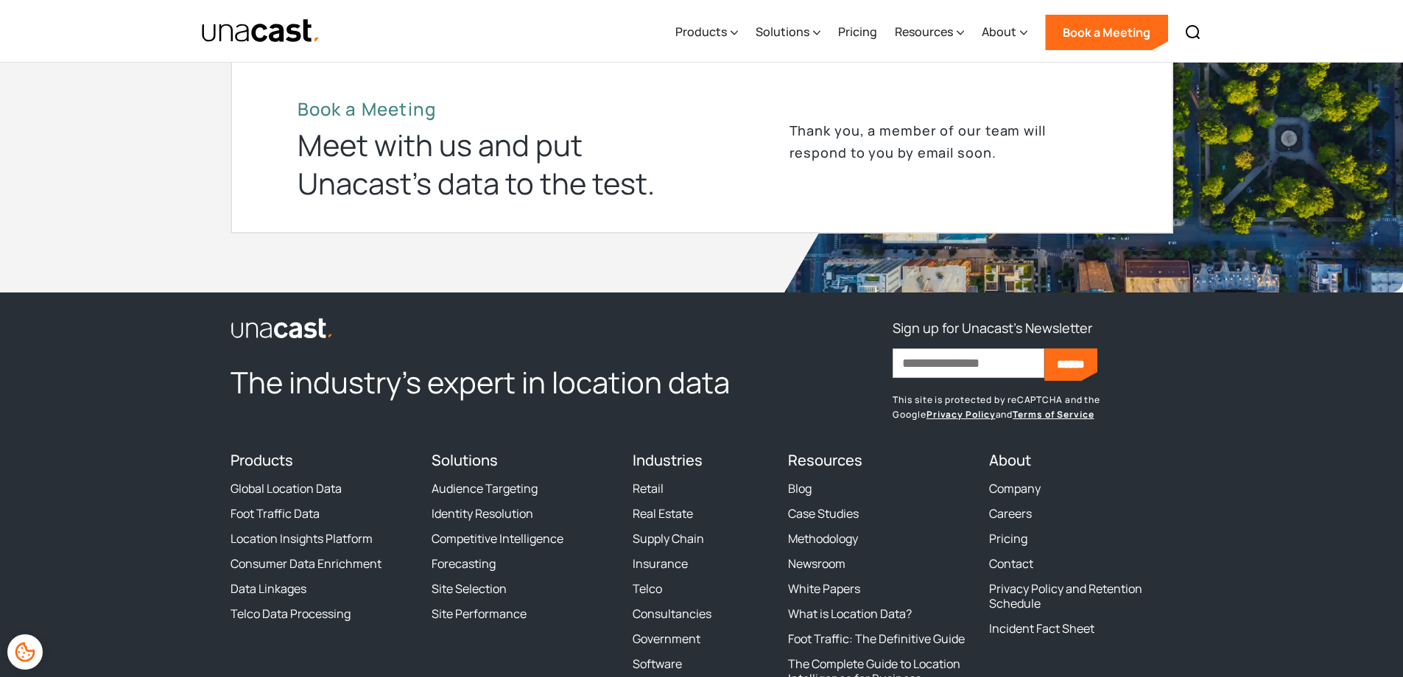
click at [930, 334] on h3 "Sign up for Unacast's Newsletter" at bounding box center [993, 328] width 200 height 24
click at [248, 385] on h2 "The industry’s expert in location data" at bounding box center [501, 382] width 540 height 38
click at [248, 384] on h2 "The industry’s expert in location data" at bounding box center [501, 382] width 540 height 38
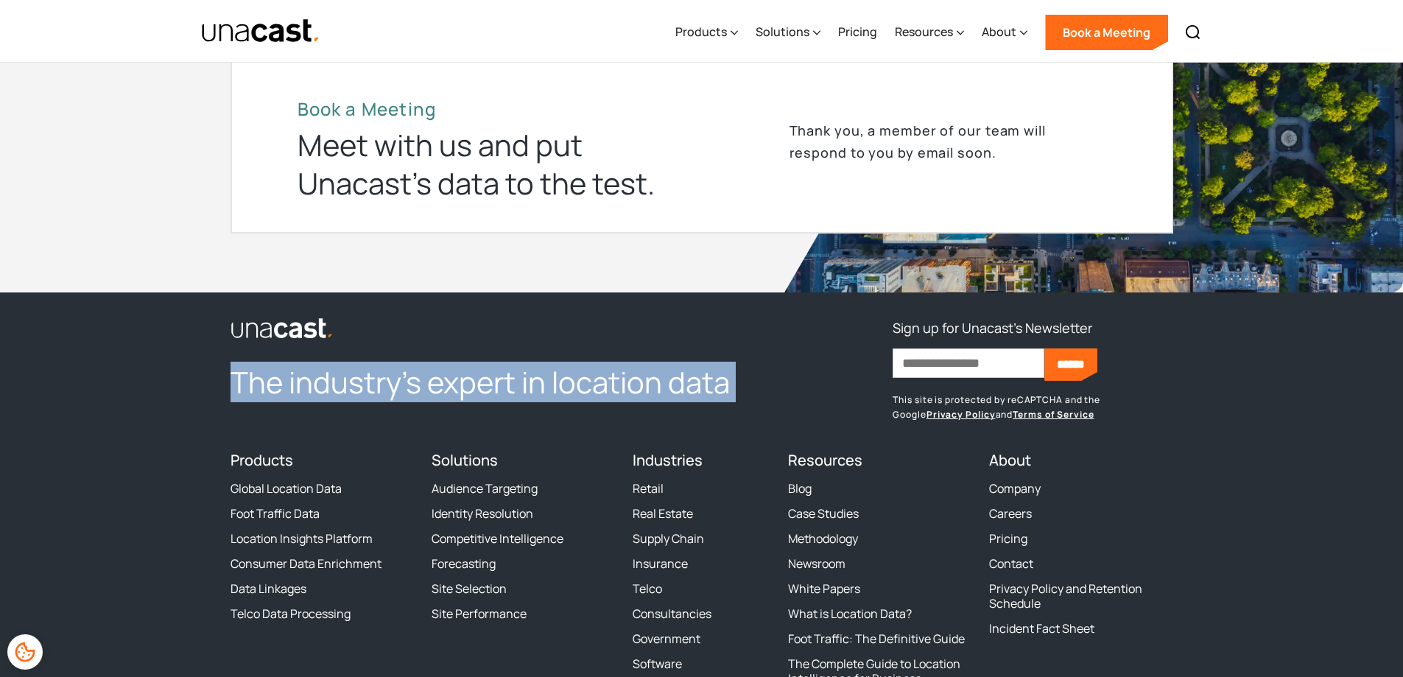
click at [248, 384] on h2 "The industry’s expert in location data" at bounding box center [501, 382] width 540 height 38
click at [253, 386] on h2 "The industry’s expert in location data" at bounding box center [501, 382] width 540 height 38
click at [253, 387] on h2 "The industry’s expert in location data" at bounding box center [501, 382] width 540 height 38
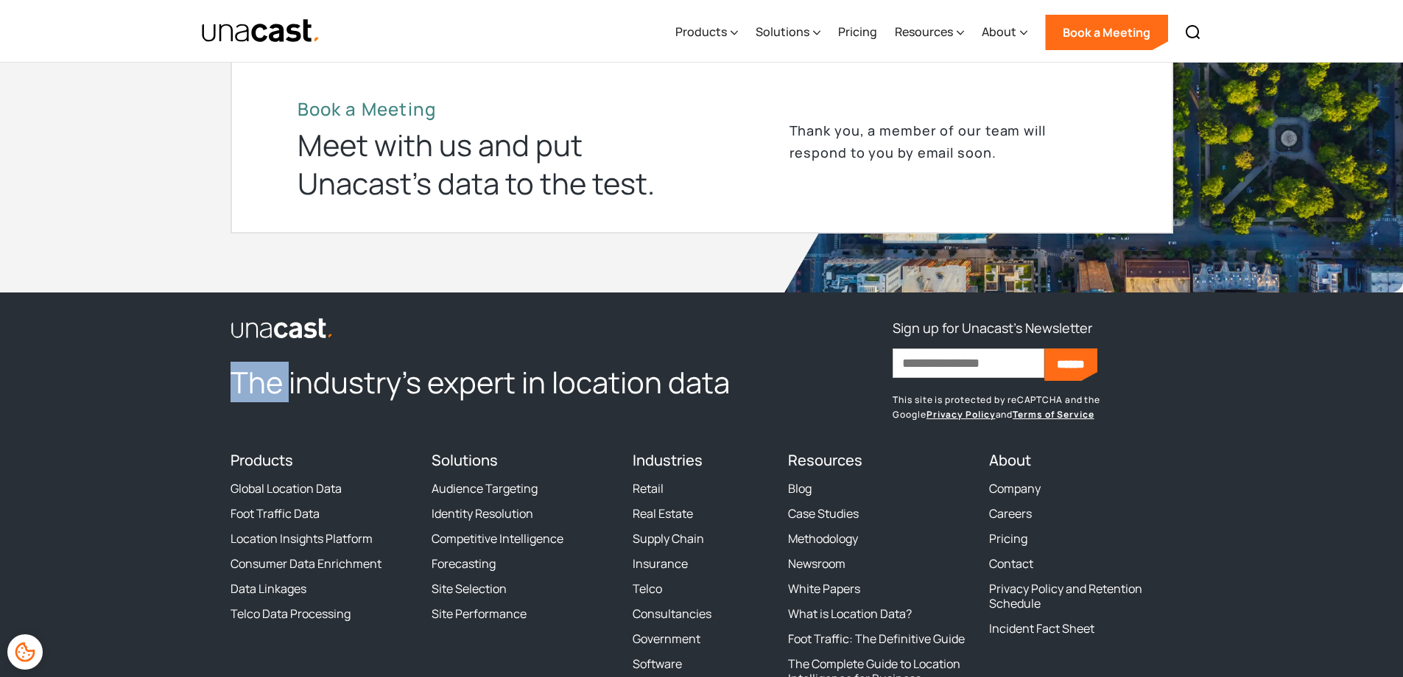
click at [253, 387] on h2 "The industry’s expert in location data" at bounding box center [501, 382] width 540 height 38
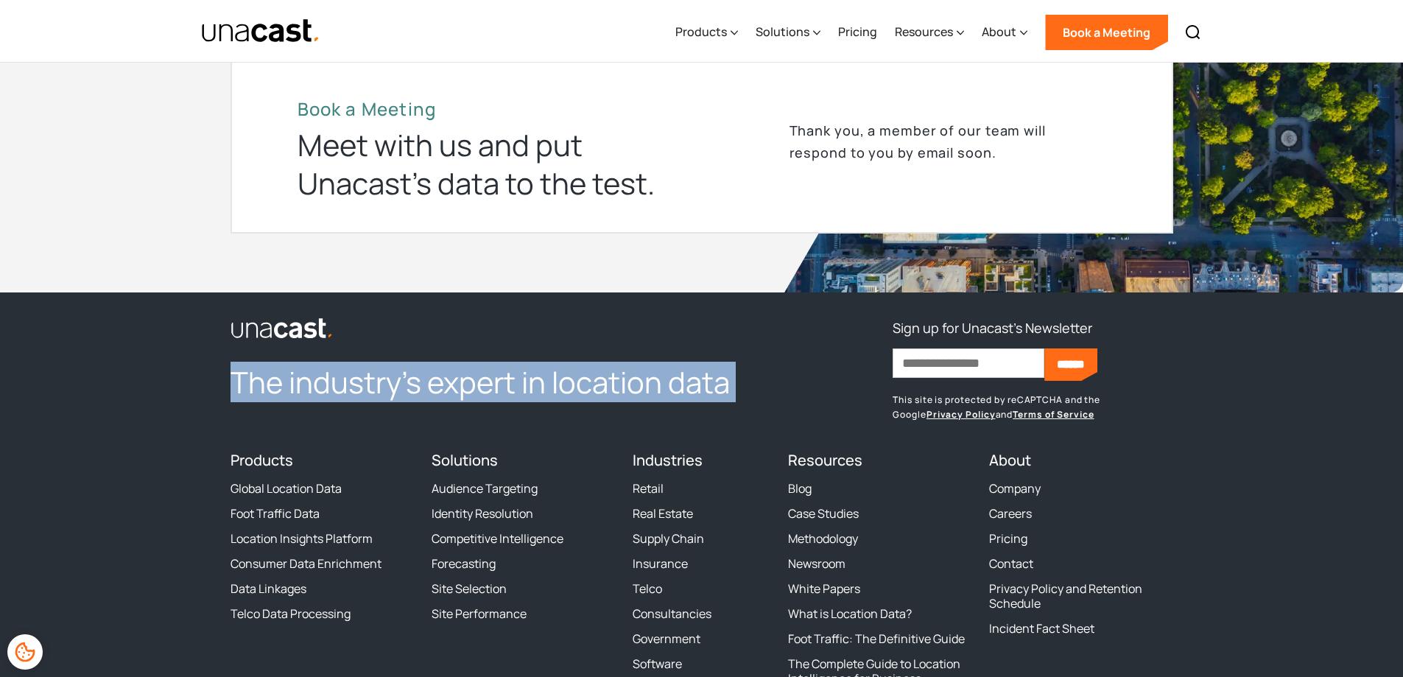
click at [253, 387] on h2 "The industry’s expert in location data" at bounding box center [501, 382] width 540 height 38
click at [345, 387] on h2 "The industry’s expert in location data" at bounding box center [501, 382] width 540 height 38
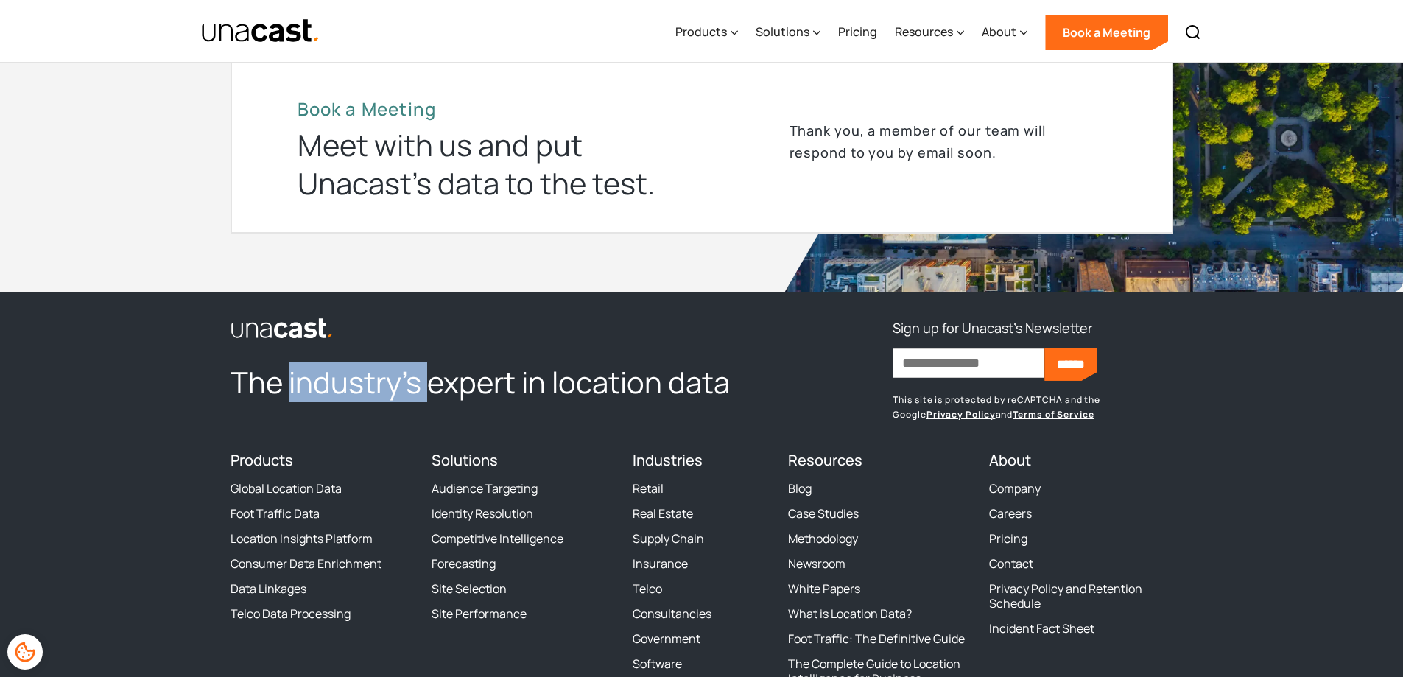
click at [345, 387] on h2 "The industry’s expert in location data" at bounding box center [501, 382] width 540 height 38
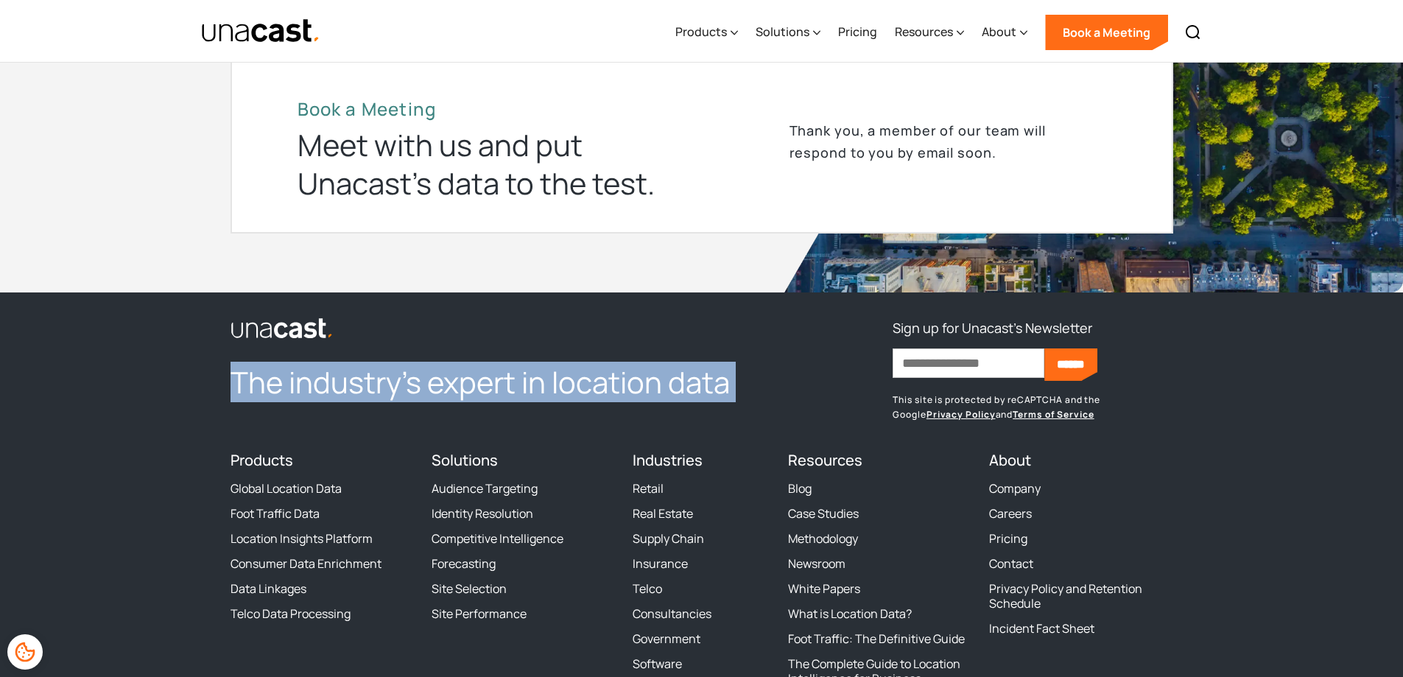
click at [345, 387] on h2 "The industry’s expert in location data" at bounding box center [501, 382] width 540 height 38
click at [421, 378] on h2 "The industry’s expert in location data" at bounding box center [501, 382] width 540 height 38
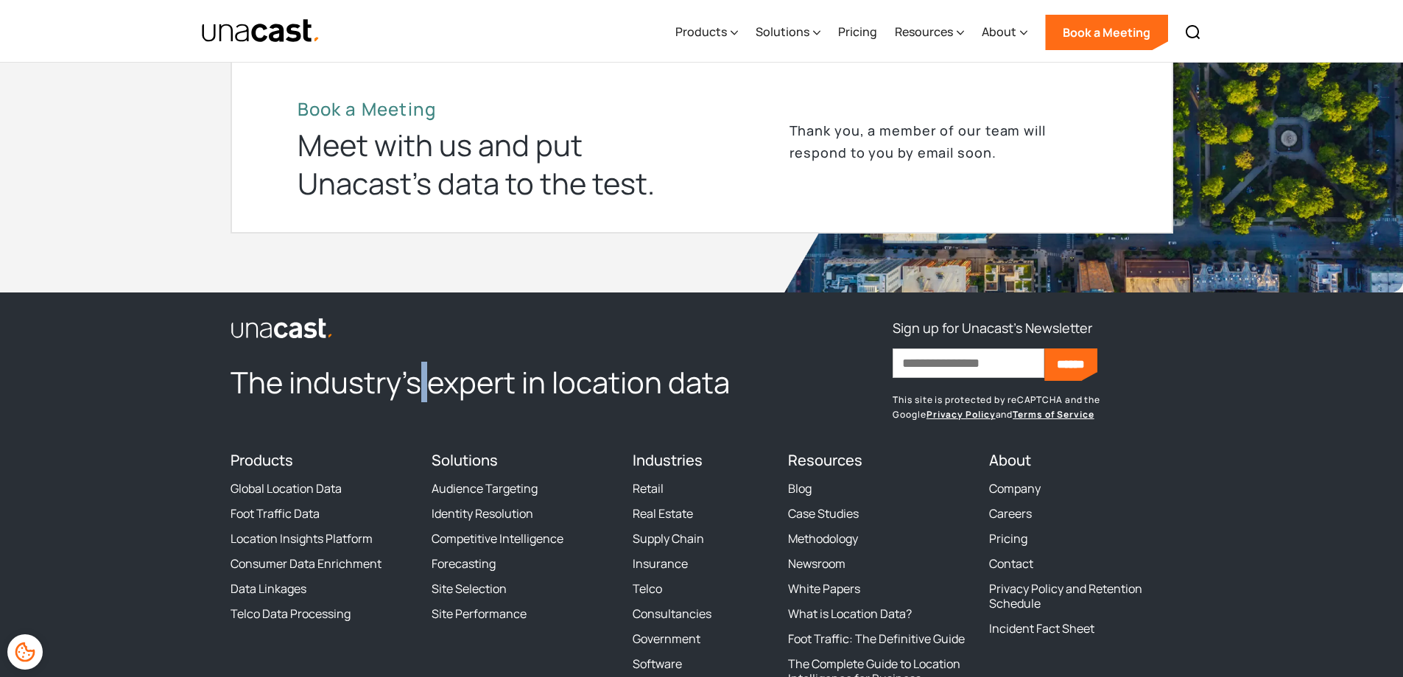
click at [421, 378] on h2 "The industry’s expert in location data" at bounding box center [501, 382] width 540 height 38
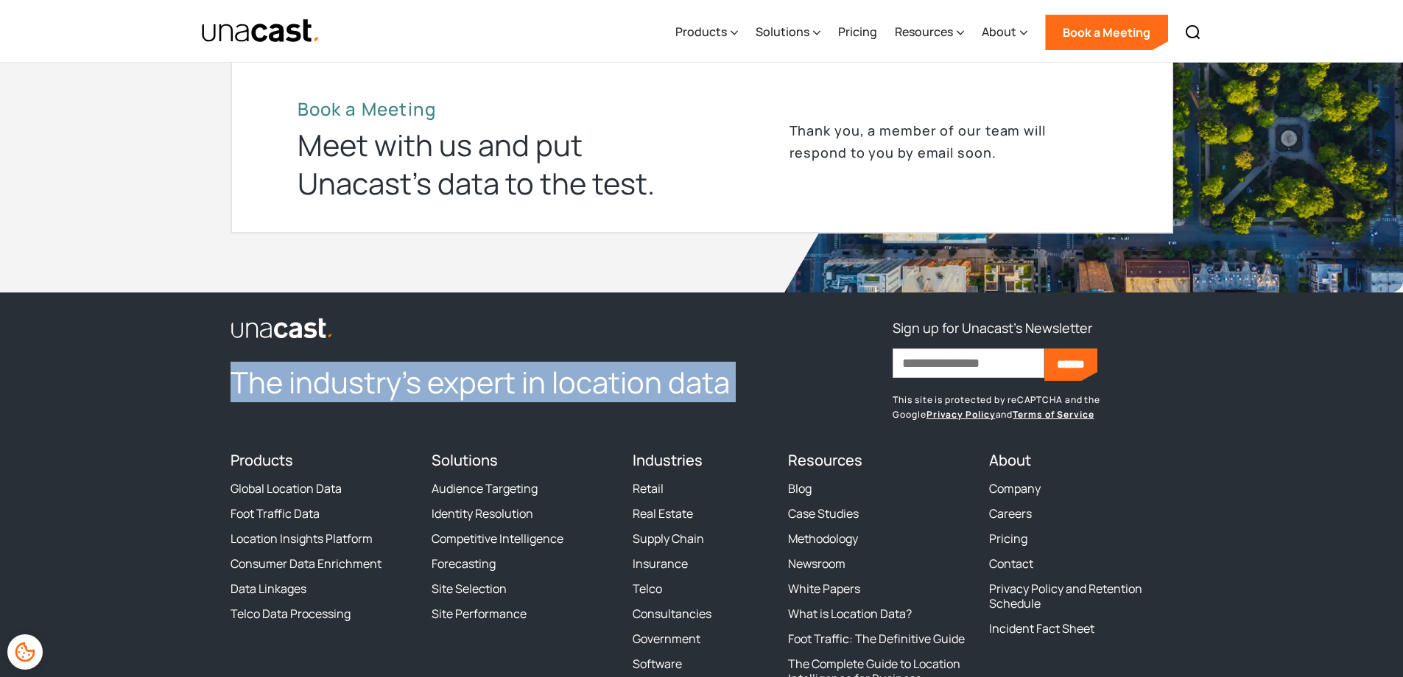
click at [421, 378] on h2 "The industry’s expert in location data" at bounding box center [501, 382] width 540 height 38
click at [424, 391] on h2 "The industry’s expert in location data" at bounding box center [501, 382] width 540 height 38
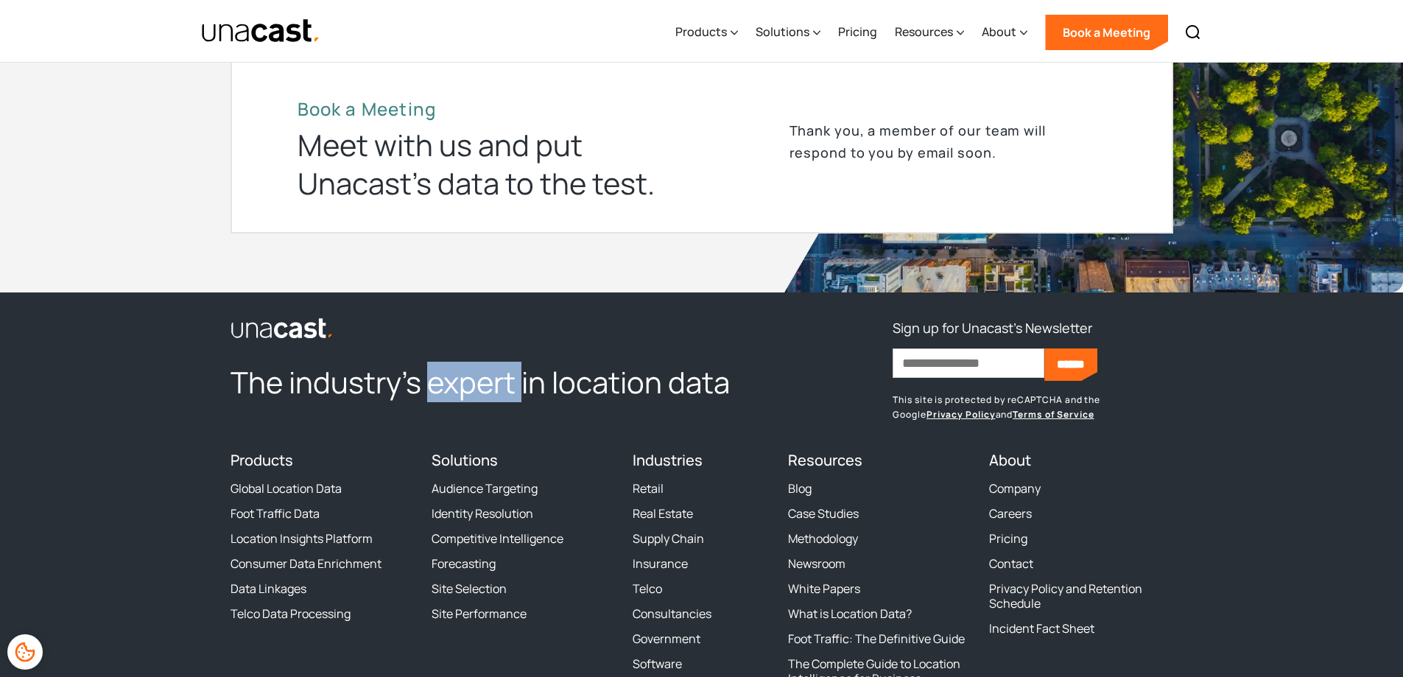
click at [424, 391] on h2 "The industry’s expert in location data" at bounding box center [501, 382] width 540 height 38
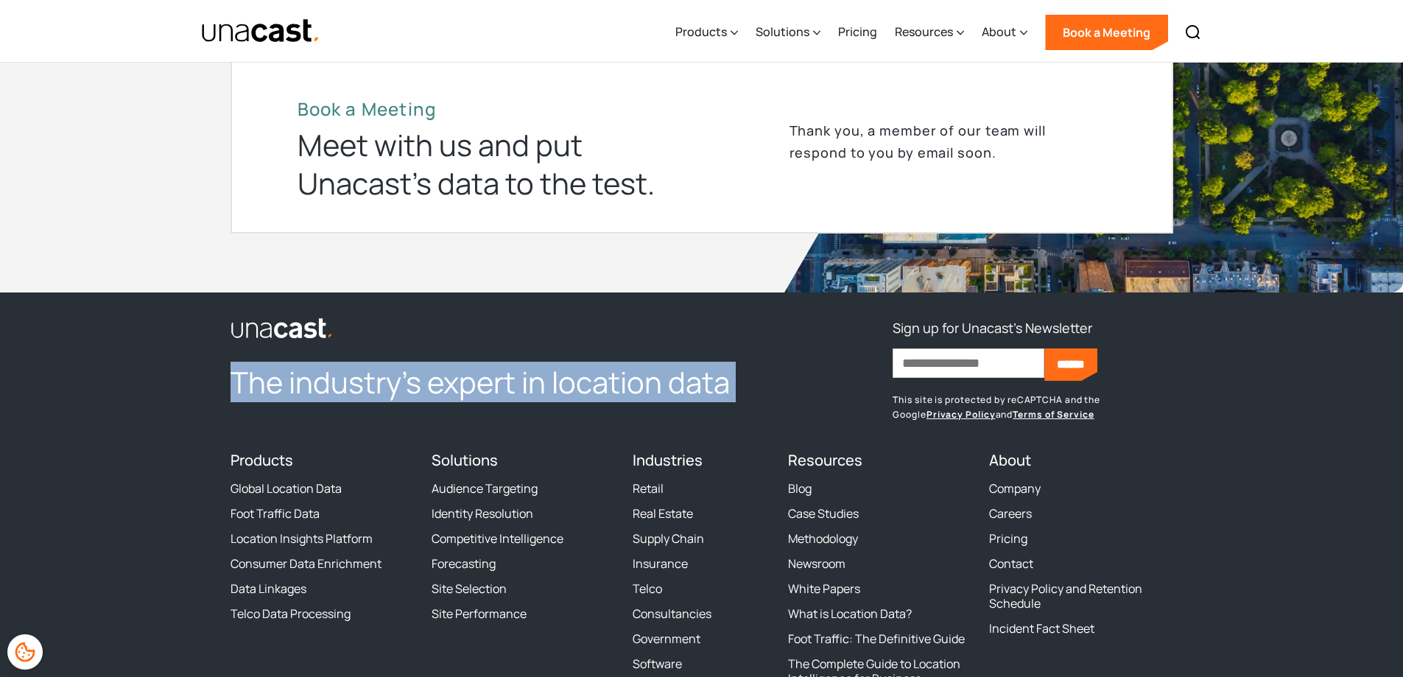
click at [424, 391] on h2 "The industry’s expert in location data" at bounding box center [501, 382] width 540 height 38
click at [421, 390] on h2 "The industry’s expert in location data" at bounding box center [501, 382] width 540 height 38
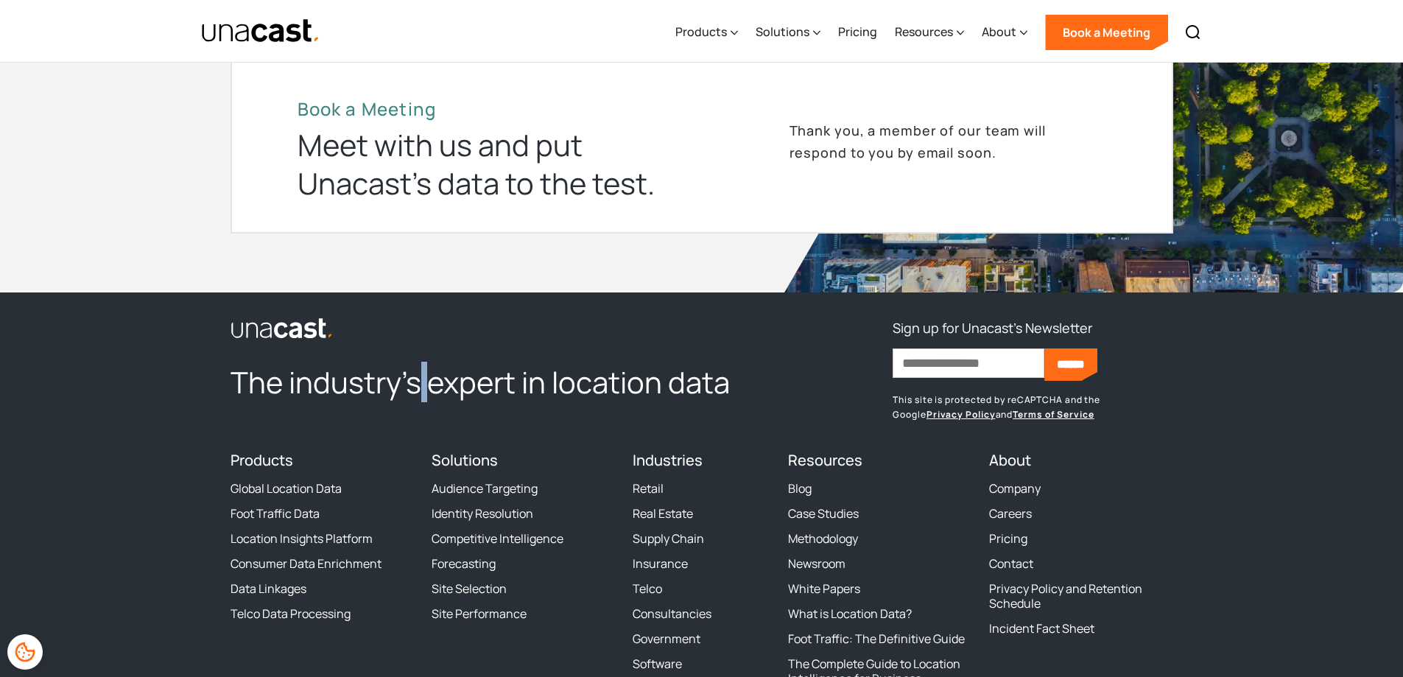
click at [421, 390] on h2 "The industry’s expert in location data" at bounding box center [501, 382] width 540 height 38
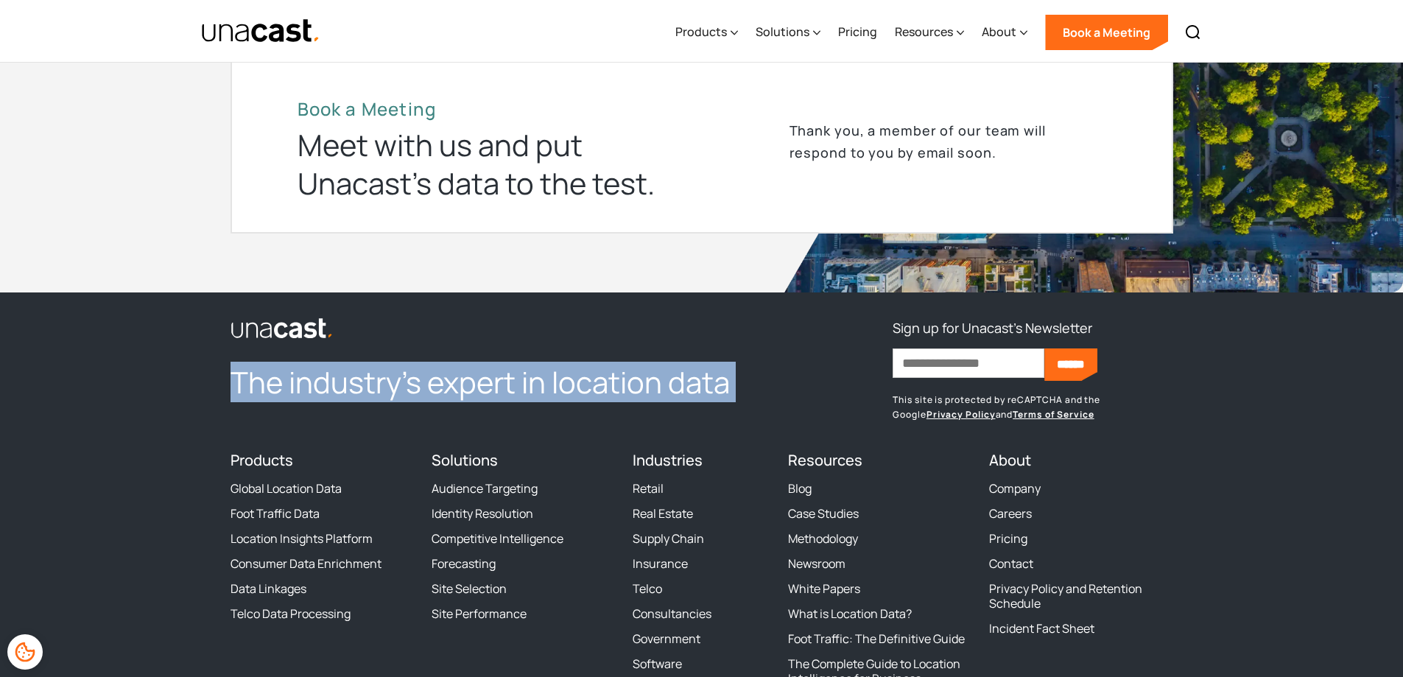
click at [421, 390] on h2 "The industry’s expert in location data" at bounding box center [501, 382] width 540 height 38
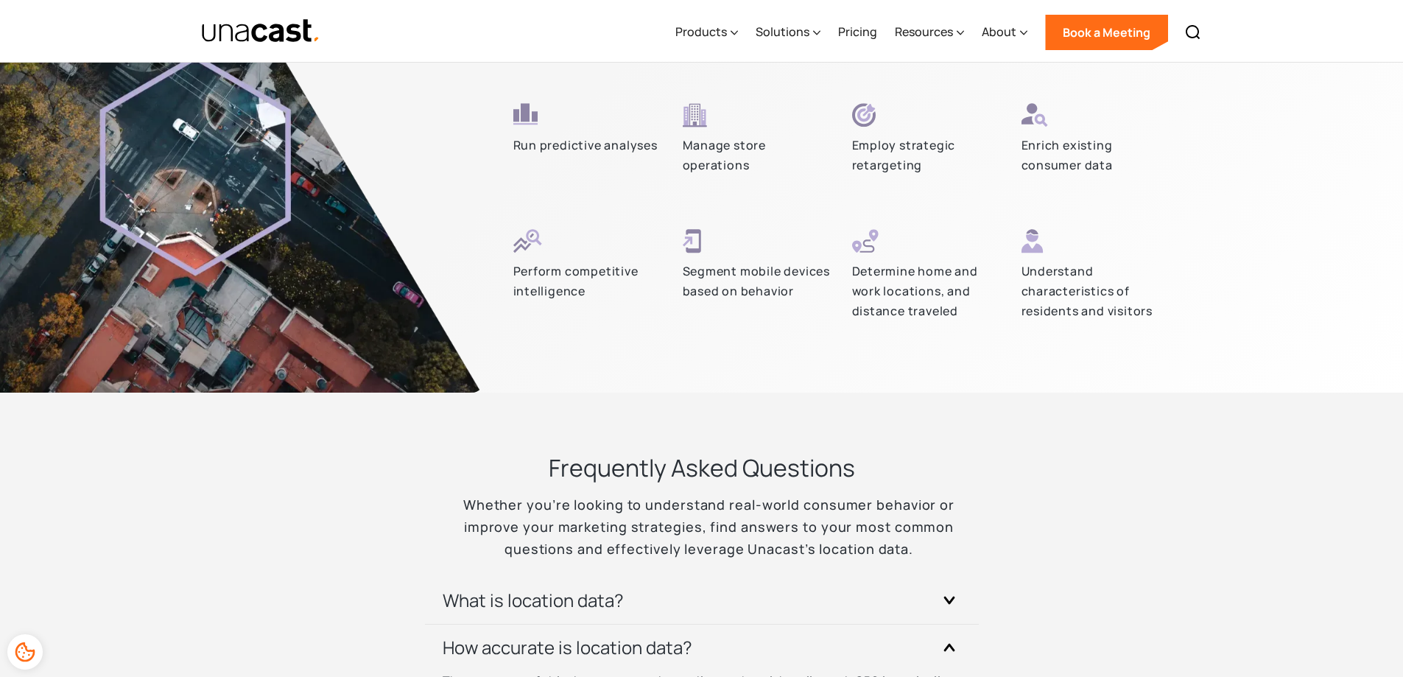
scroll to position [3204, 0]
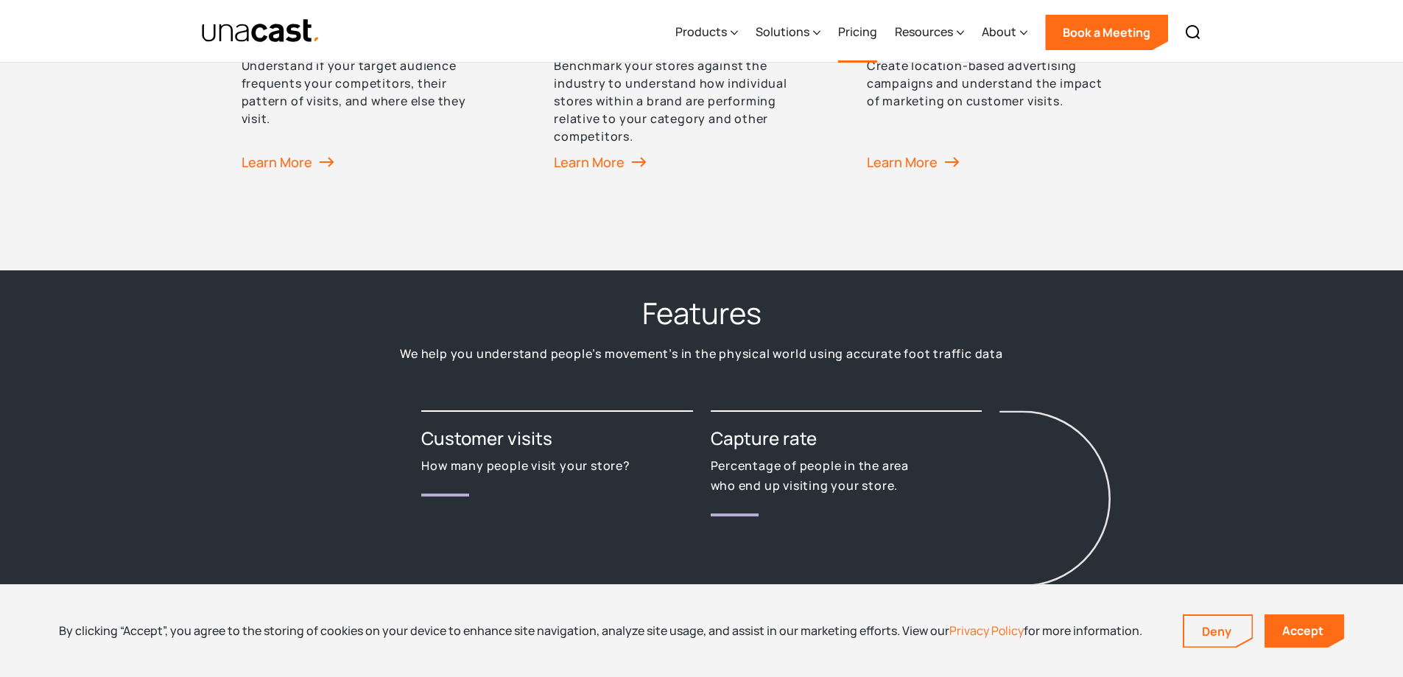
scroll to position [1694, 0]
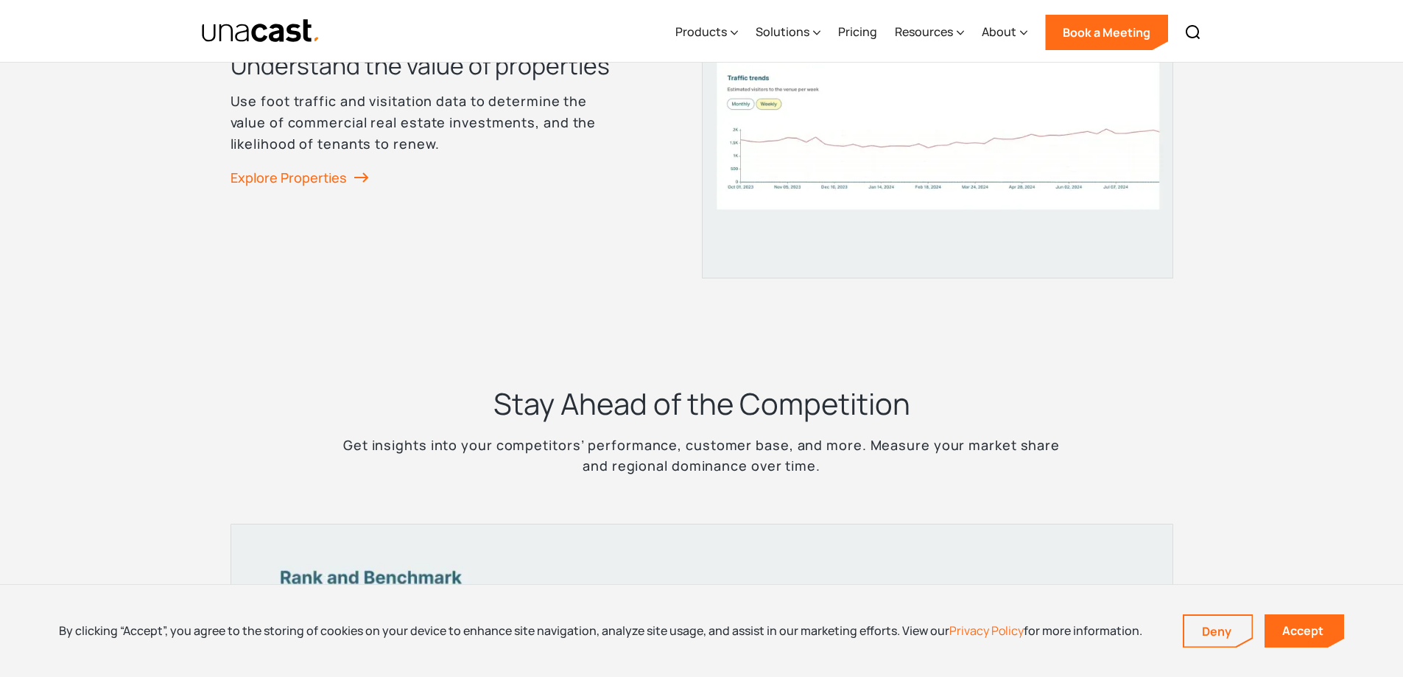
scroll to position [2505, 0]
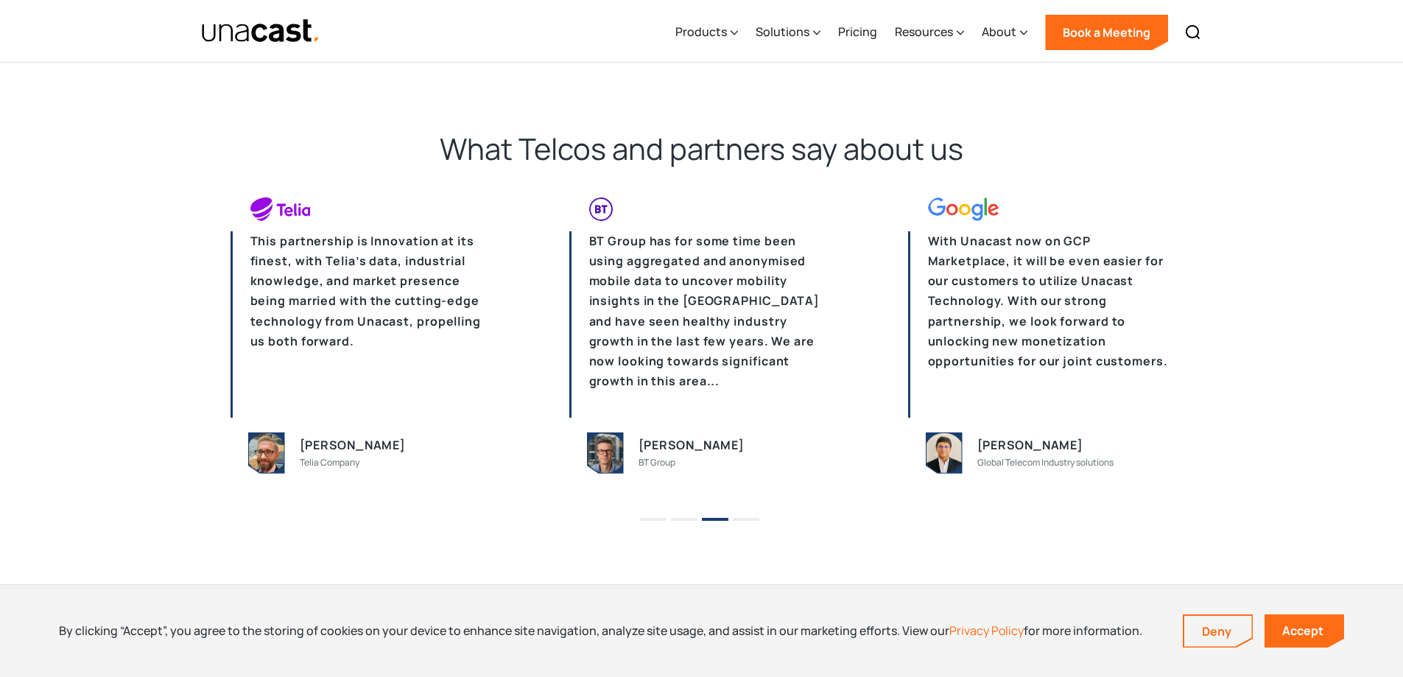
scroll to position [2182, 0]
